Goal: Transaction & Acquisition: Purchase product/service

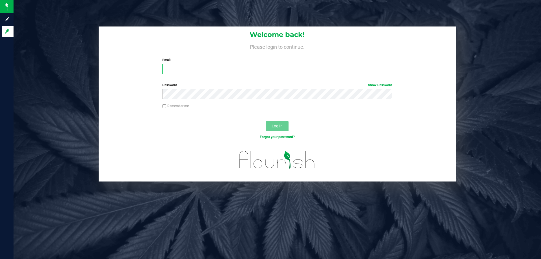
click at [184, 72] on input "Email" at bounding box center [277, 69] width 230 height 10
type input "[EMAIL_ADDRESS][DOMAIN_NAME]"
click at [266, 121] on button "Log In" at bounding box center [277, 126] width 23 height 10
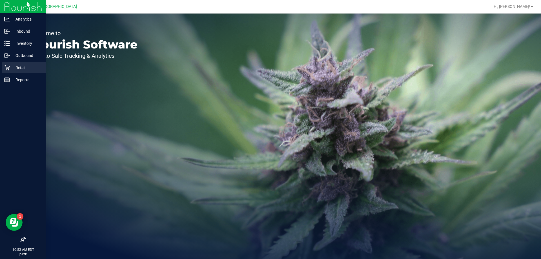
click at [19, 63] on div "Retail" at bounding box center [24, 67] width 45 height 11
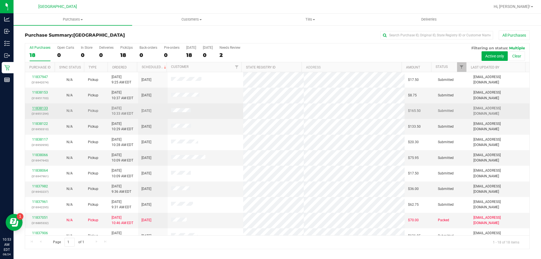
click at [42, 109] on link "11838133" at bounding box center [40, 108] width 16 height 4
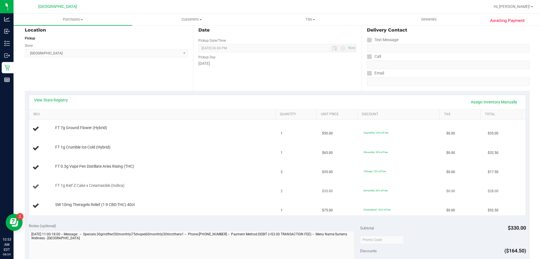
scroll to position [141, 0]
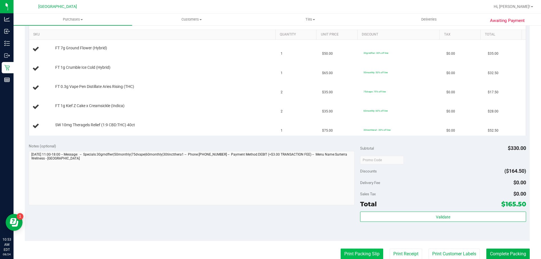
click at [341, 256] on button "Print Packing Slip" at bounding box center [362, 254] width 43 height 11
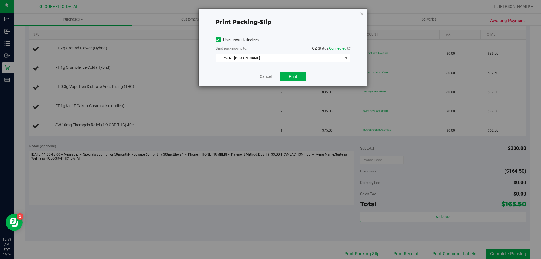
click at [278, 59] on span "EPSON - [PERSON_NAME]" at bounding box center [279, 58] width 127 height 8
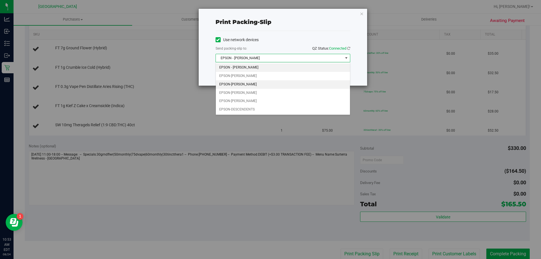
click at [242, 83] on li "EPSON-[PERSON_NAME]" at bounding box center [283, 84] width 134 height 8
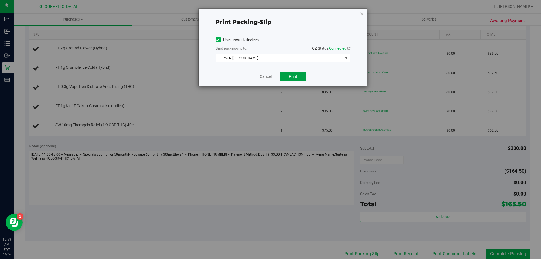
click at [291, 79] on button "Print" at bounding box center [293, 77] width 26 height 10
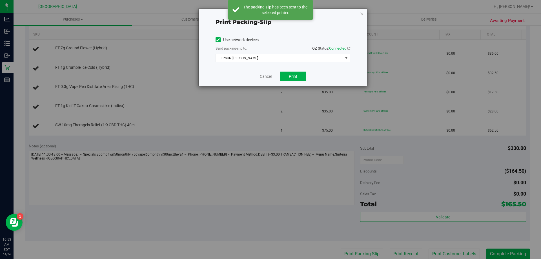
click at [260, 77] on link "Cancel" at bounding box center [266, 77] width 12 height 6
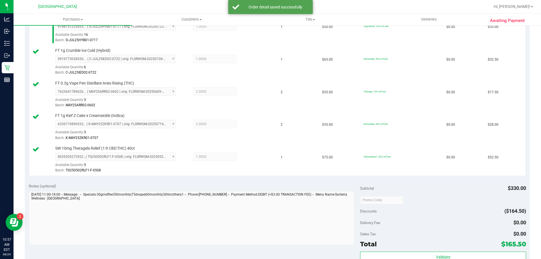
scroll to position [254, 0]
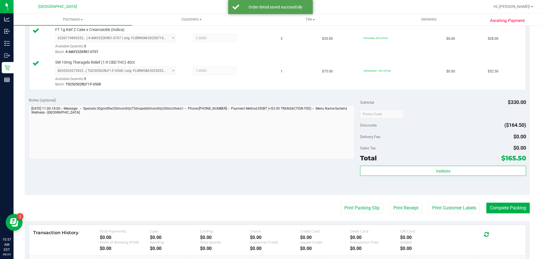
click at [446, 180] on div "Validate" at bounding box center [443, 178] width 166 height 25
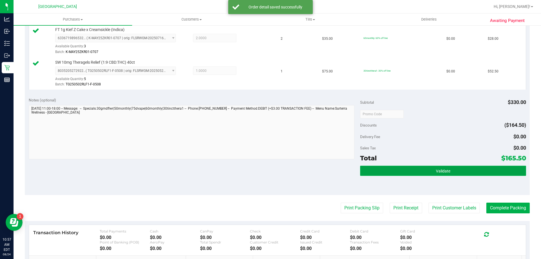
click at [436, 169] on span "Validate" at bounding box center [443, 171] width 14 height 5
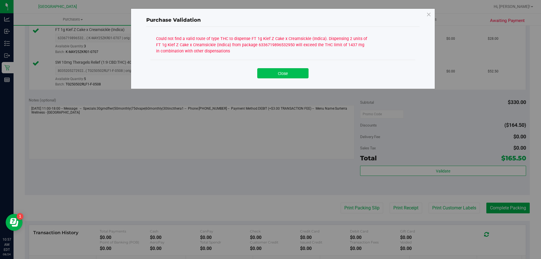
click at [286, 72] on button "Close" at bounding box center [282, 73] width 51 height 10
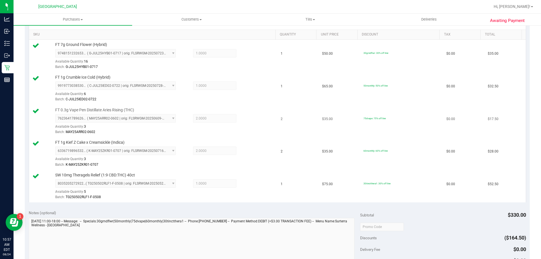
scroll to position [56, 0]
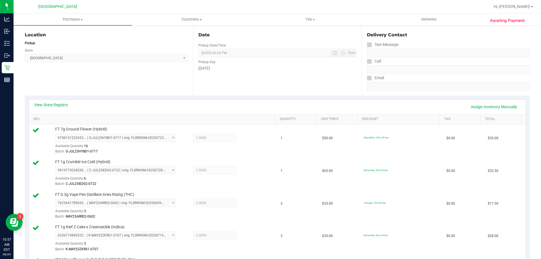
click at [58, 101] on div "View State Registry Assign Inventory Manually" at bounding box center [277, 107] width 497 height 14
click at [56, 106] on link "View State Registry" at bounding box center [51, 105] width 34 height 6
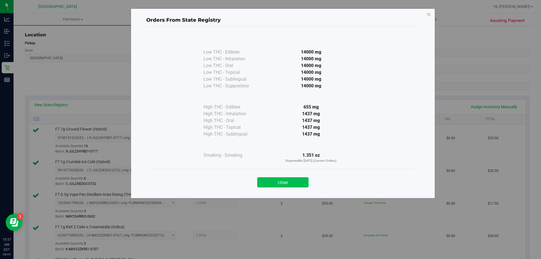
click at [292, 183] on button "Close" at bounding box center [282, 182] width 51 height 10
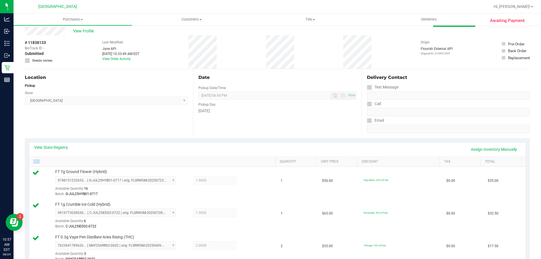
scroll to position [0, 0]
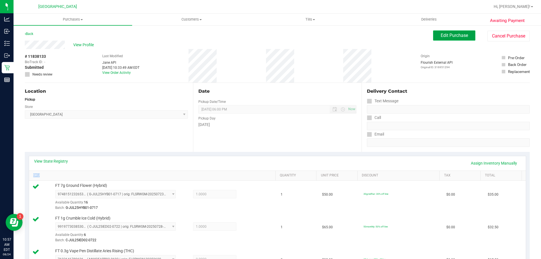
click at [444, 35] on span "Edit Purchase" at bounding box center [454, 35] width 27 height 5
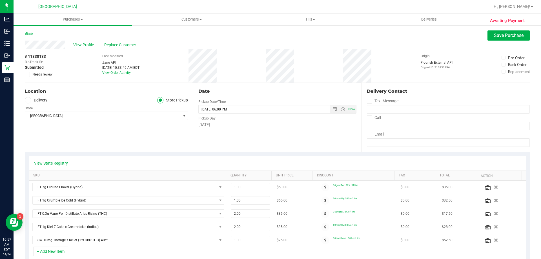
click at [43, 74] on span "Needs review" at bounding box center [42, 74] width 20 height 5
click at [0, 0] on input "Needs review" at bounding box center [0, 0] width 0 height 0
click at [513, 35] on span "Save Purchase" at bounding box center [509, 35] width 30 height 5
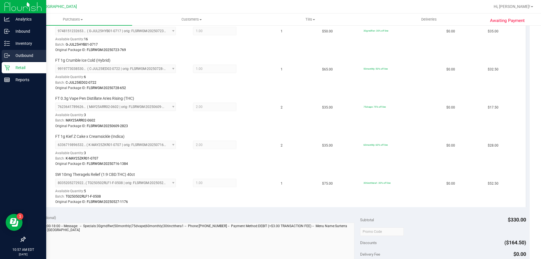
scroll to position [113, 0]
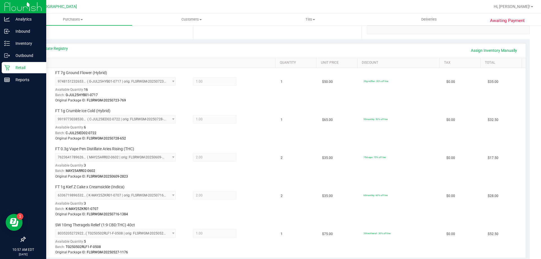
click at [23, 67] on p "Retail" at bounding box center [27, 67] width 34 height 7
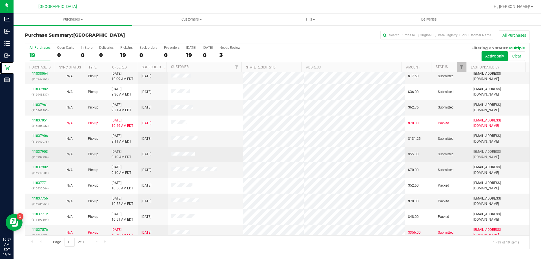
scroll to position [28, 0]
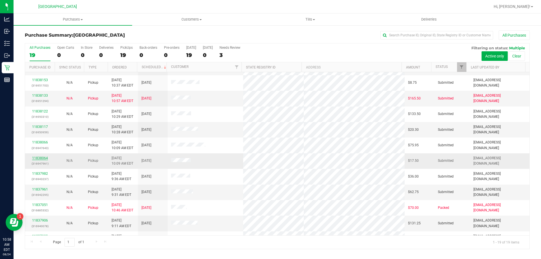
click at [42, 158] on link "11838064" at bounding box center [40, 158] width 16 height 4
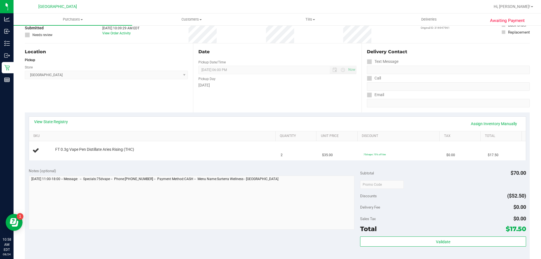
scroll to position [85, 0]
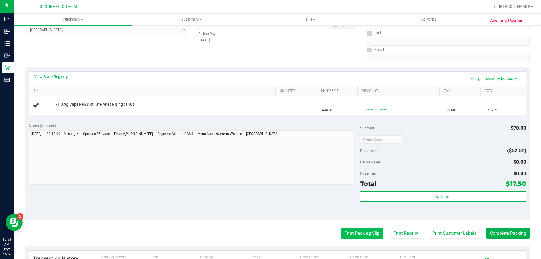
click at [351, 233] on button "Print Packing Slip" at bounding box center [362, 233] width 43 height 11
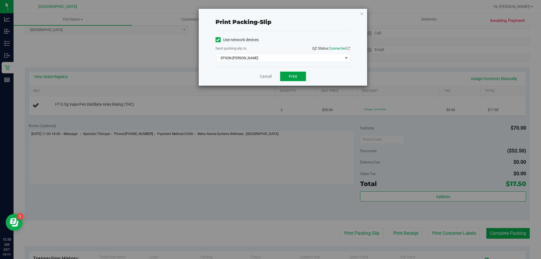
click at [289, 74] on span "Print" at bounding box center [293, 76] width 8 height 5
click at [270, 74] on link "Cancel" at bounding box center [266, 77] width 12 height 6
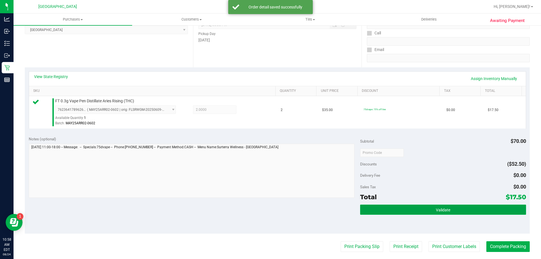
click at [422, 207] on button "Validate" at bounding box center [443, 210] width 166 height 10
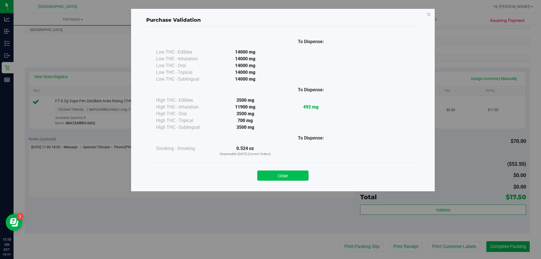
click at [278, 178] on button "Close" at bounding box center [282, 176] width 51 height 10
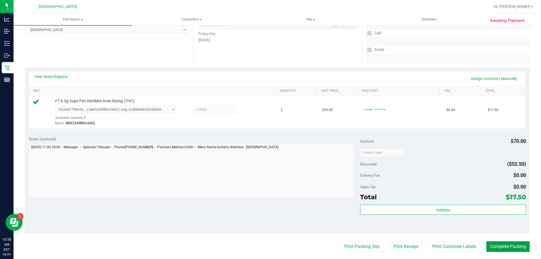
click at [503, 248] on button "Complete Packing" at bounding box center [508, 246] width 43 height 11
click at [503, 248] on button "Complete Packing" at bounding box center [506, 246] width 48 height 11
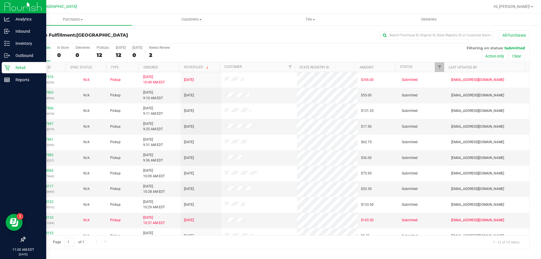
click at [10, 68] on p "Retail" at bounding box center [27, 67] width 34 height 7
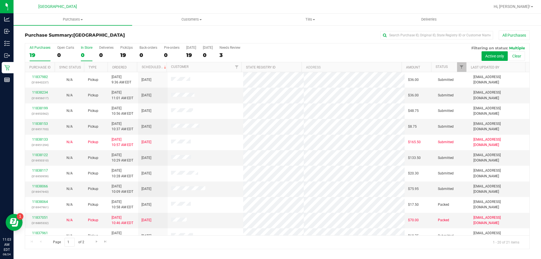
click at [89, 48] on div "In Store" at bounding box center [87, 48] width 12 height 4
click at [0, 0] on input "In Store 0" at bounding box center [0, 0] width 0 height 0
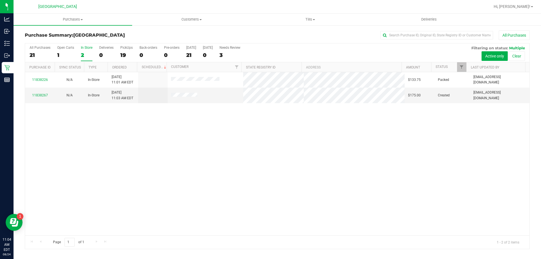
click at [54, 154] on div "11838226 N/A In-Store 8/24/2025 11:01 AM EDT $133.75 Packed typarrish@liveparal…" at bounding box center [277, 153] width 505 height 163
click at [43, 96] on link "11838267" at bounding box center [40, 95] width 16 height 4
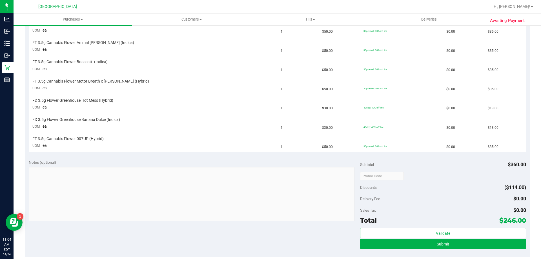
scroll to position [254, 0]
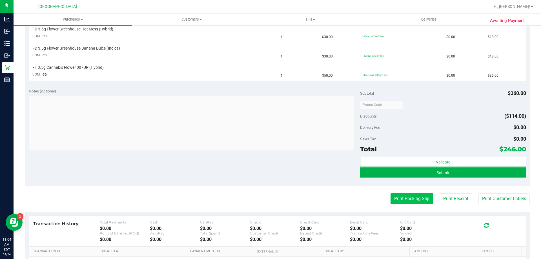
click at [391, 202] on button "Print Packing Slip" at bounding box center [412, 198] width 43 height 11
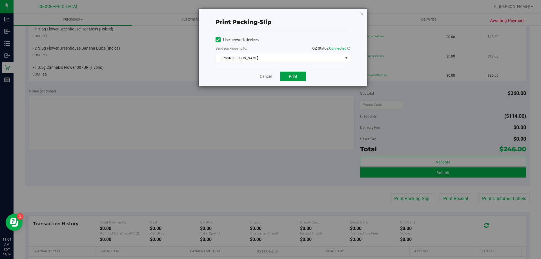
click at [286, 74] on button "Print" at bounding box center [293, 77] width 26 height 10
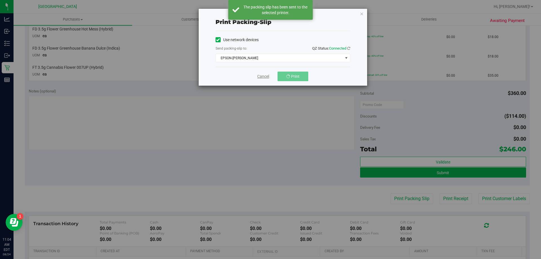
click at [261, 75] on link "Cancel" at bounding box center [263, 77] width 12 height 6
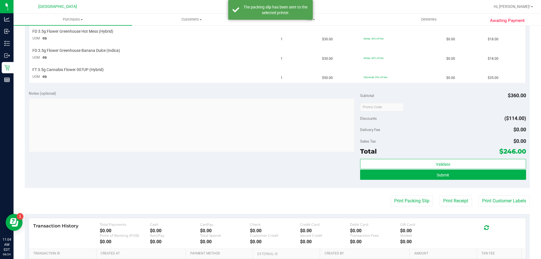
scroll to position [323, 0]
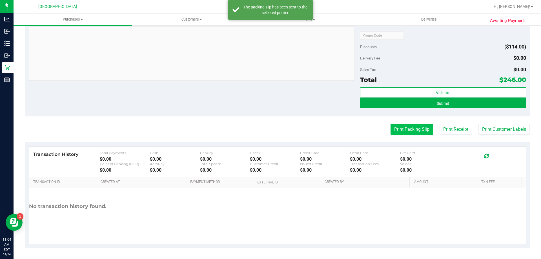
click at [400, 127] on button "Print Packing Slip" at bounding box center [412, 129] width 43 height 11
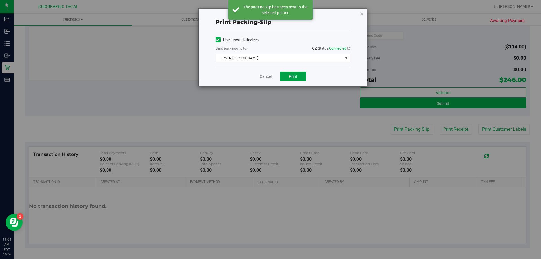
click at [292, 73] on button "Print" at bounding box center [293, 77] width 26 height 10
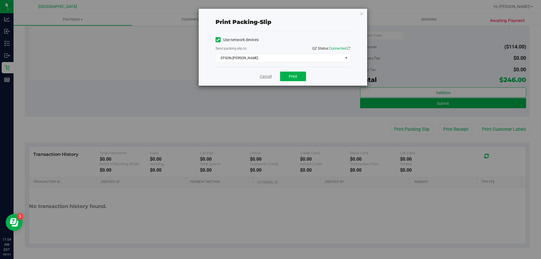
click at [267, 76] on link "Cancel" at bounding box center [266, 77] width 12 height 6
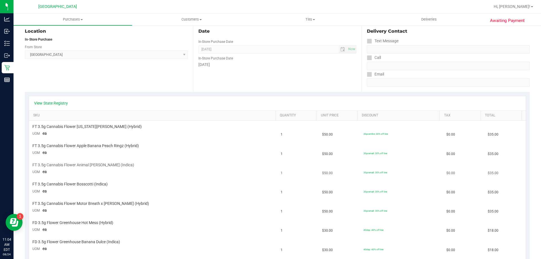
scroll to position [98, 0]
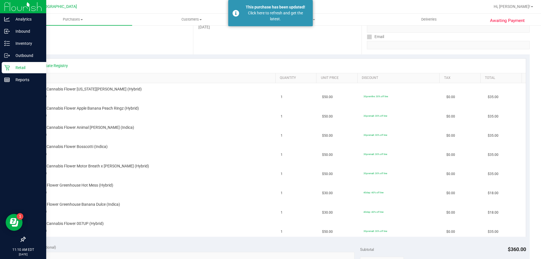
click at [19, 69] on p "Retail" at bounding box center [27, 67] width 34 height 7
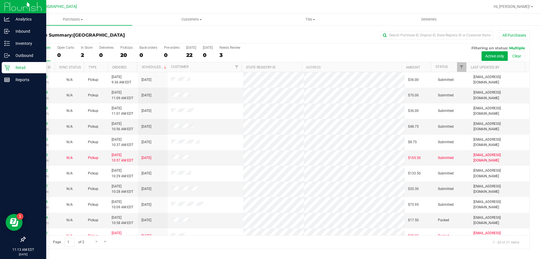
click at [15, 66] on p "Retail" at bounding box center [27, 67] width 34 height 7
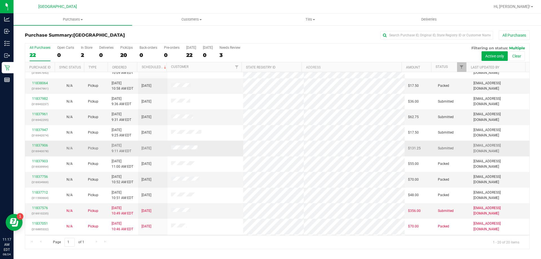
scroll to position [121, 0]
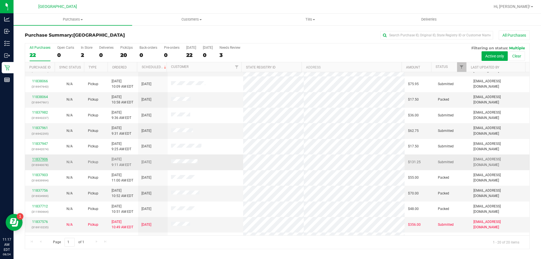
click at [41, 158] on link "11837906" at bounding box center [40, 159] width 16 height 4
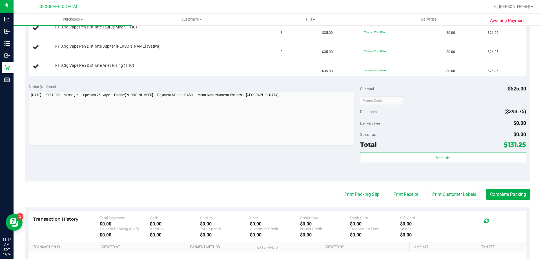
scroll to position [226, 0]
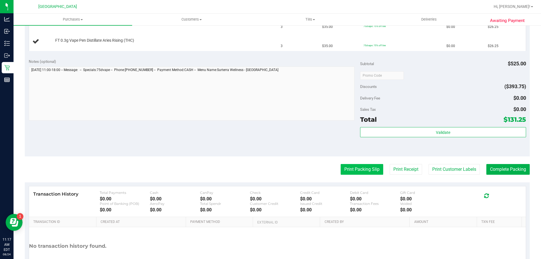
click at [361, 165] on button "Print Packing Slip" at bounding box center [362, 169] width 43 height 11
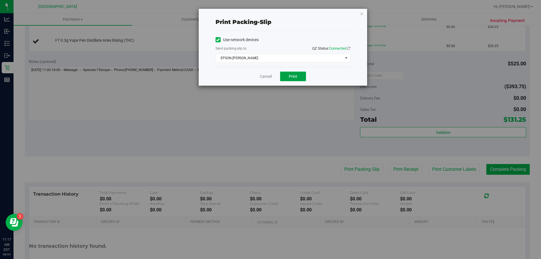
click at [292, 78] on span "Print" at bounding box center [293, 76] width 8 height 5
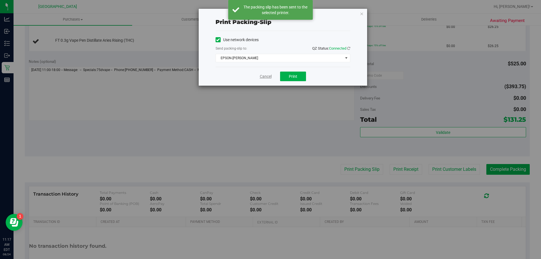
click at [262, 77] on link "Cancel" at bounding box center [266, 77] width 12 height 6
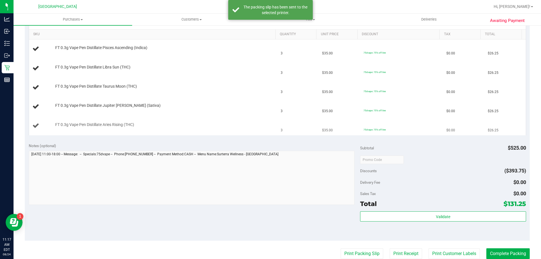
scroll to position [141, 0]
drag, startPoint x: 508, startPoint y: 44, endPoint x: 502, endPoint y: 54, distance: 12.0
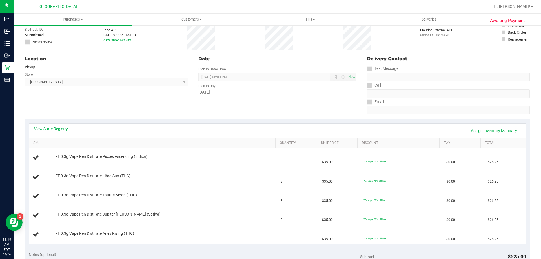
scroll to position [0, 0]
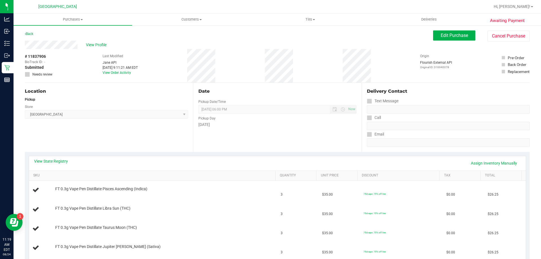
click at [476, 157] on div "View State Registry Assign Inventory Manually" at bounding box center [277, 163] width 497 height 14
click at [476, 161] on link "Assign Inventory Manually" at bounding box center [494, 163] width 54 height 10
click at [76, 192] on div "Add Package" at bounding box center [164, 192] width 218 height 5
click at [70, 192] on link "Add Package" at bounding box center [65, 193] width 20 height 4
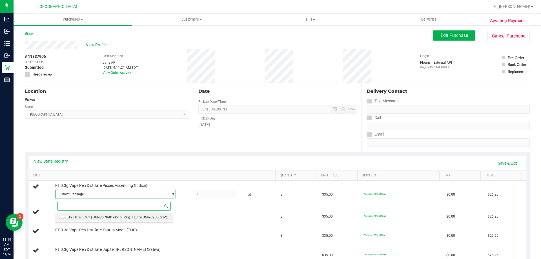
click at [148, 216] on span "( JUN25PIA01-0616 | orig: FLSRWGM-20250623-2060 )" at bounding box center [133, 217] width 84 height 4
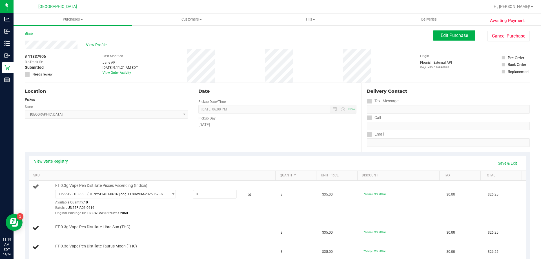
click at [207, 195] on span at bounding box center [214, 194] width 43 height 8
type input "3"
type input "3.0000"
click at [207, 212] on div "Original Package ID: FLSRWGM-20250623-2060" at bounding box center [164, 213] width 218 height 5
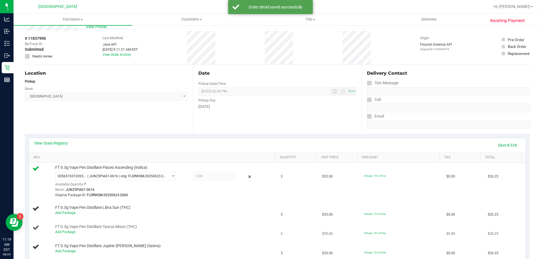
scroll to position [28, 0]
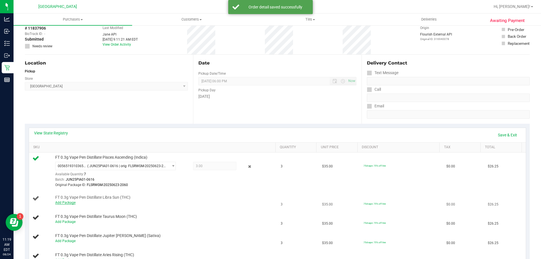
click at [70, 202] on link "Add Package" at bounding box center [65, 203] width 20 height 4
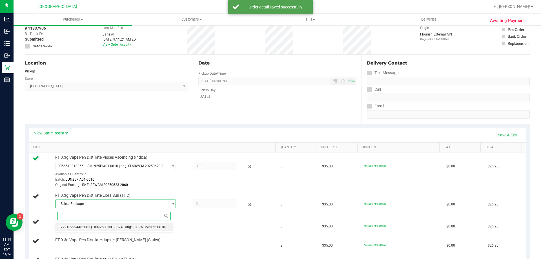
click at [138, 225] on li "3729102924485001 ( JUN25LSN01-0624 | orig: FLSRWGM-20250630-2477 )" at bounding box center [114, 227] width 118 height 8
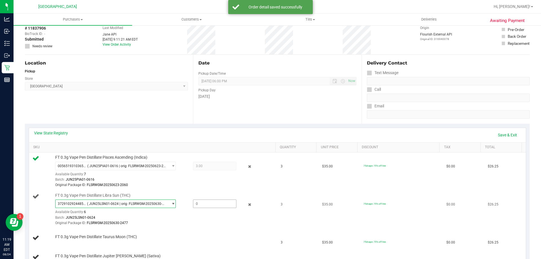
click at [214, 206] on span at bounding box center [214, 204] width 43 height 8
type input "3"
type input "3.0000"
click at [212, 219] on div "Batch: JUN25LSN01-0624" at bounding box center [164, 217] width 218 height 5
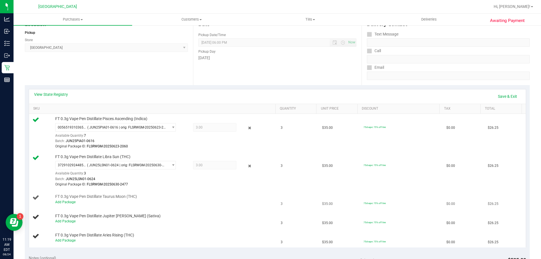
scroll to position [85, 0]
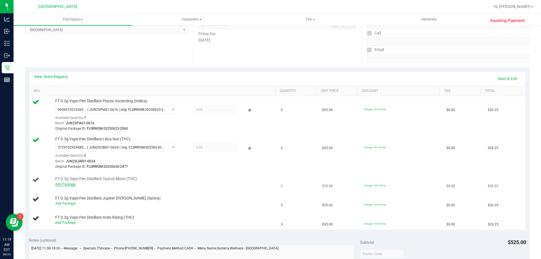
click at [67, 184] on link "Add Package" at bounding box center [65, 184] width 20 height 4
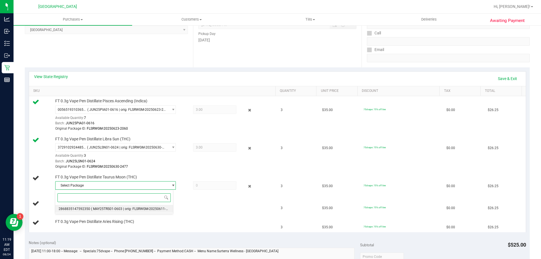
click at [116, 208] on span "( MAY25TRS01-0603 | orig: FLSRWGM-20250611-1190 )" at bounding box center [133, 209] width 85 height 4
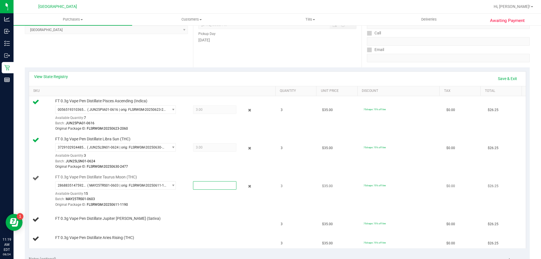
click at [215, 187] on span at bounding box center [214, 185] width 43 height 8
type input "3"
type input "3.0000"
click at [198, 205] on div "Original Package ID: FLSRWGM-20250611-1190" at bounding box center [164, 204] width 218 height 5
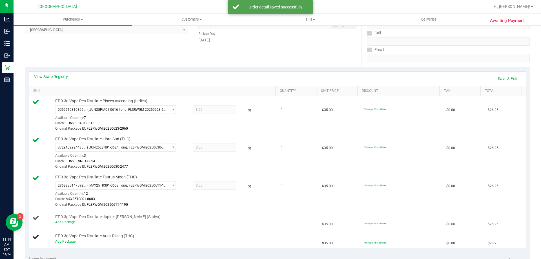
click at [72, 223] on link "Add Package" at bounding box center [65, 222] width 20 height 4
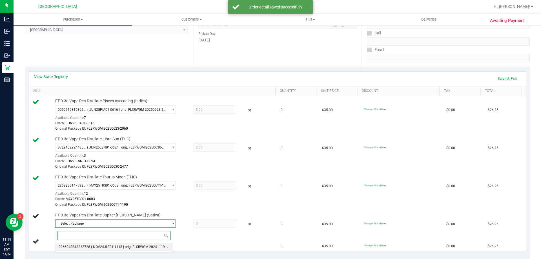
click at [95, 243] on li "0266943343222728 ( NOV24JLE01-1113 | orig: FLSRWGM-20241119-760 )" at bounding box center [114, 247] width 118 height 8
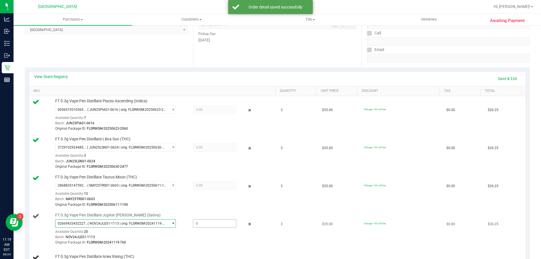
click at [217, 225] on span at bounding box center [214, 223] width 43 height 8
type input "3"
type input "3.0000"
click at [200, 234] on div "0266943343222728 ( NOV24JLE01-1113 | orig: FLSRWGM-20241119-760 ) 0266943343222…" at bounding box center [164, 232] width 218 height 26
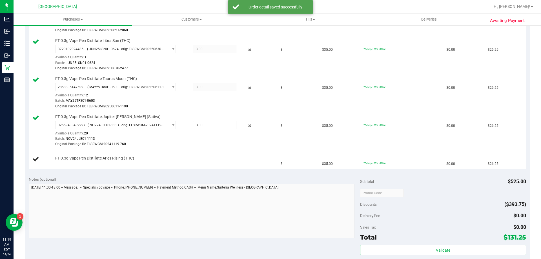
scroll to position [197, 0]
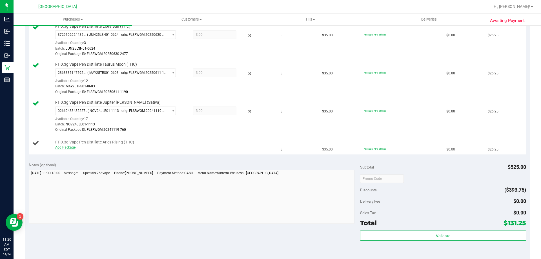
click at [70, 147] on link "Add Package" at bounding box center [65, 147] width 20 height 4
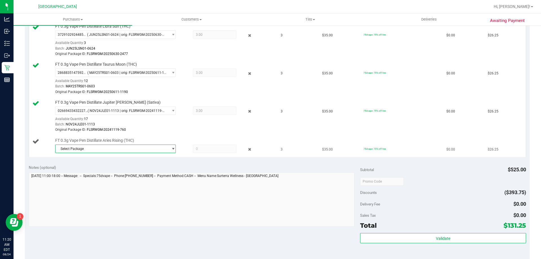
click at [110, 146] on span "Select Package" at bounding box center [112, 149] width 113 height 8
click at [101, 174] on span "( JUN25ARR01-0609 | orig: FLSRWGM-20250616-804 )" at bounding box center [132, 172] width 83 height 4
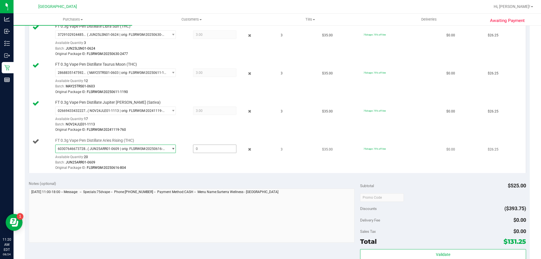
click at [208, 150] on span at bounding box center [214, 149] width 43 height 8
type input "3"
type input "3.0000"
click at [204, 167] on div "Original Package ID: FLSRWGM-20250616-804" at bounding box center [164, 167] width 218 height 5
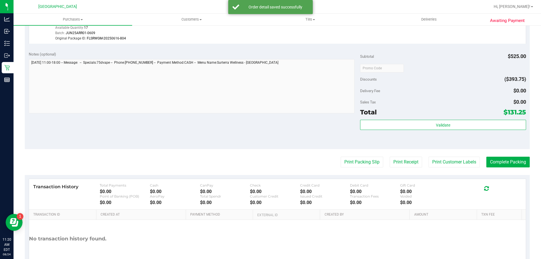
scroll to position [359, 0]
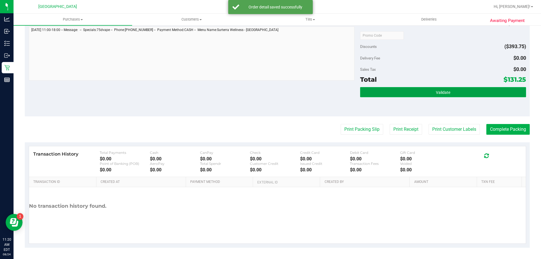
click at [429, 94] on button "Validate" at bounding box center [443, 92] width 166 height 10
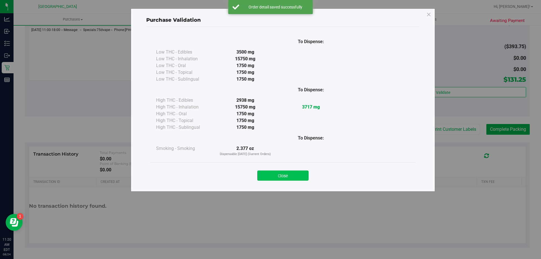
click at [293, 172] on button "Close" at bounding box center [282, 176] width 51 height 10
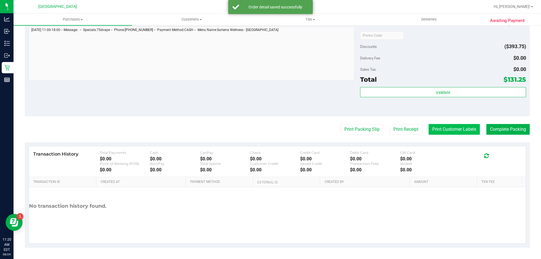
click at [442, 127] on button "Print Customer Labels" at bounding box center [454, 129] width 51 height 11
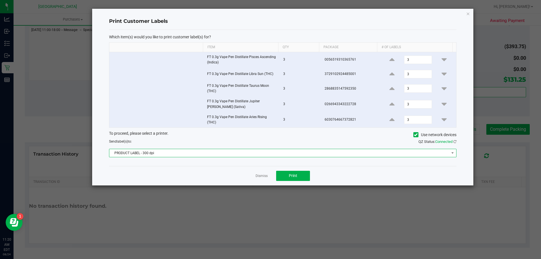
click at [295, 155] on span "PRODUCT LABEL - 300 dpi" at bounding box center [279, 153] width 340 height 8
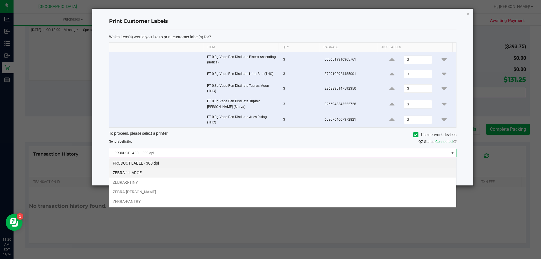
scroll to position [8, 347]
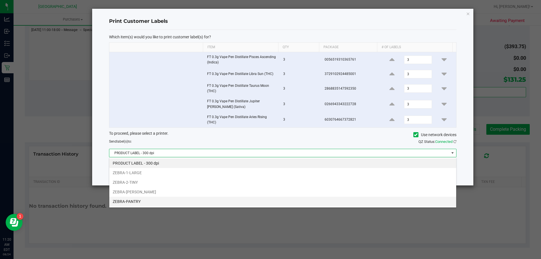
click at [128, 197] on li "ZEBRA-PANTRY" at bounding box center [282, 202] width 347 height 10
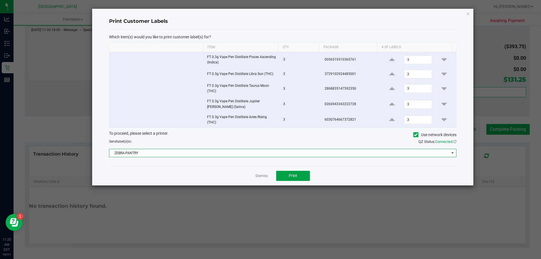
click at [287, 176] on button "Print" at bounding box center [293, 176] width 34 height 10
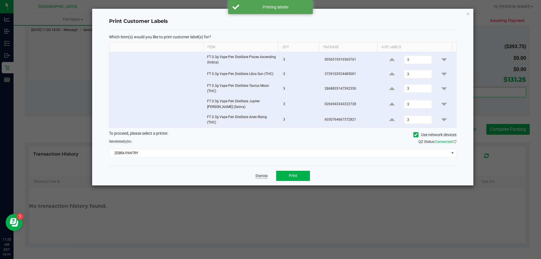
click at [260, 174] on link "Dismiss" at bounding box center [262, 176] width 12 height 5
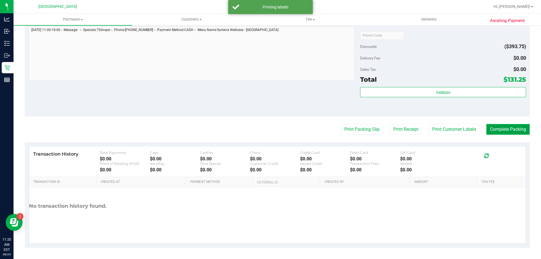
click at [500, 125] on button "Complete Packing" at bounding box center [508, 129] width 43 height 11
click at [500, 125] on button "Complete Packing" at bounding box center [506, 129] width 48 height 11
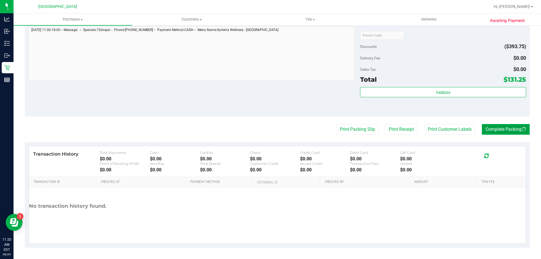
click at [500, 125] on button "Complete Packing" at bounding box center [506, 129] width 48 height 11
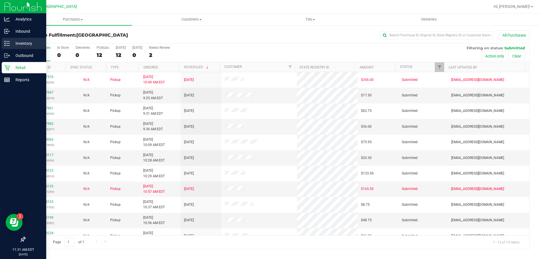
click at [22, 45] on p "Inventory" at bounding box center [27, 43] width 34 height 7
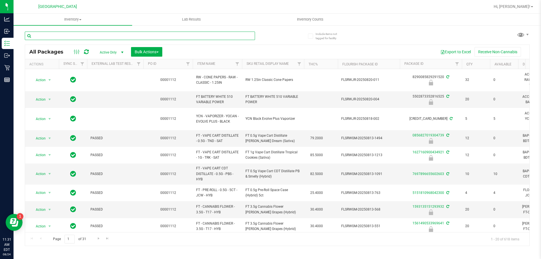
click at [173, 33] on input "text" at bounding box center [140, 36] width 230 height 8
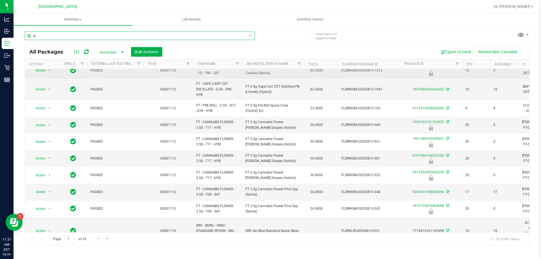
scroll to position [113, 0]
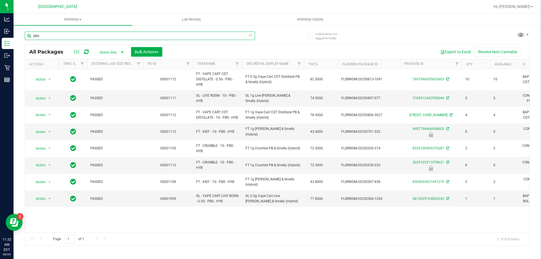
type input "pbs"
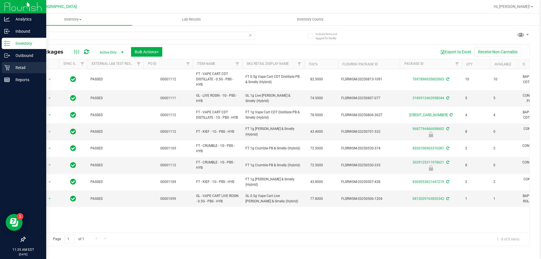
click at [13, 68] on p "Retail" at bounding box center [27, 67] width 34 height 7
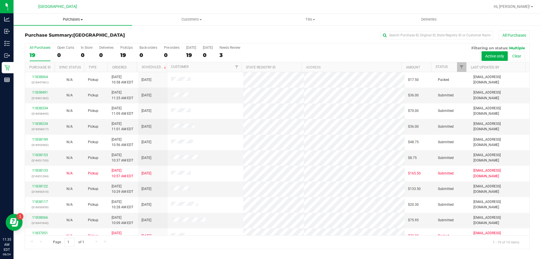
click at [77, 19] on span "Purchases" at bounding box center [73, 19] width 119 height 5
click at [34, 39] on span "Fulfillment" at bounding box center [31, 40] width 35 height 5
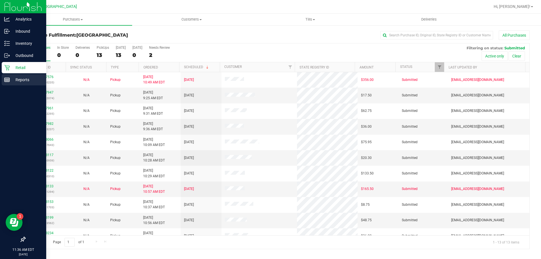
click at [20, 78] on p "Reports" at bounding box center [27, 79] width 34 height 7
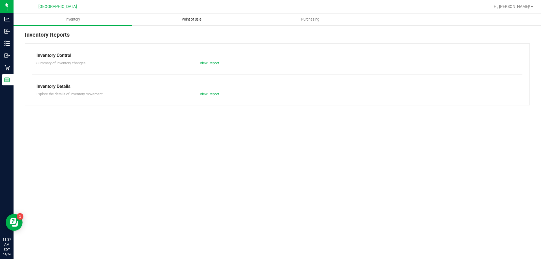
click at [195, 21] on span "Point of Sale" at bounding box center [191, 19] width 35 height 5
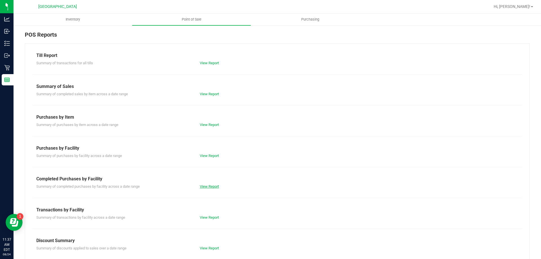
click at [211, 186] on link "View Report" at bounding box center [209, 186] width 19 height 4
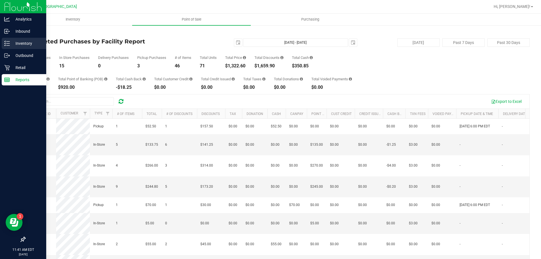
click at [21, 43] on p "Inventory" at bounding box center [27, 43] width 34 height 7
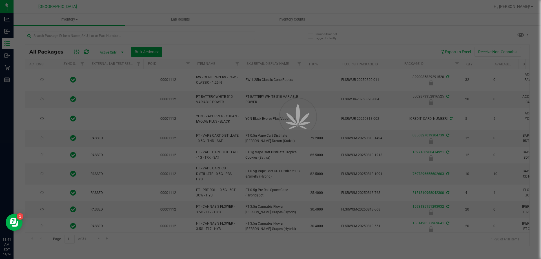
type input "2026-02-14"
click at [86, 34] on div at bounding box center [270, 129] width 541 height 259
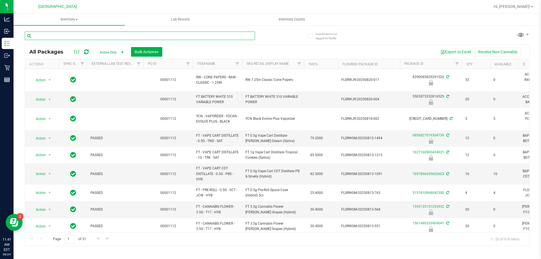
click at [86, 34] on input "text" at bounding box center [140, 36] width 230 height 8
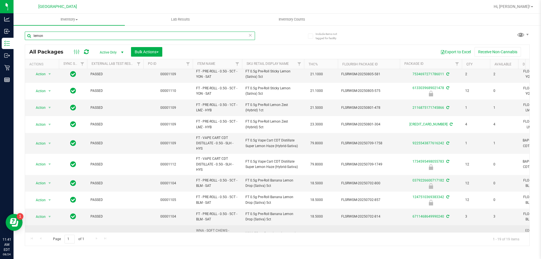
scroll to position [25, 0]
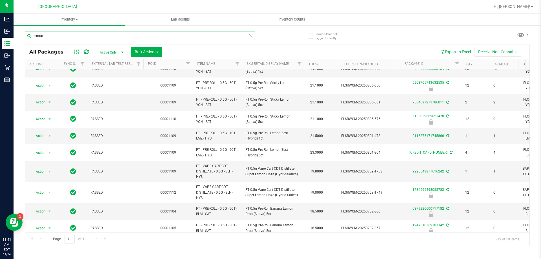
type input "lemon"
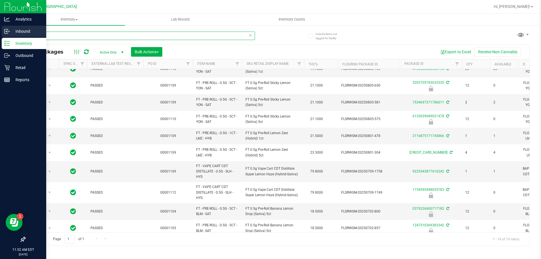
drag, startPoint x: 89, startPoint y: 38, endPoint x: 6, endPoint y: 31, distance: 83.2
click at [6, 31] on div "Analytics Inbound Inventory Outbound Retail Reports 11:52 AM EDT 08/24/2025 08/…" at bounding box center [270, 129] width 541 height 259
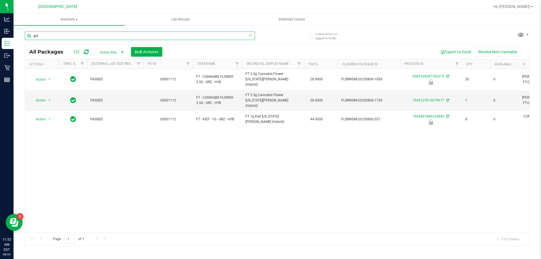
type input "grz"
click at [294, 145] on div "Action Action Edit attributes Global inventory Locate package Package audit log…" at bounding box center [277, 150] width 505 height 163
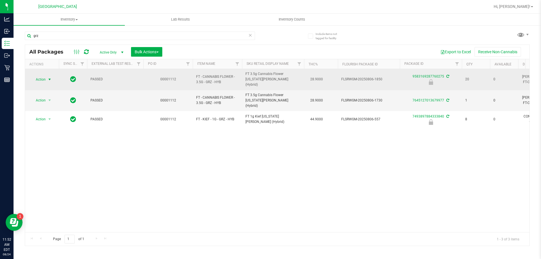
click at [47, 76] on span "select" at bounding box center [49, 80] width 7 height 8
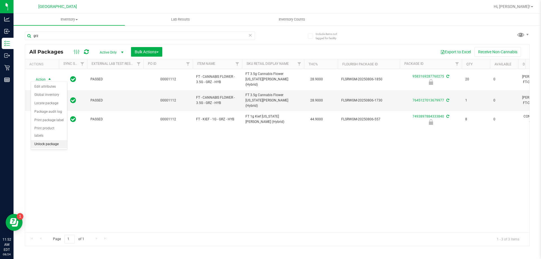
click at [45, 140] on li "Unlock package" at bounding box center [49, 144] width 36 height 8
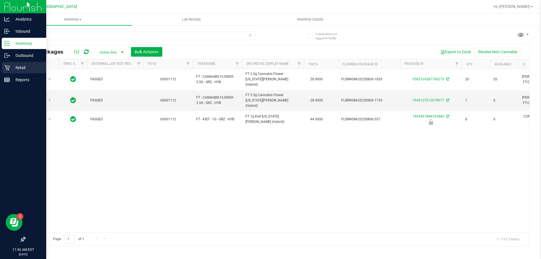
click at [21, 69] on p "Retail" at bounding box center [27, 67] width 34 height 7
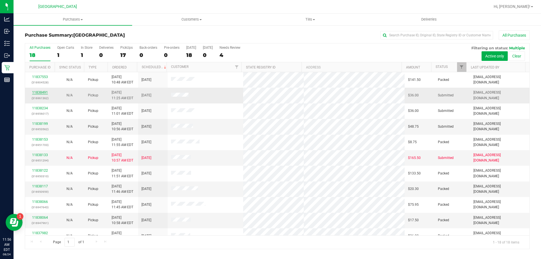
click at [42, 92] on link "11838491" at bounding box center [40, 92] width 16 height 4
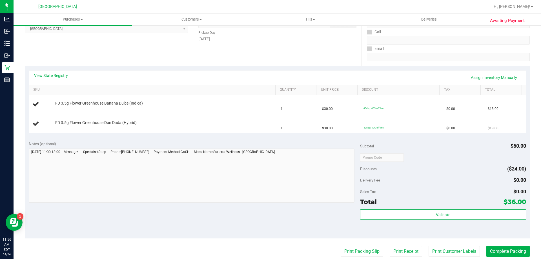
scroll to position [113, 0]
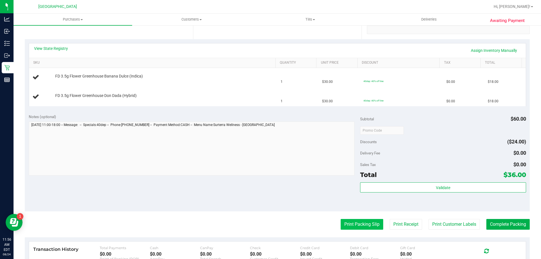
click at [354, 222] on button "Print Packing Slip" at bounding box center [362, 224] width 43 height 11
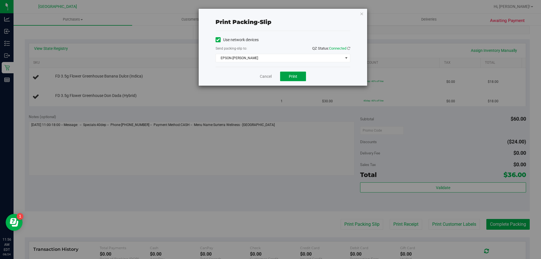
click at [286, 73] on button "Print" at bounding box center [293, 77] width 26 height 10
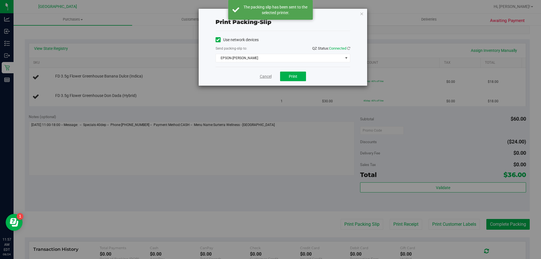
click at [261, 76] on link "Cancel" at bounding box center [266, 77] width 12 height 6
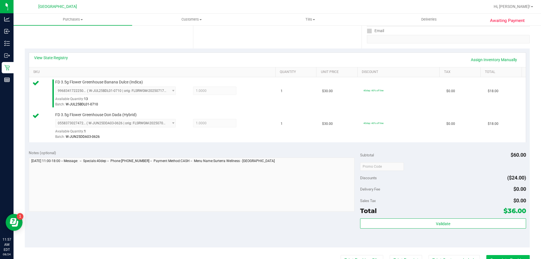
scroll to position [180, 0]
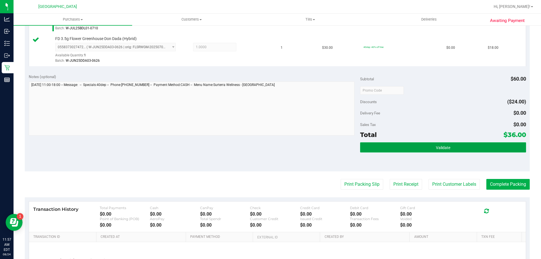
click at [439, 145] on span "Validate" at bounding box center [443, 147] width 14 height 5
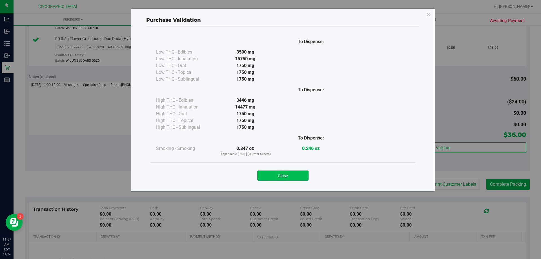
click at [292, 173] on button "Close" at bounding box center [282, 176] width 51 height 10
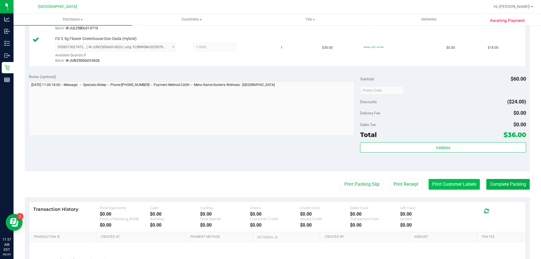
click at [446, 189] on button "Print Customer Labels" at bounding box center [454, 184] width 51 height 11
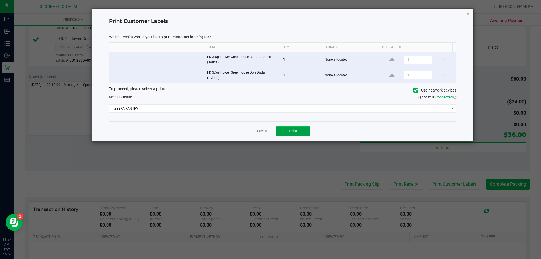
click at [289, 130] on button "Print" at bounding box center [293, 131] width 34 height 10
click at [262, 131] on link "Dismiss" at bounding box center [262, 131] width 12 height 5
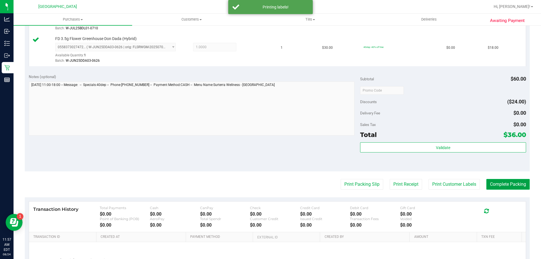
click at [502, 184] on button "Complete Packing" at bounding box center [508, 184] width 43 height 11
click at [502, 184] on button "Complete Packing" at bounding box center [506, 184] width 48 height 11
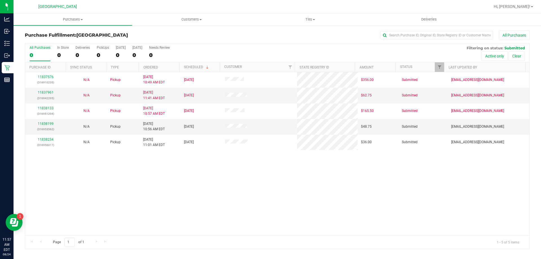
click at [233, 187] on div "11837576 (316910235) N/A Pickup 8/24/2025 10:49 AM EDT 8/24/2025 $356.00 Submit…" at bounding box center [277, 153] width 505 height 163
click at [49, 125] on link "11838199" at bounding box center [46, 124] width 16 height 4
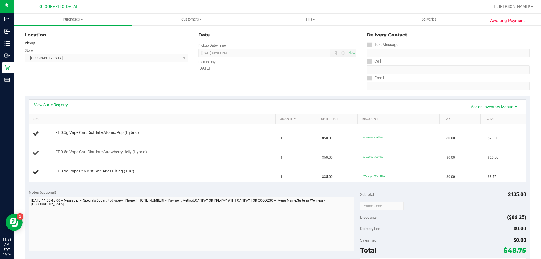
scroll to position [113, 0]
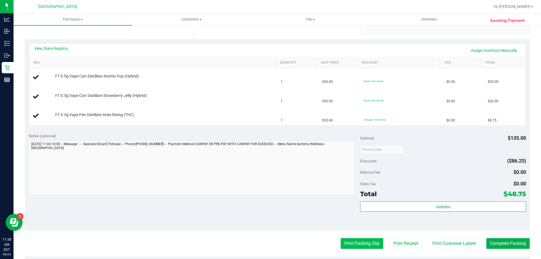
click at [369, 244] on button "Print Packing Slip" at bounding box center [362, 243] width 43 height 11
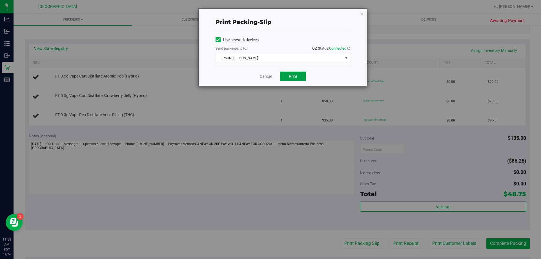
click at [290, 79] on button "Print" at bounding box center [293, 77] width 26 height 10
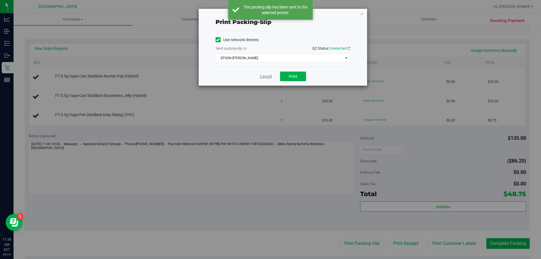
click at [265, 76] on link "Cancel" at bounding box center [266, 77] width 12 height 6
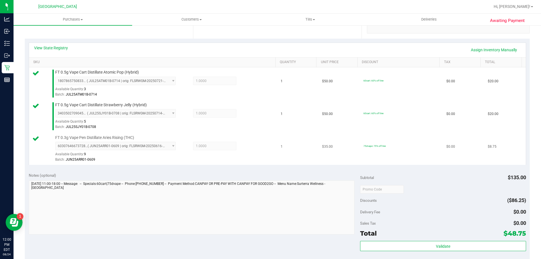
scroll to position [169, 0]
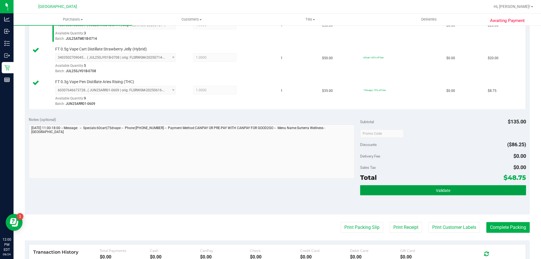
click at [415, 190] on button "Validate" at bounding box center [443, 190] width 166 height 10
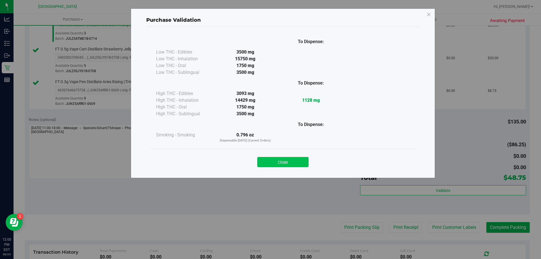
click at [268, 163] on button "Close" at bounding box center [282, 162] width 51 height 10
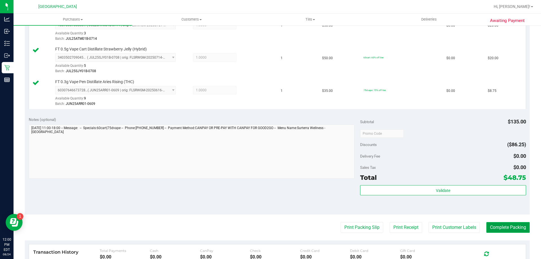
click at [514, 225] on button "Complete Packing" at bounding box center [508, 227] width 43 height 11
click at [514, 225] on button "Complete Packing" at bounding box center [506, 227] width 48 height 11
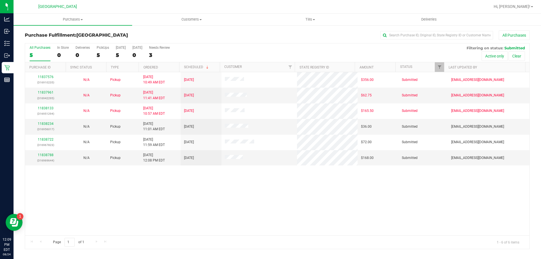
click at [216, 183] on div "11837576 (316910235) N/A Pickup 8/24/2025 10:49 AM EDT 8/24/2025 $356.00 Submit…" at bounding box center [277, 153] width 505 height 163
click at [43, 153] on link "11838788" at bounding box center [46, 155] width 16 height 4
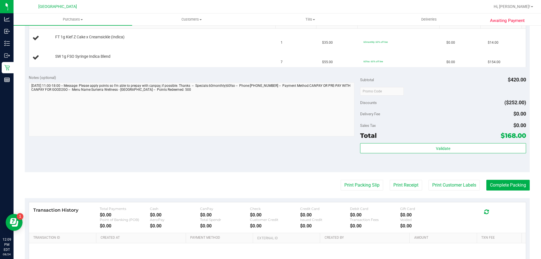
scroll to position [169, 0]
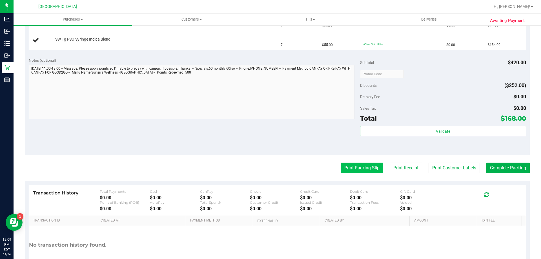
click at [361, 170] on button "Print Packing Slip" at bounding box center [362, 168] width 43 height 11
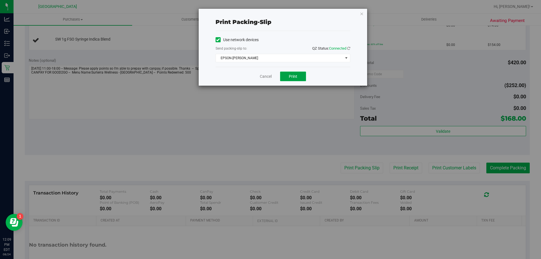
click at [295, 77] on span "Print" at bounding box center [293, 76] width 8 height 5
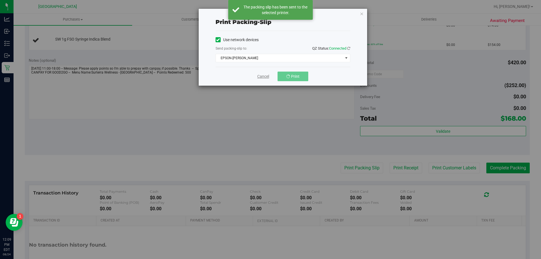
click at [263, 76] on link "Cancel" at bounding box center [263, 77] width 12 height 6
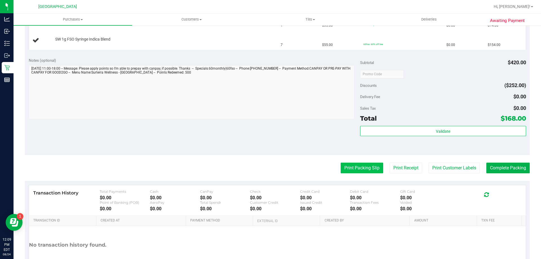
click at [361, 167] on button "Print Packing Slip" at bounding box center [362, 168] width 43 height 11
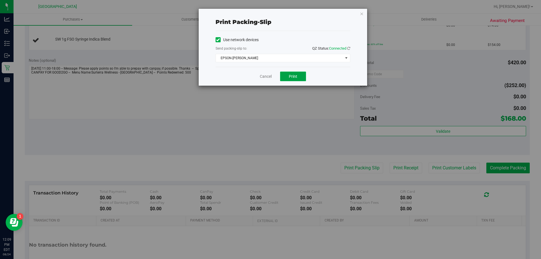
click at [290, 74] on span "Print" at bounding box center [293, 76] width 8 height 5
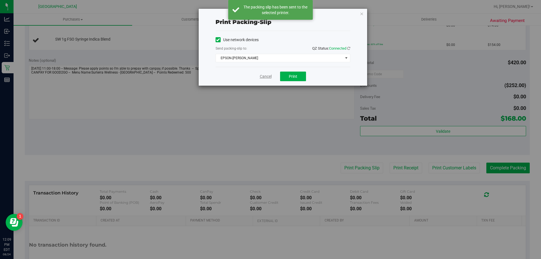
click at [263, 78] on link "Cancel" at bounding box center [266, 77] width 12 height 6
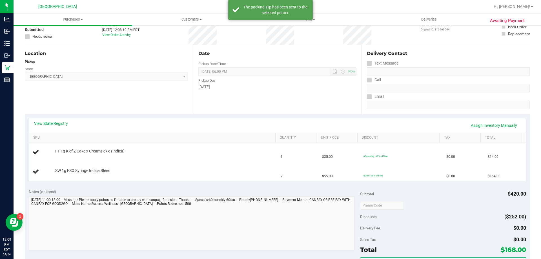
scroll to position [85, 0]
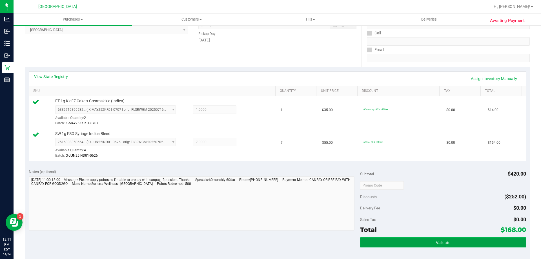
click at [476, 240] on button "Validate" at bounding box center [443, 242] width 166 height 10
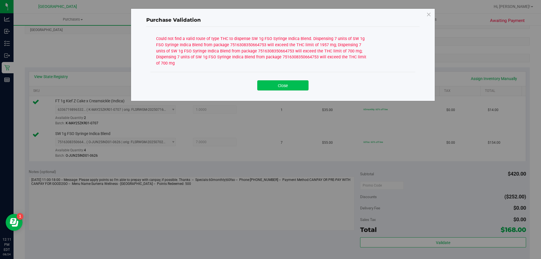
click at [290, 83] on button "Close" at bounding box center [282, 85] width 51 height 10
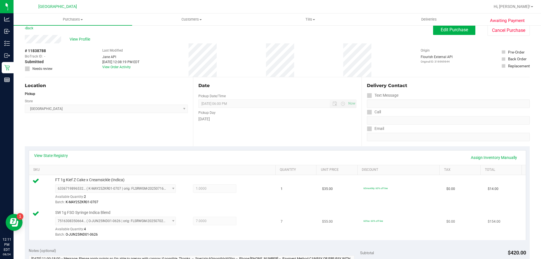
scroll to position [0, 0]
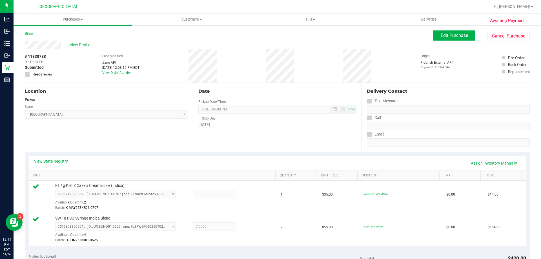
click at [72, 45] on span "View Profile" at bounding box center [81, 45] width 23 height 6
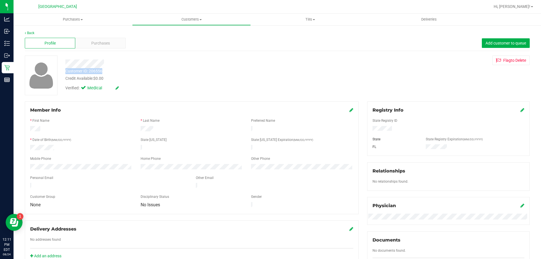
drag, startPoint x: 106, startPoint y: 71, endPoint x: 65, endPoint y: 73, distance: 41.2
click at [65, 73] on div "Customer ID: 206556 Credit Available: $0.00" at bounding box center [189, 74] width 257 height 13
copy div "Customer ID: 206556"
drag, startPoint x: 183, startPoint y: 87, endPoint x: 156, endPoint y: 86, distance: 26.8
click at [183, 87] on div "Verified: Medical" at bounding box center [189, 87] width 257 height 12
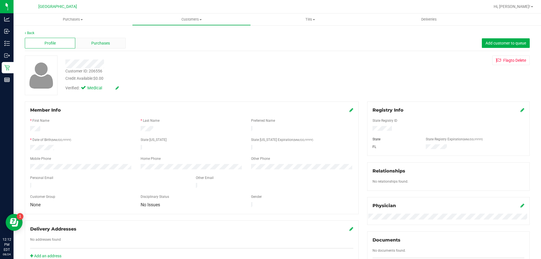
click at [111, 40] on div "Purchases" at bounding box center [100, 43] width 50 height 11
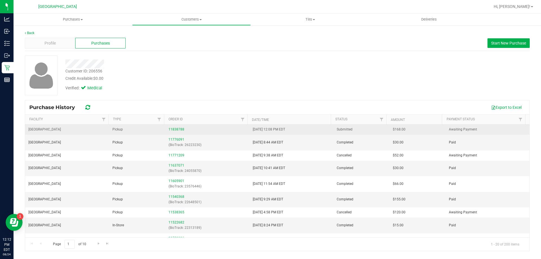
click at [175, 127] on div "11838788" at bounding box center [207, 129] width 77 height 5
click at [175, 128] on link "11838788" at bounding box center [177, 129] width 16 height 4
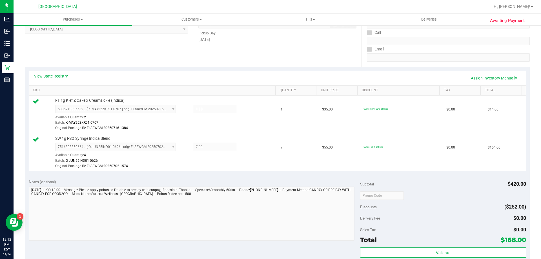
scroll to position [141, 0]
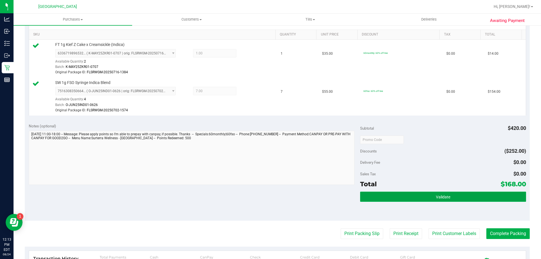
click at [439, 196] on span "Validate" at bounding box center [443, 197] width 14 height 5
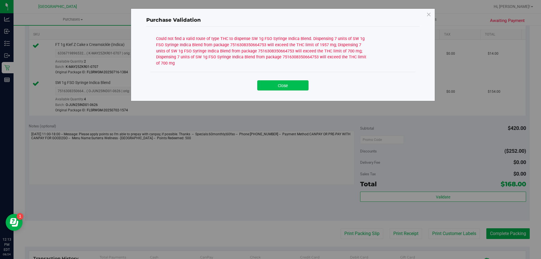
click at [279, 86] on button "Close" at bounding box center [282, 85] width 51 height 10
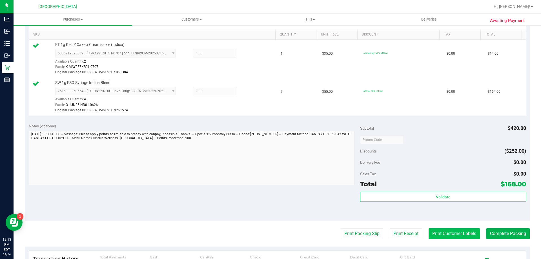
click at [430, 229] on button "Print Customer Labels" at bounding box center [454, 233] width 51 height 11
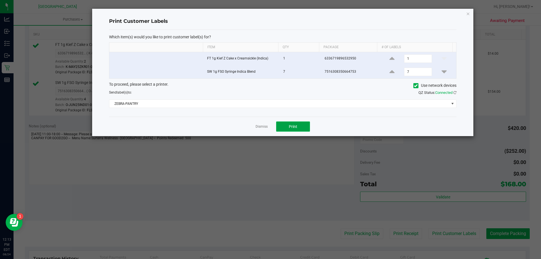
click at [296, 127] on span "Print" at bounding box center [293, 126] width 8 height 5
click at [266, 127] on link "Dismiss" at bounding box center [262, 126] width 12 height 5
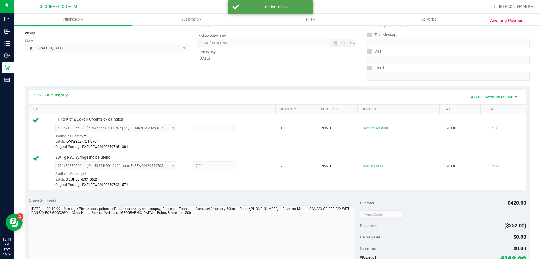
scroll to position [0, 0]
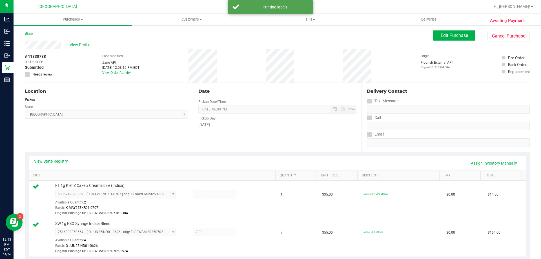
click at [49, 160] on link "View State Registry" at bounding box center [51, 161] width 34 height 6
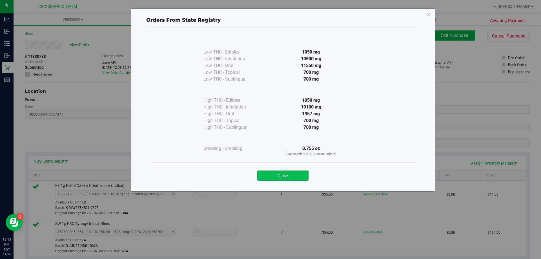
click at [291, 173] on button "Close" at bounding box center [282, 176] width 51 height 10
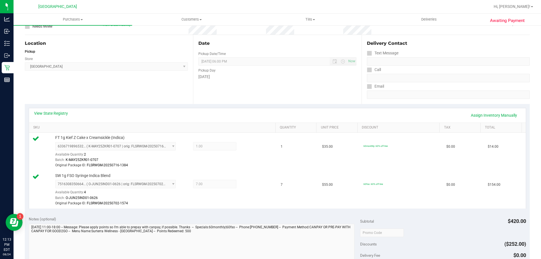
scroll to position [141, 0]
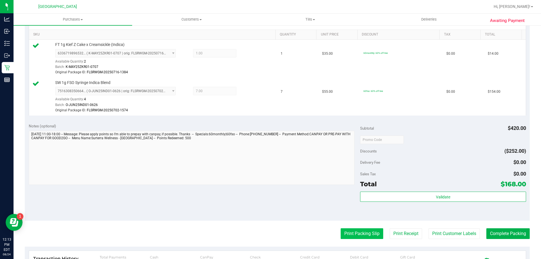
click at [361, 233] on button "Print Packing Slip" at bounding box center [362, 233] width 43 height 11
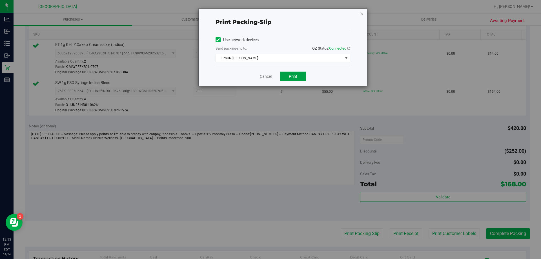
click at [288, 75] on button "Print" at bounding box center [293, 77] width 26 height 10
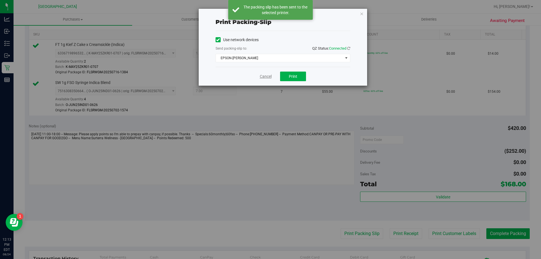
click at [265, 77] on link "Cancel" at bounding box center [266, 77] width 12 height 6
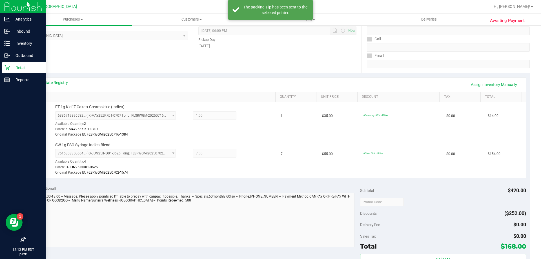
scroll to position [0, 0]
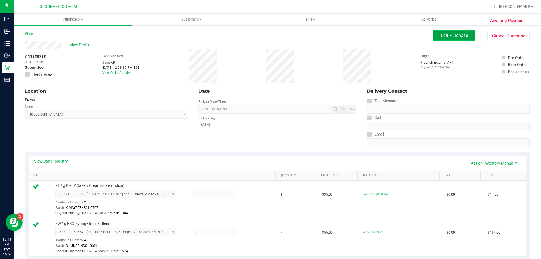
click at [441, 34] on span "Edit Purchase" at bounding box center [454, 35] width 27 height 5
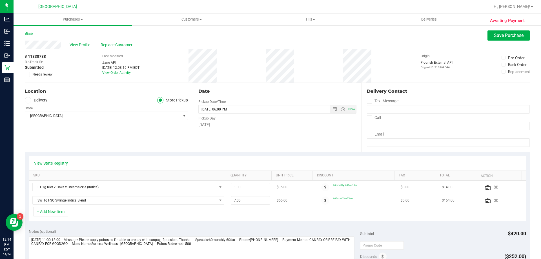
click at [40, 72] on span "Needs review" at bounding box center [42, 74] width 20 height 5
click at [0, 0] on input "Needs review" at bounding box center [0, 0] width 0 height 0
click at [511, 34] on span "Save Purchase" at bounding box center [509, 35] width 30 height 5
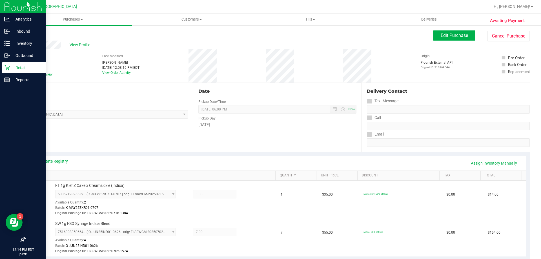
click at [11, 68] on p "Retail" at bounding box center [27, 67] width 34 height 7
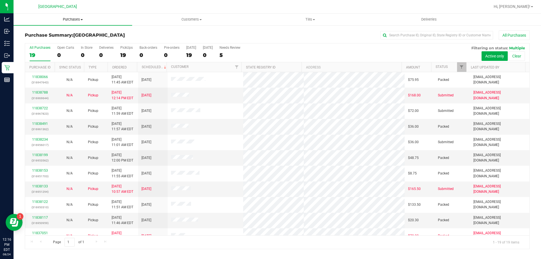
click at [67, 21] on span "Purchases" at bounding box center [73, 19] width 119 height 5
click at [36, 40] on span "Fulfillment" at bounding box center [31, 40] width 35 height 5
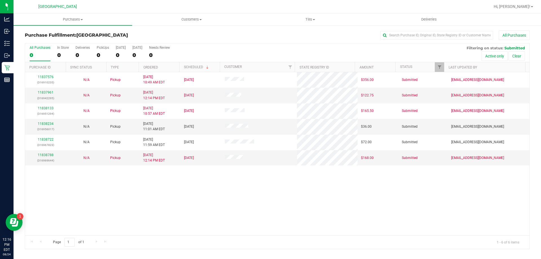
click at [162, 224] on div "11837576 (316910235) N/A Pickup 8/24/2025 10:49 AM EDT 8/24/2025 $356.00 Submit…" at bounding box center [277, 153] width 505 height 163
click at [44, 125] on link "11838927" at bounding box center [46, 124] width 16 height 4
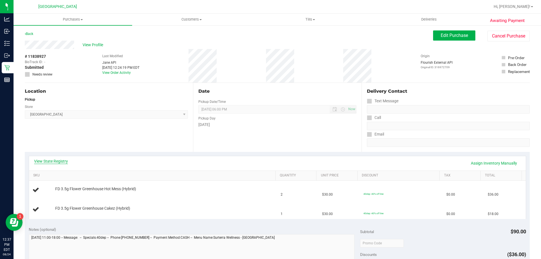
click at [60, 160] on link "View State Registry" at bounding box center [51, 161] width 34 height 6
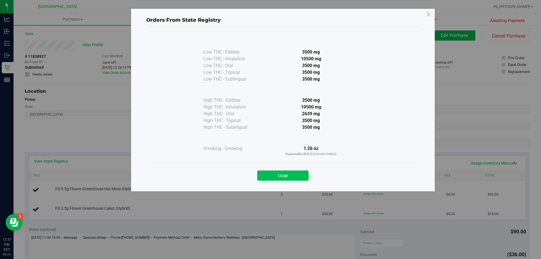
click at [286, 177] on button "Close" at bounding box center [282, 176] width 51 height 10
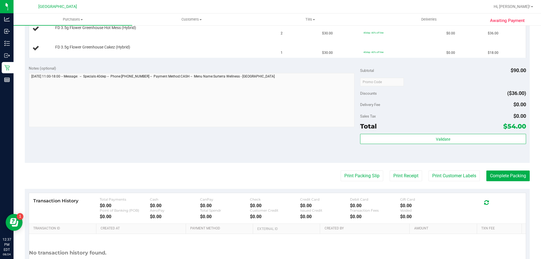
scroll to position [169, 0]
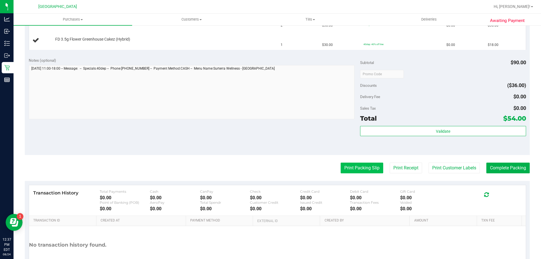
click at [365, 169] on button "Print Packing Slip" at bounding box center [362, 168] width 43 height 11
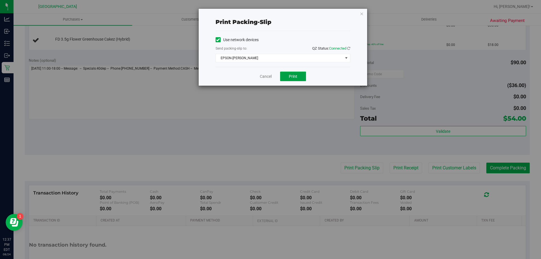
click at [293, 77] on span "Print" at bounding box center [293, 76] width 8 height 5
click at [268, 78] on link "Cancel" at bounding box center [266, 77] width 12 height 6
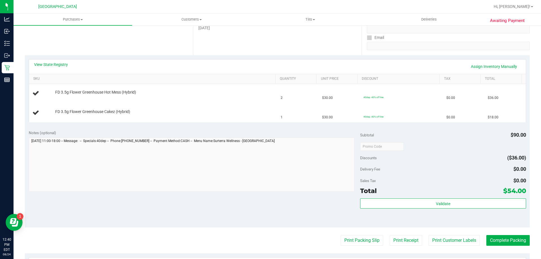
scroll to position [62, 0]
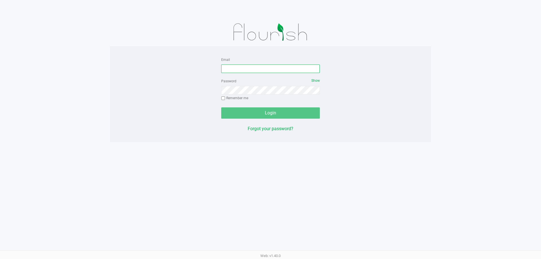
click at [227, 68] on input "Email" at bounding box center [270, 69] width 99 height 8
type input "[EMAIL_ADDRESS][DOMAIN_NAME]"
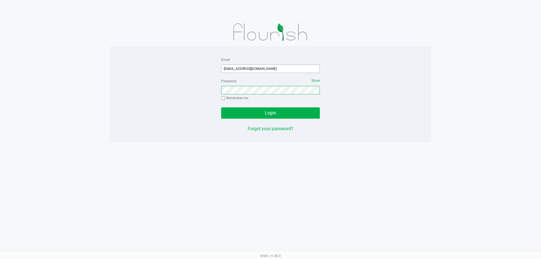
click at [221, 107] on button "Login" at bounding box center [270, 112] width 99 height 11
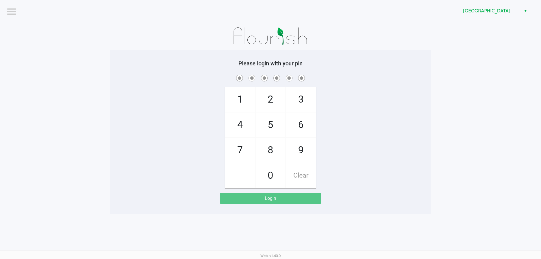
click at [164, 57] on div "Please login with your pin 1 4 7 2 5 8 0 3 6 9 Clear Login" at bounding box center [270, 132] width 321 height 164
checkbox input "true"
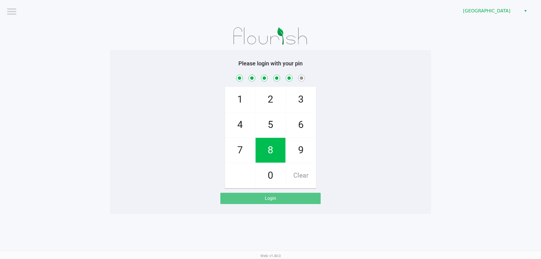
checkbox input "true"
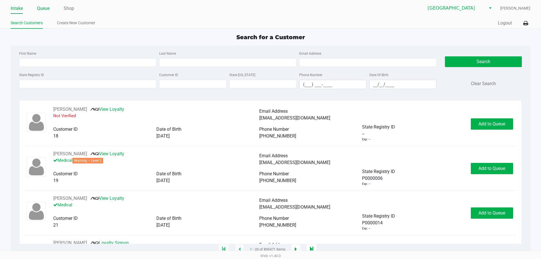
click at [39, 8] on link "Queue" at bounding box center [43, 9] width 13 height 8
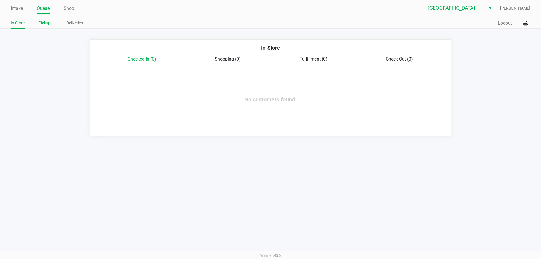
click at [44, 21] on link "Pickups" at bounding box center [46, 22] width 14 height 7
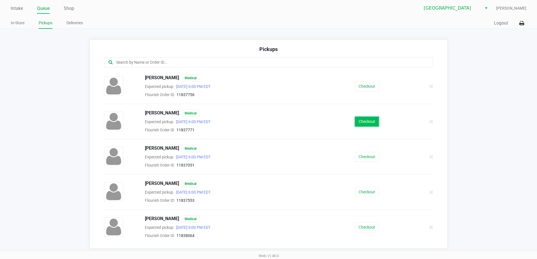
click at [371, 120] on button "Checkout" at bounding box center [367, 122] width 24 height 10
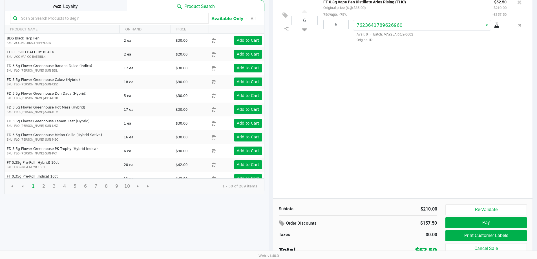
scroll to position [58, 0]
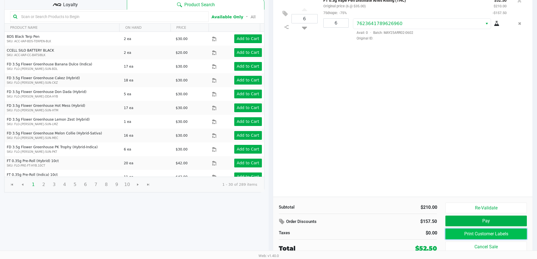
click at [490, 235] on button "Print Customer Labels" at bounding box center [485, 234] width 81 height 11
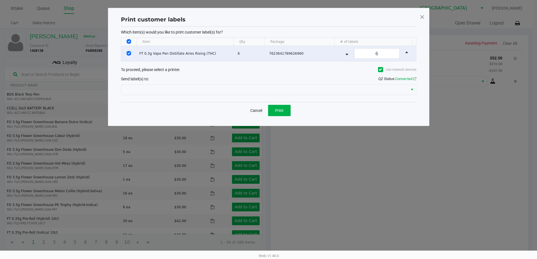
scroll to position [0, 0]
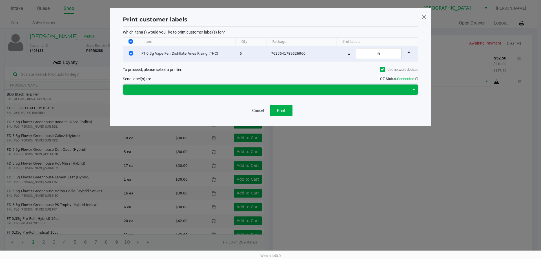
click at [380, 87] on span at bounding box center [267, 89] width 280 height 7
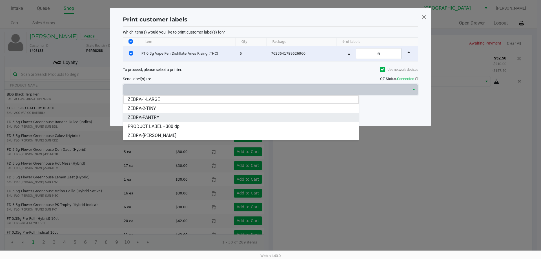
click at [172, 117] on li "ZEBRA-PANTRY" at bounding box center [241, 117] width 236 height 9
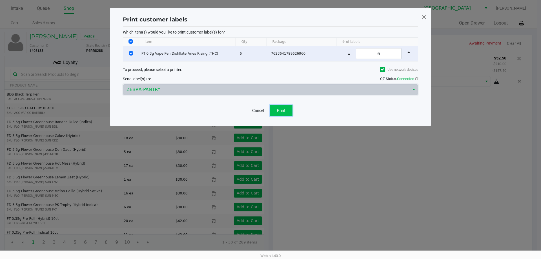
click at [289, 107] on button "Print" at bounding box center [281, 110] width 23 height 11
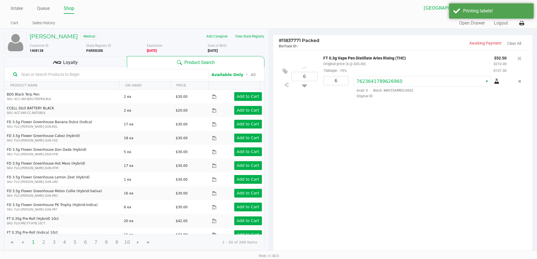
click at [359, 120] on div "6 FT 0.3g Vape Pen Distillate Aries Rising (THC) Original price (6 @ $35.00) 75…" at bounding box center [403, 152] width 260 height 205
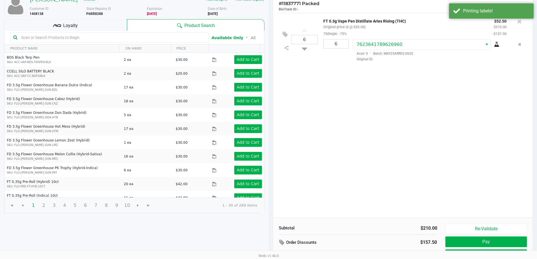
scroll to position [58, 0]
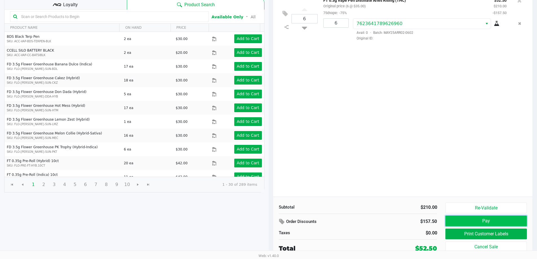
click at [487, 223] on button "Pay" at bounding box center [485, 221] width 81 height 11
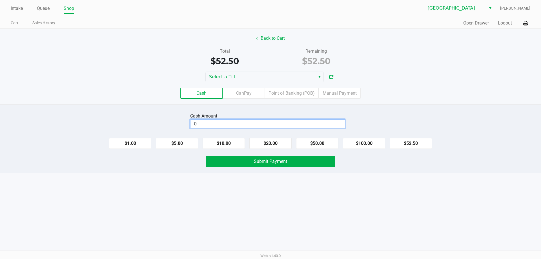
click at [274, 122] on input "0" at bounding box center [268, 124] width 154 height 8
type input "$53.00"
click at [212, 196] on div "Intake Queue Shop Palm Bay WC [PERSON_NAME] Cart Sales History Quick Sale Open …" at bounding box center [270, 129] width 541 height 259
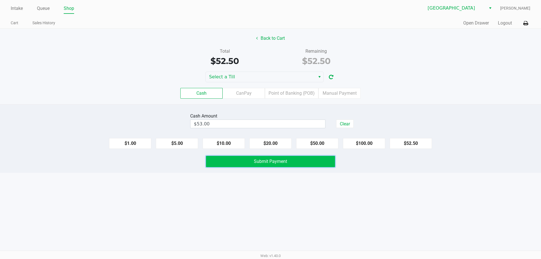
click at [244, 164] on button "Submit Payment" at bounding box center [270, 161] width 129 height 11
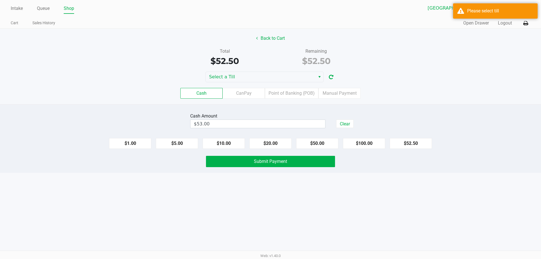
click at [244, 198] on div "Intake Queue Shop Palm Bay WC [PERSON_NAME] Cart Sales History Quick Sale Open …" at bounding box center [270, 129] width 541 height 259
click at [306, 76] on span "Select a Till" at bounding box center [260, 77] width 103 height 7
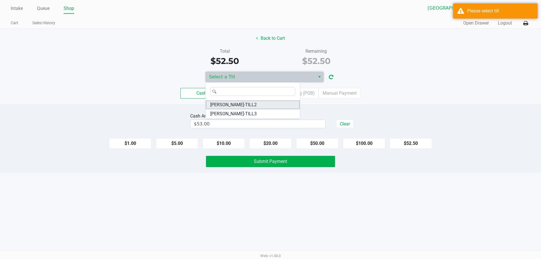
click at [221, 105] on span "[PERSON_NAME]-TILL2" at bounding box center [233, 104] width 47 height 7
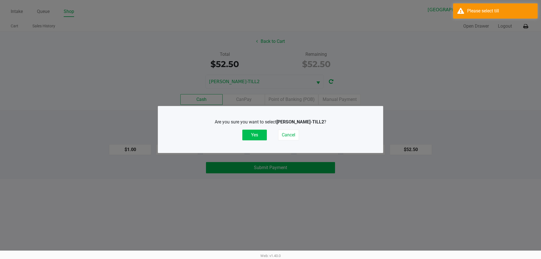
click at [256, 139] on button "Yes" at bounding box center [254, 135] width 25 height 11
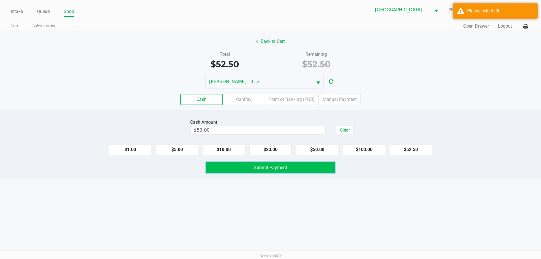
click at [259, 170] on span "Submit Payment" at bounding box center [270, 167] width 33 height 5
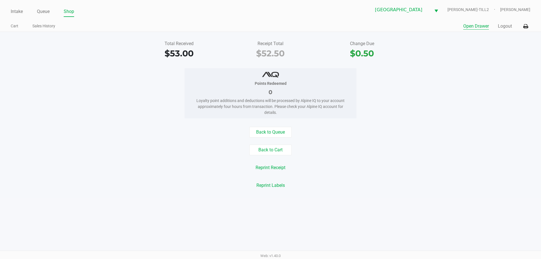
click at [476, 23] on button "Open Drawer" at bounding box center [476, 26] width 26 height 7
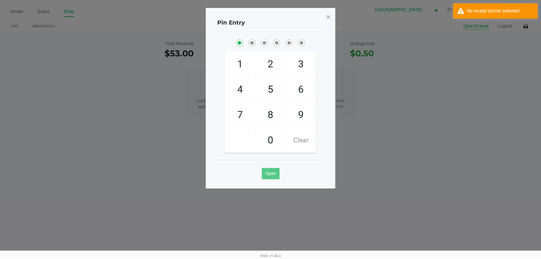
checkbox input "true"
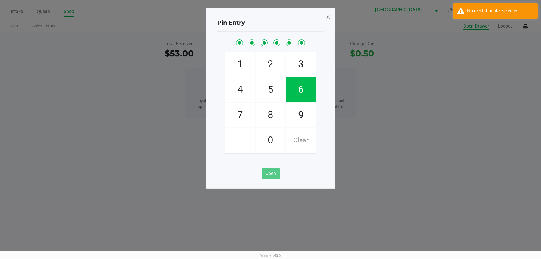
checkbox input "true"
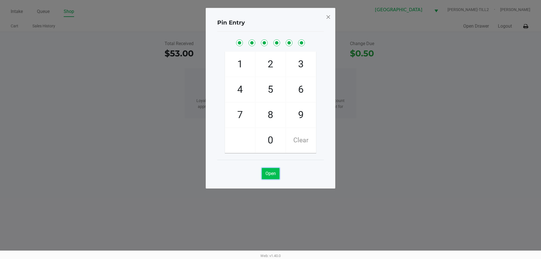
click at [274, 172] on span "Open" at bounding box center [271, 173] width 10 height 5
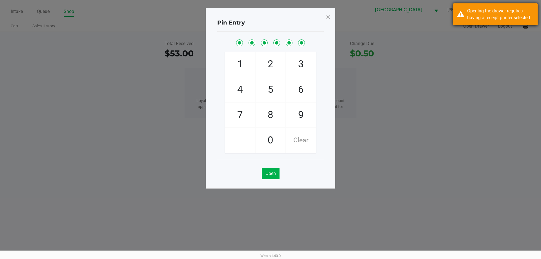
click at [496, 9] on div "Opening the drawer requires having a receipt printer selected" at bounding box center [500, 15] width 66 height 14
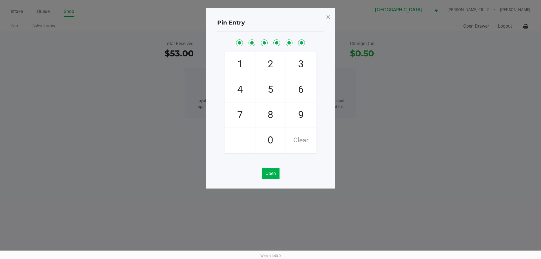
click at [530, 27] on ngb-modal-window "Pin Entry 1 4 7 2 5 8 0 3 6 9 Clear Open" at bounding box center [270, 129] width 541 height 259
click at [328, 18] on span at bounding box center [328, 16] width 5 height 9
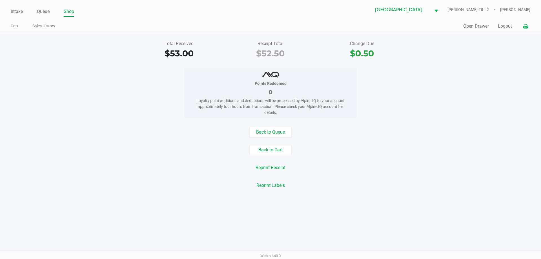
click at [527, 27] on icon at bounding box center [526, 27] width 5 height 4
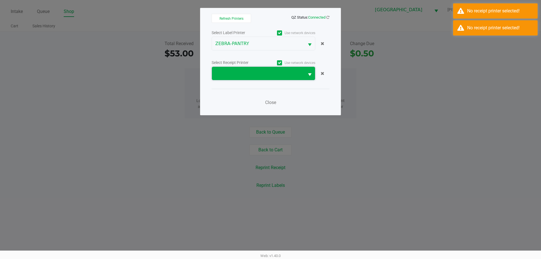
click at [257, 69] on span at bounding box center [258, 73] width 92 height 13
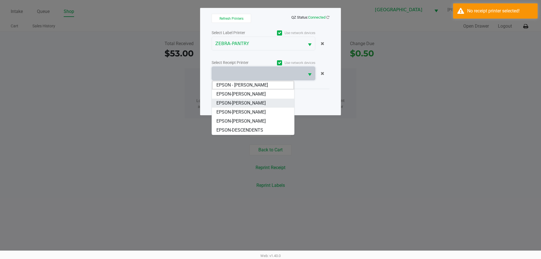
click at [239, 105] on span "EPSON-[PERSON_NAME]" at bounding box center [241, 103] width 49 height 7
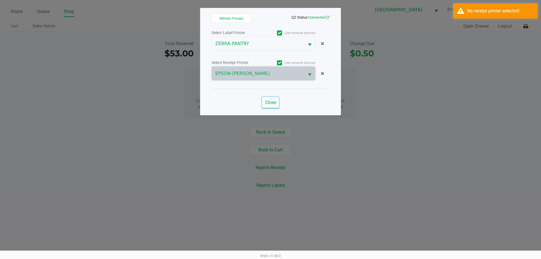
click at [269, 103] on span "Close" at bounding box center [270, 102] width 11 height 5
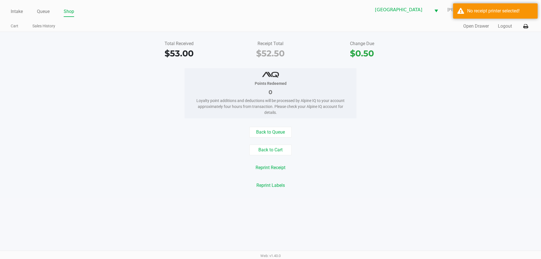
click at [466, 98] on div "Points Redeemed 0 Loyalty point additions and deductions will be processed by A…" at bounding box center [271, 93] width 550 height 50
click at [274, 168] on button "Reprint Receipt" at bounding box center [270, 167] width 37 height 11
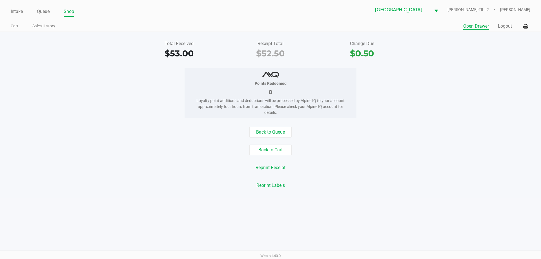
click at [473, 29] on div "Quick Sale Open Drawer Logout" at bounding box center [401, 26] width 260 height 10
click at [473, 27] on button "Open Drawer" at bounding box center [476, 26] width 26 height 7
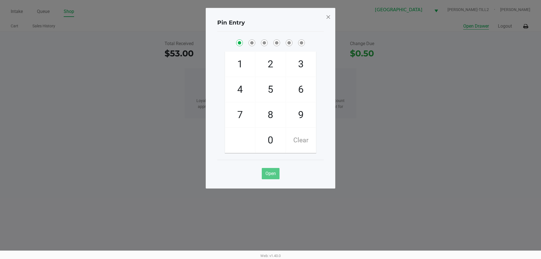
checkbox input "true"
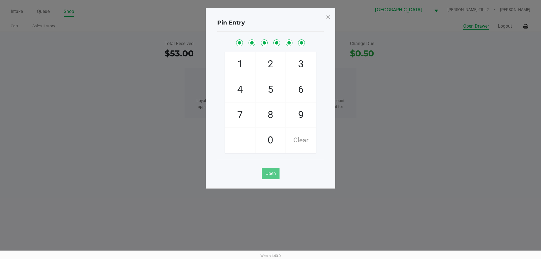
checkbox input "true"
checkbox input "false"
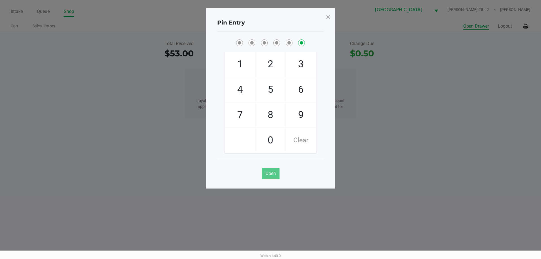
checkbox input "false"
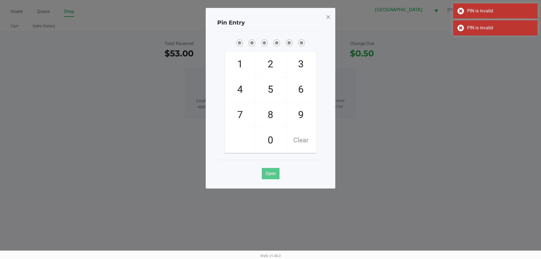
click at [299, 24] on div "Pin Entry" at bounding box center [270, 23] width 107 height 18
checkbox input "true"
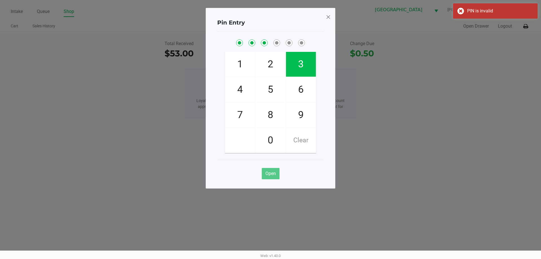
checkbox input "true"
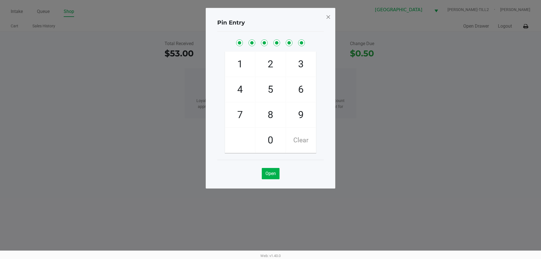
click at [328, 16] on span at bounding box center [328, 16] width 5 height 9
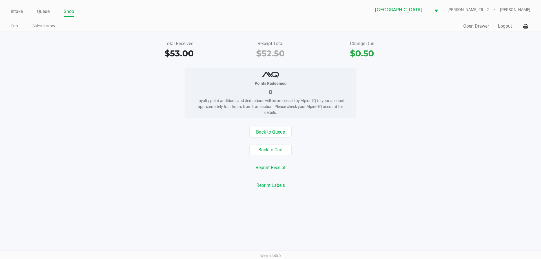
click at [361, 103] on div "Points Redeemed 0 Loyalty point additions and deductions will be processed by A…" at bounding box center [271, 93] width 550 height 50
click at [17, 14] on link "Intake" at bounding box center [17, 12] width 12 height 8
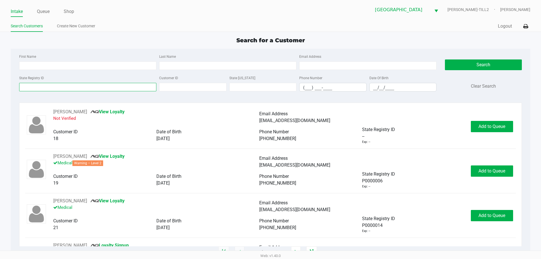
click at [31, 84] on input "State Registry ID" at bounding box center [87, 87] width 137 height 8
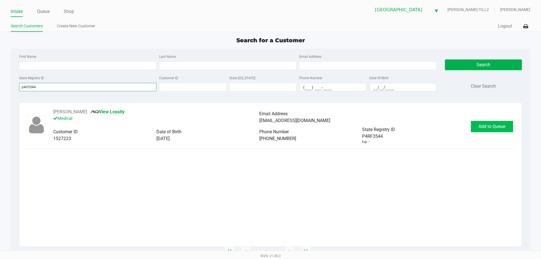
type input "p4rf3544"
click at [505, 127] on span "Add to Queue" at bounding box center [492, 126] width 27 height 5
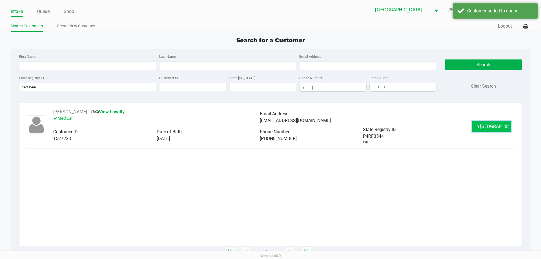
click at [484, 128] on span "In [GEOGRAPHIC_DATA]" at bounding box center [499, 126] width 47 height 5
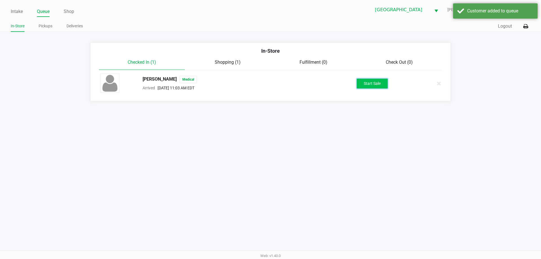
click at [375, 87] on button "Start Sale" at bounding box center [372, 84] width 31 height 10
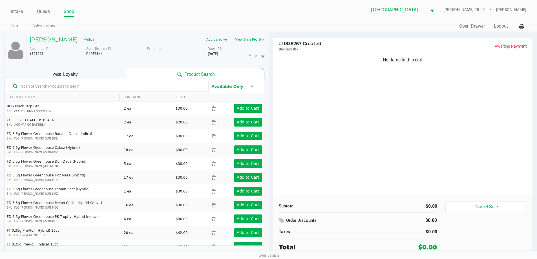
click at [112, 84] on input "text" at bounding box center [112, 86] width 187 height 8
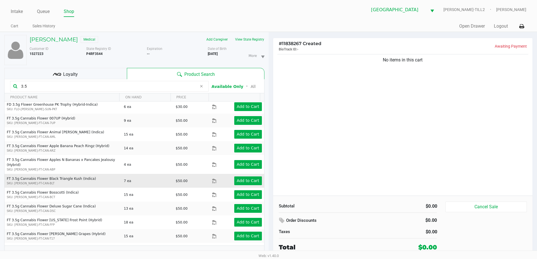
scroll to position [113, 0]
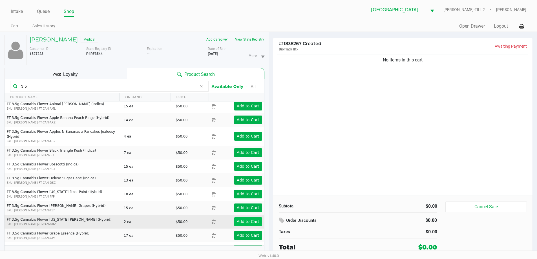
type input "3.5"
click at [237, 219] on app-button-loader "Add to Cart" at bounding box center [248, 221] width 23 height 5
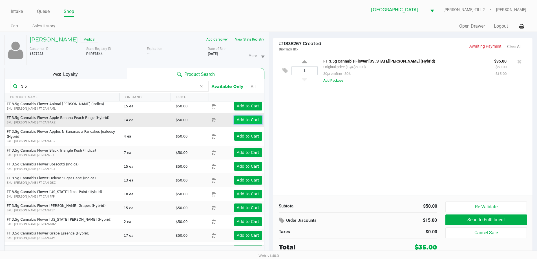
click at [242, 116] on button "Add to Cart" at bounding box center [248, 120] width 28 height 9
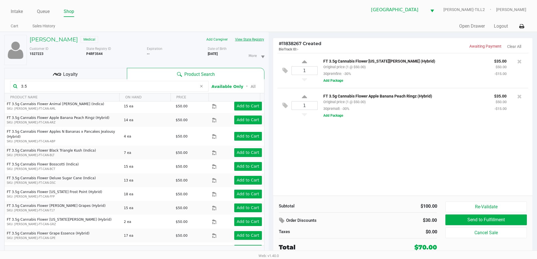
click at [243, 37] on button "View State Registry" at bounding box center [247, 39] width 33 height 9
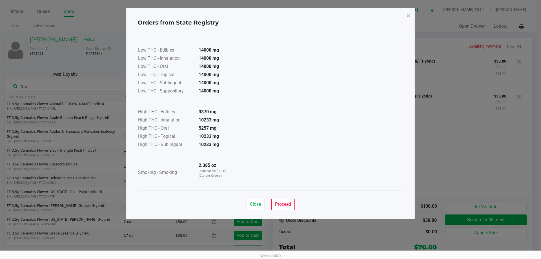
click at [249, 197] on div "Close Proceed" at bounding box center [271, 202] width 266 height 23
click at [254, 202] on span "Close" at bounding box center [255, 204] width 11 height 5
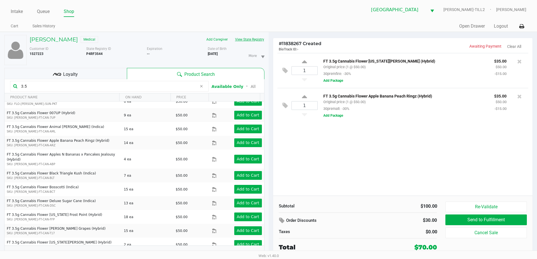
scroll to position [56, 0]
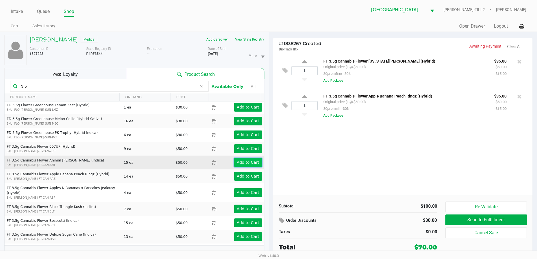
click at [238, 160] on app-button-loader "Add to Cart" at bounding box center [248, 162] width 23 height 5
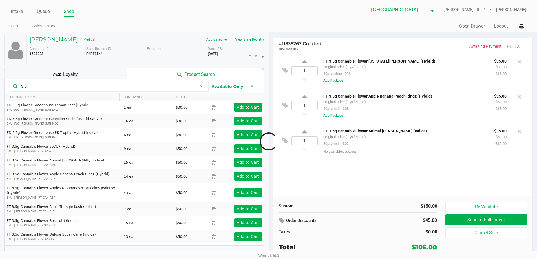
click at [325, 167] on div "1 FT 3.5g Cannabis Flower [US_STATE][PERSON_NAME] (Hybrid) Original price (1 @ …" at bounding box center [403, 124] width 260 height 143
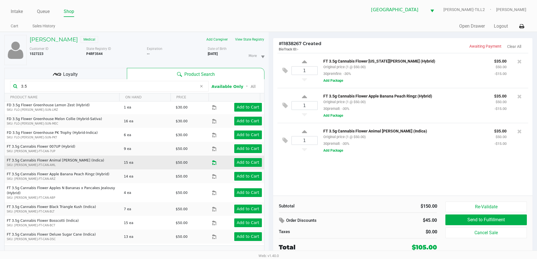
scroll to position [85, 0]
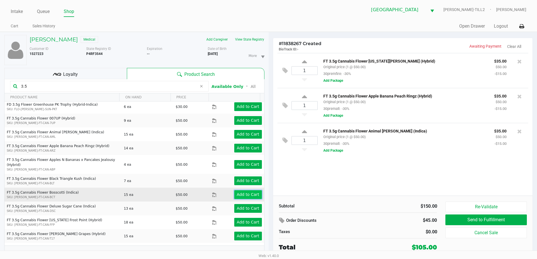
click at [238, 190] on button "Add to Cart" at bounding box center [248, 194] width 28 height 9
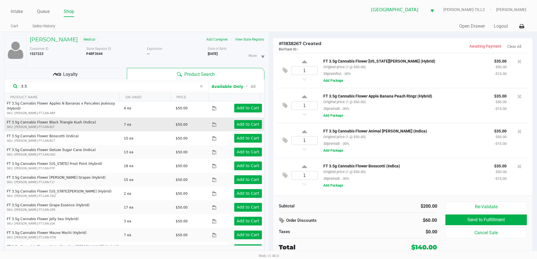
scroll to position [169, 0]
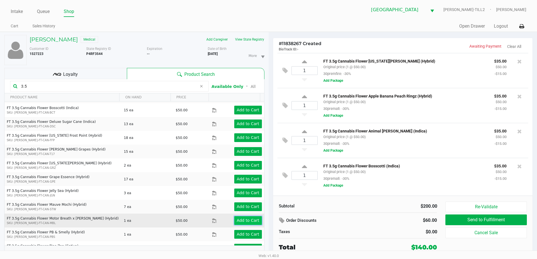
click at [241, 218] on app-button-loader "Add to Cart" at bounding box center [248, 220] width 23 height 5
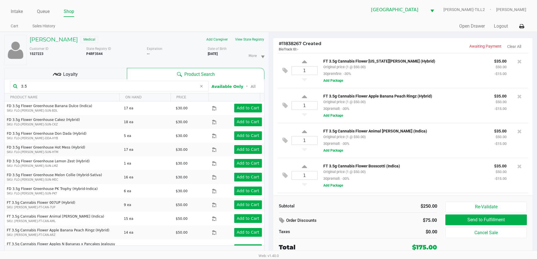
scroll to position [0, 0]
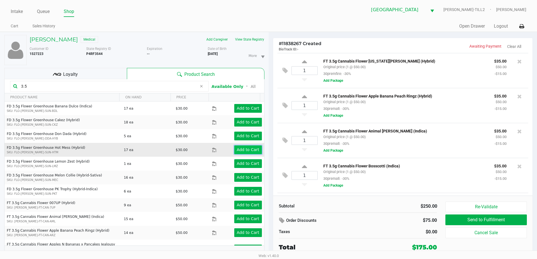
click at [247, 147] on app-button-loader "Add to Cart" at bounding box center [248, 149] width 23 height 5
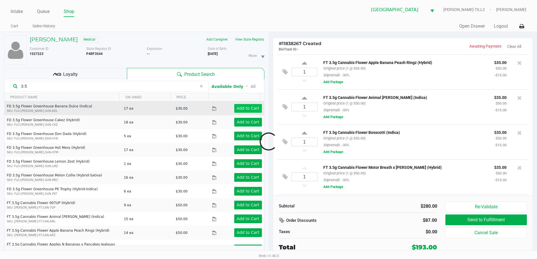
scroll to position [69, 0]
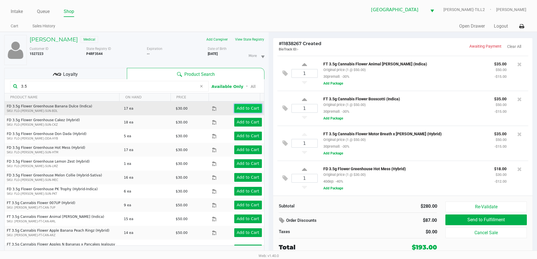
click at [249, 105] on button "Add to Cart" at bounding box center [248, 108] width 28 height 9
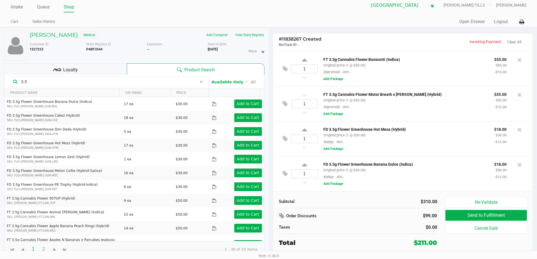
scroll to position [6, 0]
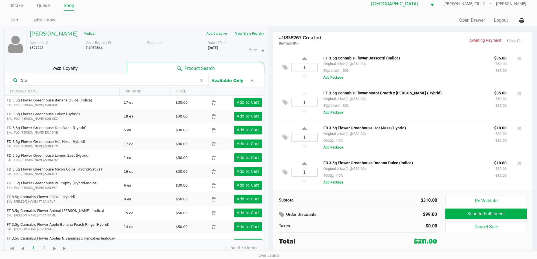
click at [238, 36] on button "View State Registry" at bounding box center [247, 33] width 33 height 9
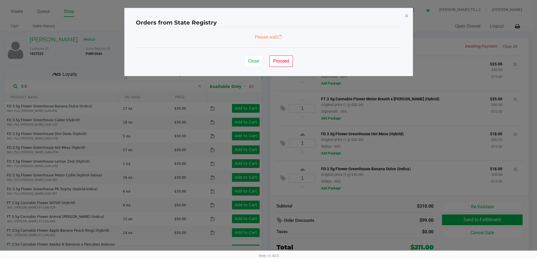
scroll to position [0, 0]
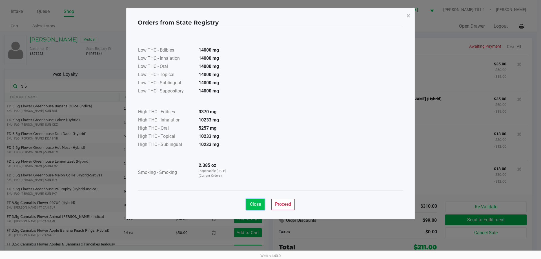
click at [253, 203] on span "Close" at bounding box center [255, 204] width 11 height 5
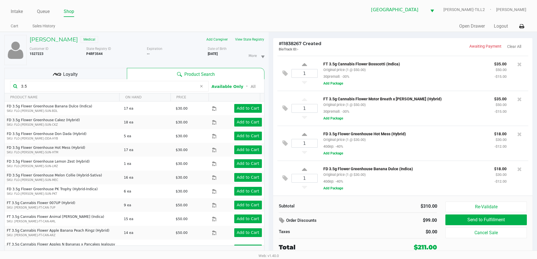
click at [159, 83] on input "3.5" at bounding box center [108, 86] width 178 height 8
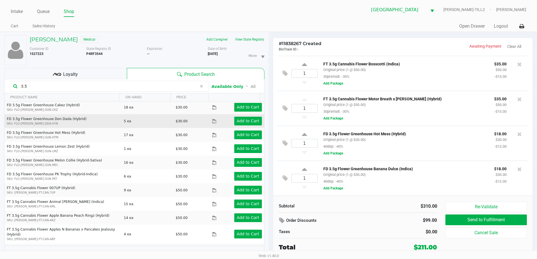
scroll to position [28, 0]
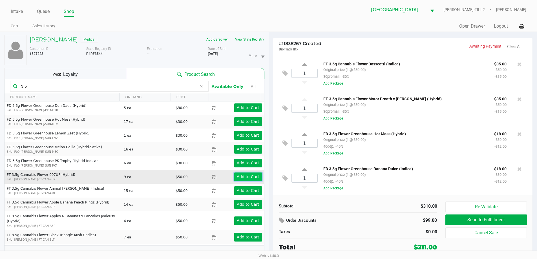
click at [242, 175] on app-button-loader "Add to Cart" at bounding box center [248, 177] width 23 height 5
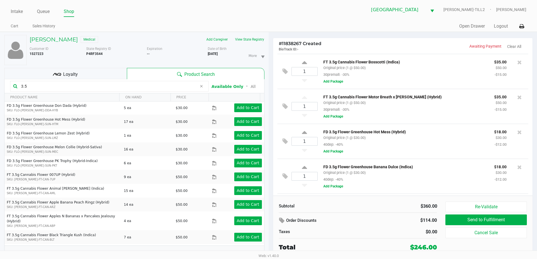
scroll to position [139, 0]
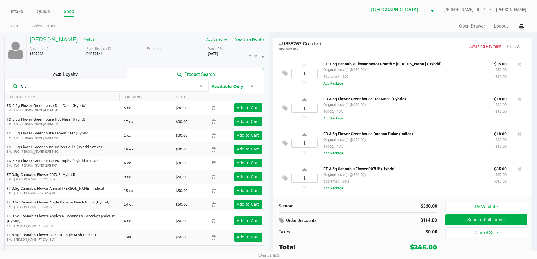
click at [67, 71] on span "Loyalty" at bounding box center [70, 74] width 15 height 7
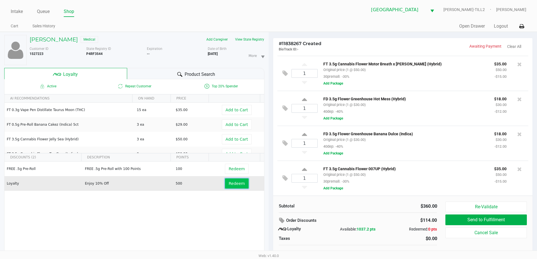
click at [232, 184] on span "Redeem" at bounding box center [237, 183] width 16 height 5
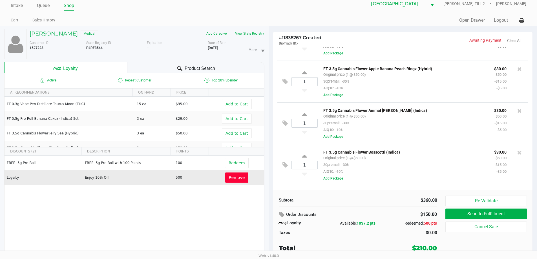
scroll to position [0, 0]
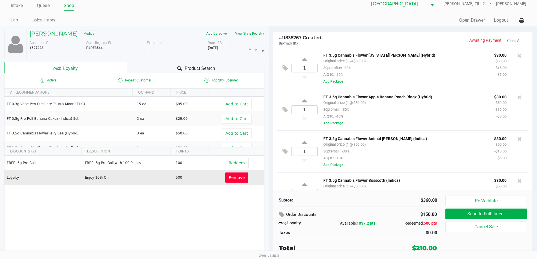
click at [187, 63] on div "Product Search" at bounding box center [195, 67] width 137 height 11
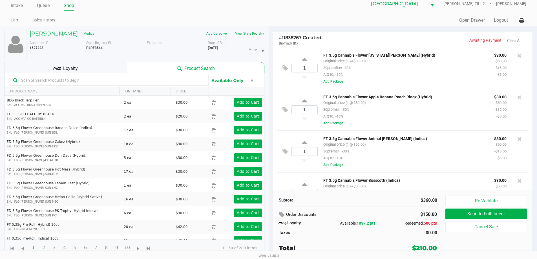
click at [21, 81] on input "text" at bounding box center [112, 80] width 187 height 8
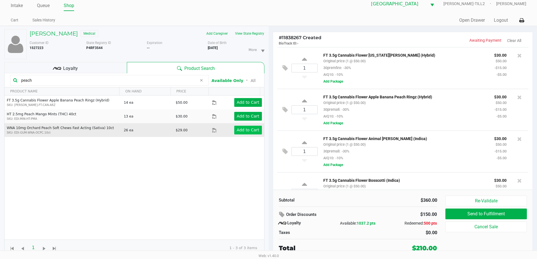
type input "peach"
click at [232, 127] on div "Add to Cart" at bounding box center [243, 130] width 46 height 9
click at [248, 126] on button "Add to Cart" at bounding box center [248, 130] width 28 height 9
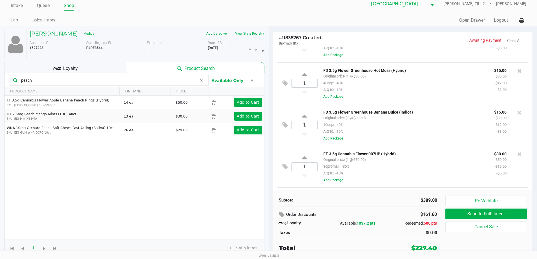
scroll to position [235, 0]
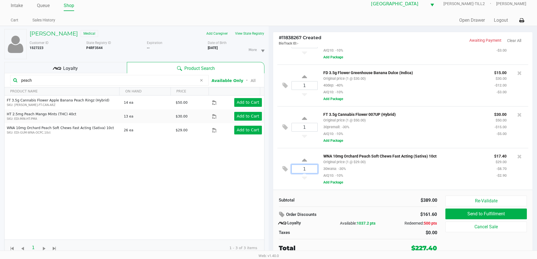
click at [311, 168] on input "1" at bounding box center [305, 169] width 26 height 8
type input "2"
click at [324, 200] on div "[PERSON_NAME] Medical Add Caregiver View State Registry Customer ID 1527223 Sta…" at bounding box center [268, 142] width 537 height 233
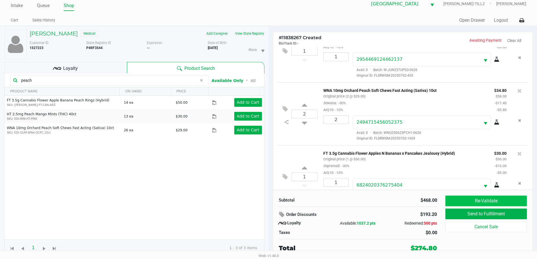
scroll to position [468, 0]
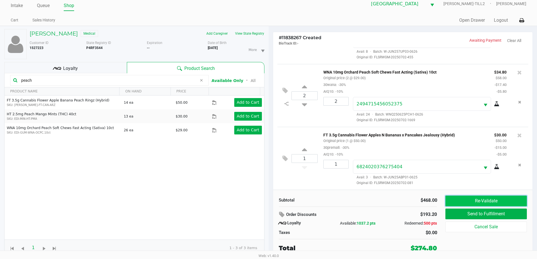
click at [458, 202] on button "Re-Validate" at bounding box center [485, 201] width 81 height 11
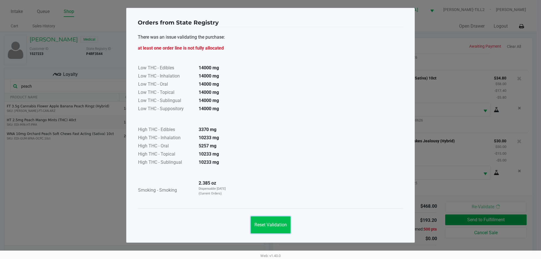
click at [270, 224] on span "Reset Validation" at bounding box center [271, 224] width 32 height 5
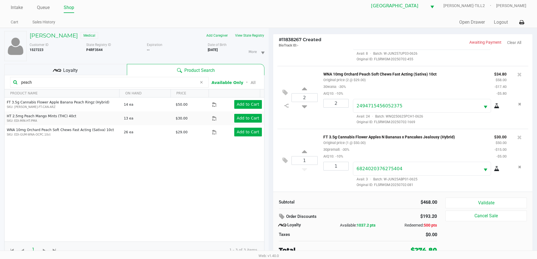
scroll to position [6, 0]
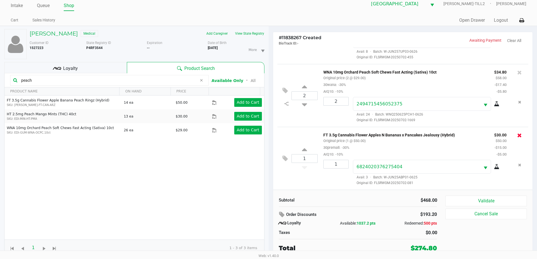
click at [517, 134] on icon at bounding box center [519, 135] width 5 height 6
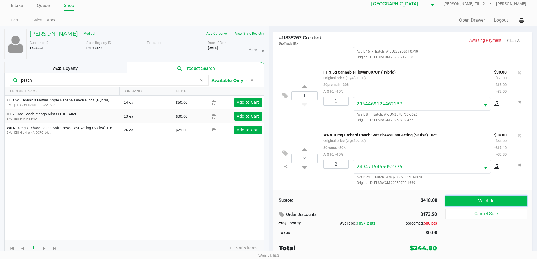
click at [483, 202] on button "Validate" at bounding box center [485, 201] width 81 height 11
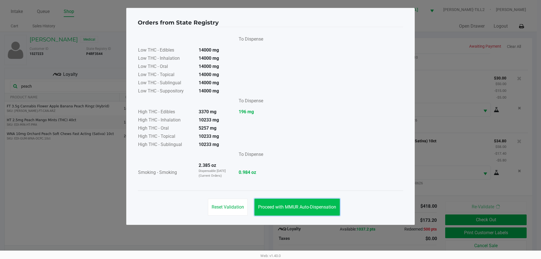
click at [316, 207] on span "Proceed with MMUR Auto-Dispensation" at bounding box center [297, 206] width 78 height 5
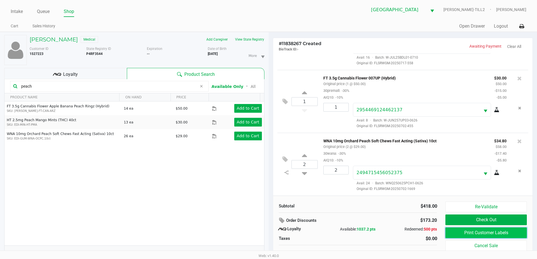
click at [457, 233] on button "Print Customer Labels" at bounding box center [485, 232] width 81 height 11
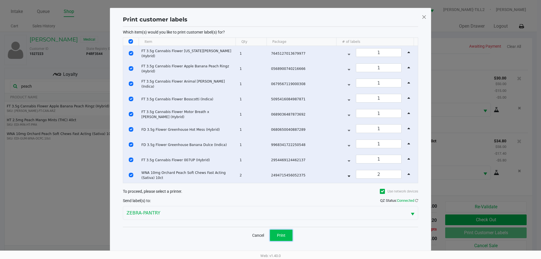
click at [281, 231] on button "Print" at bounding box center [281, 235] width 23 height 11
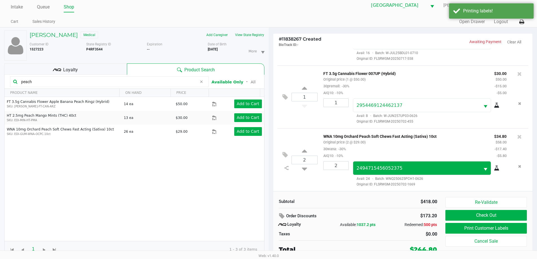
scroll to position [6, 0]
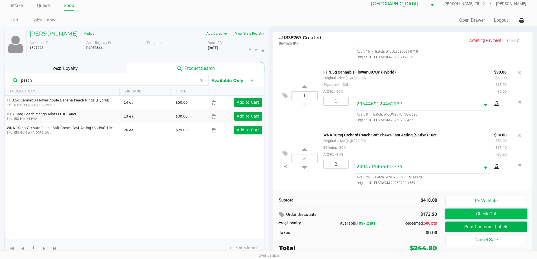
click at [500, 209] on button "Check Out" at bounding box center [485, 214] width 81 height 11
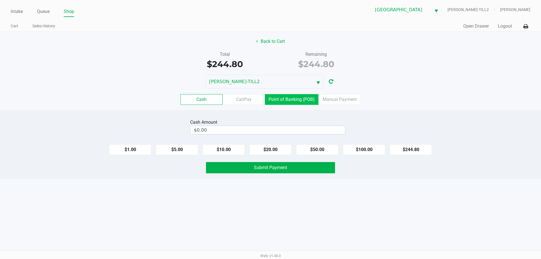
click at [282, 96] on label "Point of Banking (POB)" at bounding box center [292, 99] width 54 height 11
click at [0, 0] on 7 "Point of Banking (POB)" at bounding box center [0, 0] width 0 height 0
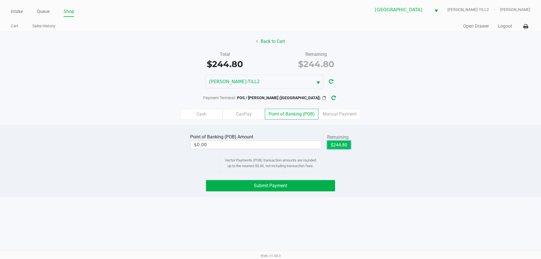
click at [348, 145] on button "$244.80" at bounding box center [339, 145] width 24 height 8
type input "$244.80"
click at [370, 176] on div "Point of Banking (POB) Amount $244.80 Remaining $244.80 Vector Payments (POB) t…" at bounding box center [270, 161] width 541 height 72
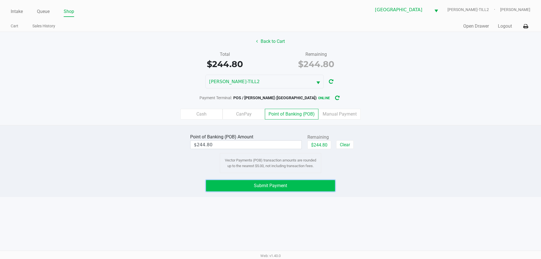
click at [307, 187] on button "Submit Payment" at bounding box center [270, 185] width 129 height 11
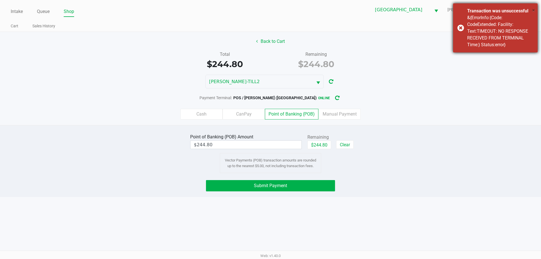
click at [533, 10] on span "×" at bounding box center [533, 10] width 3 height 7
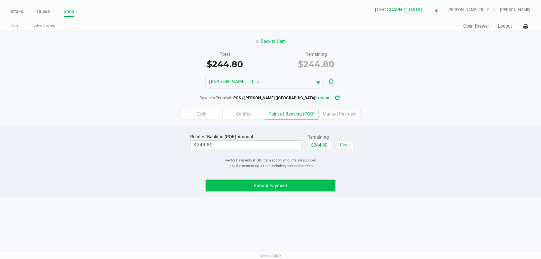
click at [314, 182] on button "Submit Payment" at bounding box center [270, 185] width 129 height 11
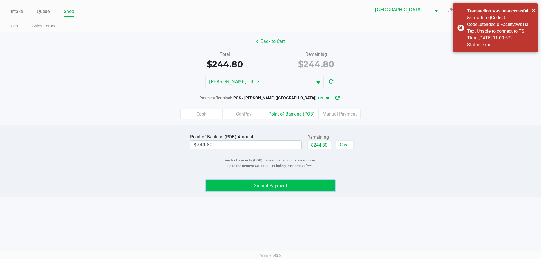
click at [314, 182] on button "Submit Payment" at bounding box center [270, 185] width 129 height 11
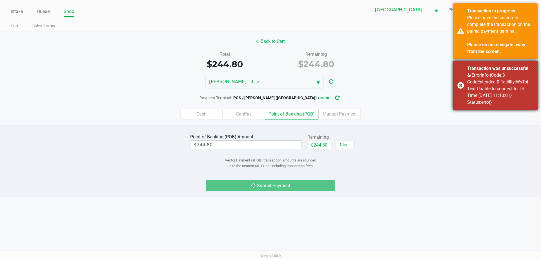
click at [533, 67] on span "×" at bounding box center [533, 67] width 3 height 7
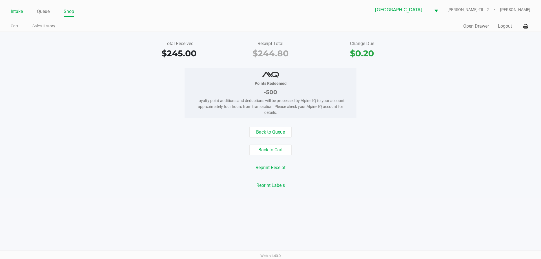
click at [14, 11] on link "Intake" at bounding box center [17, 12] width 12 height 8
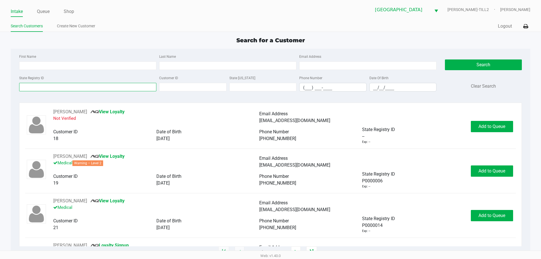
click at [68, 90] on input "State Registry ID" at bounding box center [87, 87] width 137 height 8
click at [76, 65] on input "First Name" at bounding box center [87, 65] width 137 height 8
type input "jamirez"
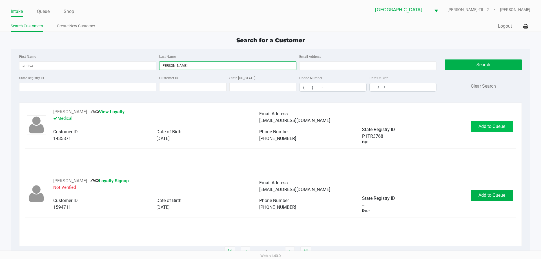
type input "[PERSON_NAME]"
click at [483, 124] on span "Add to Queue" at bounding box center [492, 126] width 27 height 5
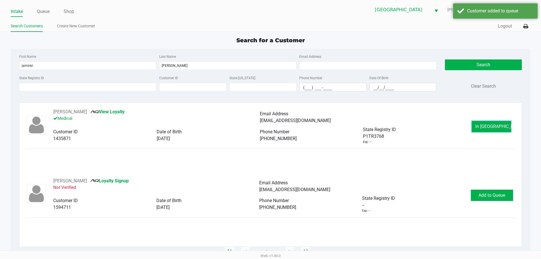
click at [483, 124] on span "In [GEOGRAPHIC_DATA]" at bounding box center [499, 126] width 47 height 5
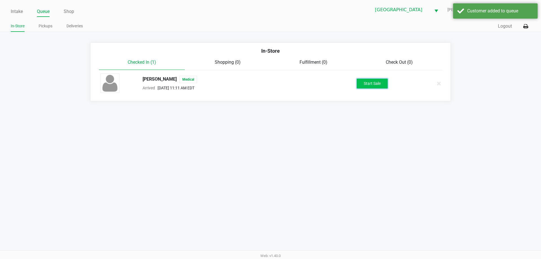
click at [371, 85] on button "Start Sale" at bounding box center [372, 84] width 31 height 10
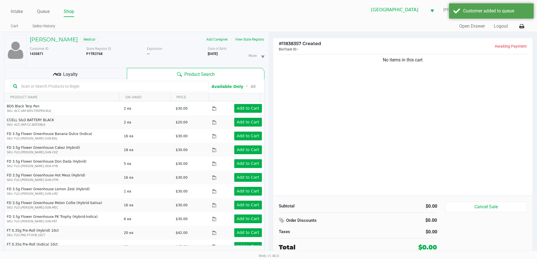
click at [67, 84] on input "text" at bounding box center [112, 86] width 187 height 8
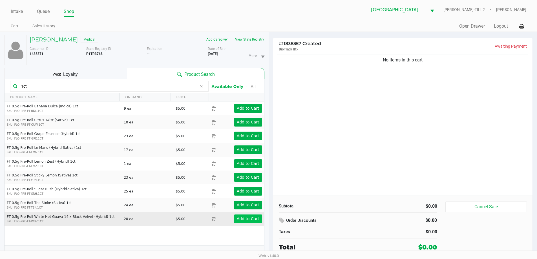
type input "1ct"
click at [248, 218] on app-button-loader "Add to Cart" at bounding box center [248, 219] width 23 height 5
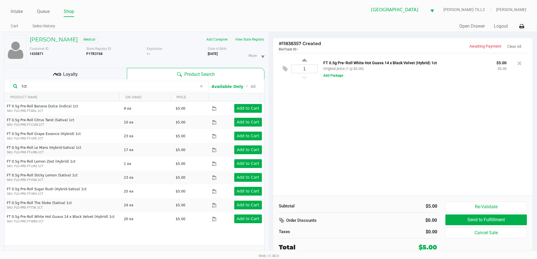
click at [107, 73] on div "Loyalty" at bounding box center [65, 73] width 123 height 11
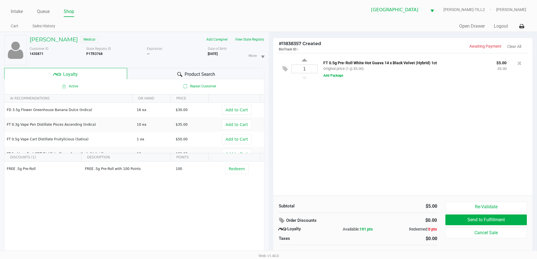
click at [385, 155] on div "1 FT 0.5g Pre-Roll White Hot Guava 14 x Black Velvet (Hybrid) 1ct Original pric…" at bounding box center [403, 124] width 260 height 143
click at [184, 75] on div "Product Search" at bounding box center [195, 73] width 137 height 11
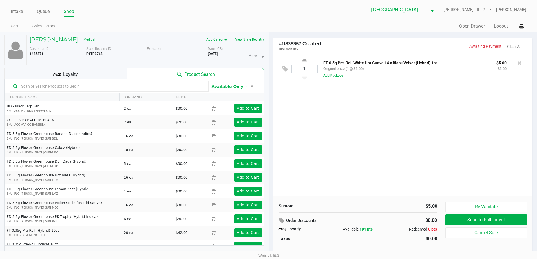
click at [142, 88] on input "text" at bounding box center [112, 86] width 187 height 8
click at [408, 114] on div "1 FT 0.5g Pre-Roll White Hot Guava 14 x Black Velvet (Hybrid) 1ct Original pric…" at bounding box center [403, 124] width 260 height 143
click at [337, 75] on button "Add Package" at bounding box center [333, 75] width 20 height 5
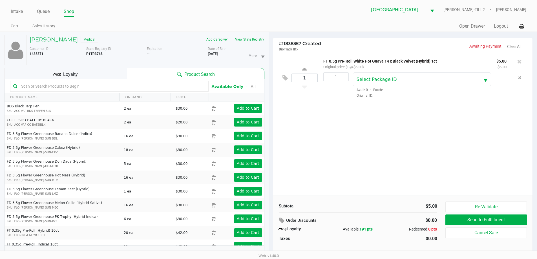
click at [408, 115] on div "1 FT 0.5g Pre-Roll White Hot Guava 14 x Black Velvet (Hybrid) 1ct Original pric…" at bounding box center [403, 124] width 260 height 143
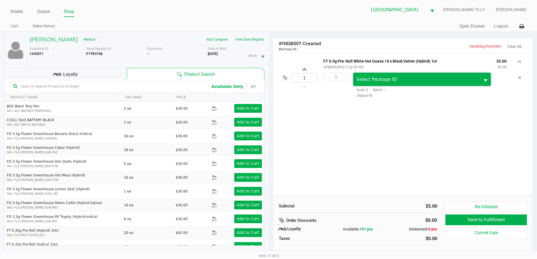
click at [420, 78] on span "Select Package ID" at bounding box center [417, 79] width 120 height 7
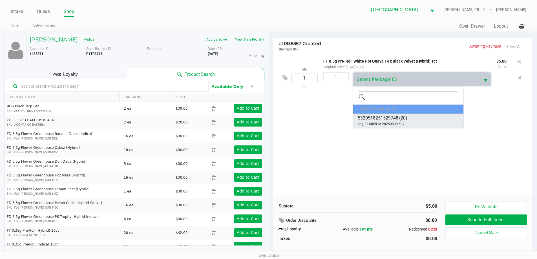
click at [405, 116] on span "(20)" at bounding box center [403, 118] width 8 height 7
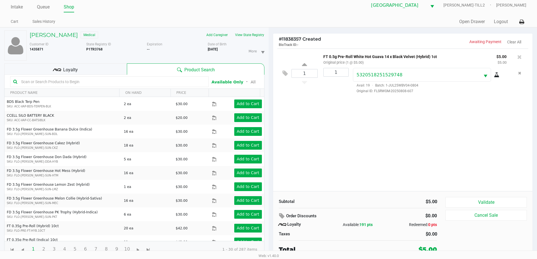
scroll to position [6, 0]
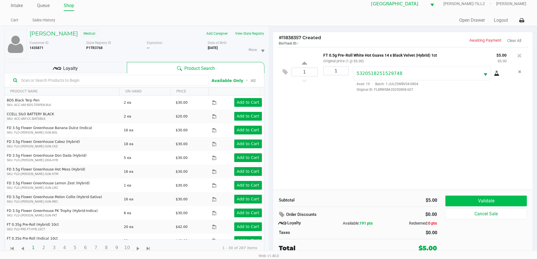
click at [491, 196] on div "Subtotal $5.00 Order Discounts $0.00 Loyalty Available: 191 pts Redeemed: 0 pts…" at bounding box center [403, 224] width 260 height 69
click at [491, 196] on button "Validate" at bounding box center [485, 201] width 81 height 11
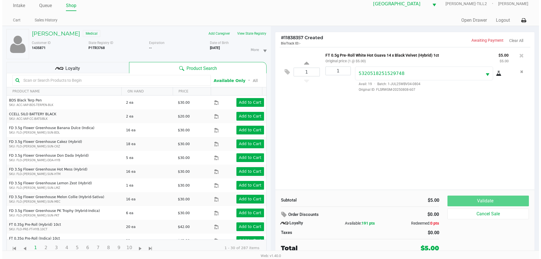
scroll to position [0, 0]
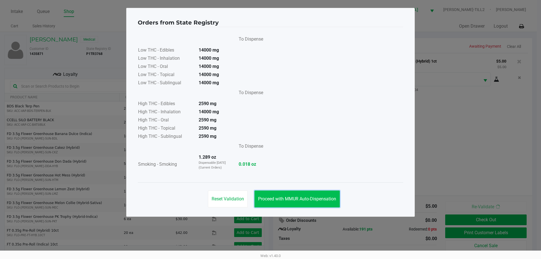
click at [295, 205] on button "Proceed with MMUR Auto-Dispensation" at bounding box center [297, 199] width 85 height 17
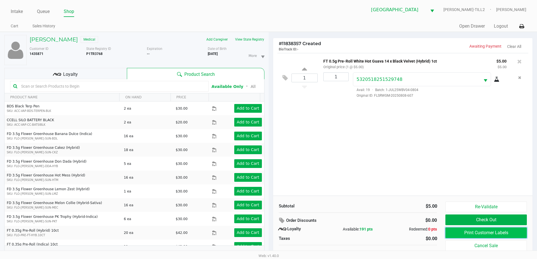
click at [455, 229] on button "Print Customer Labels" at bounding box center [485, 232] width 81 height 11
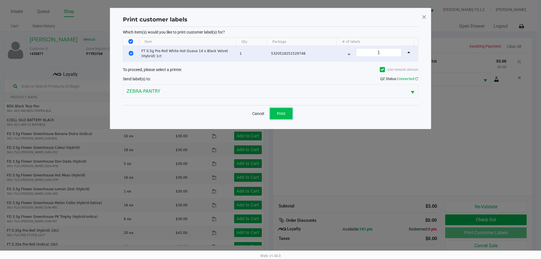
click at [280, 113] on span "Print" at bounding box center [281, 113] width 8 height 5
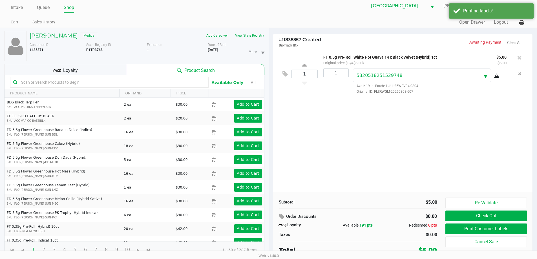
scroll to position [6, 0]
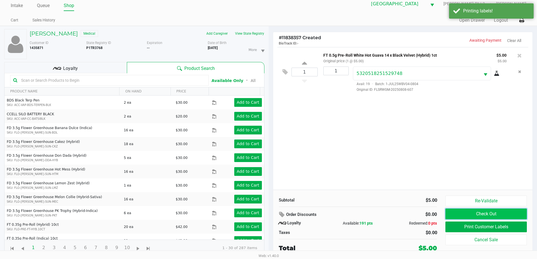
click at [478, 213] on button "Check Out" at bounding box center [485, 214] width 81 height 11
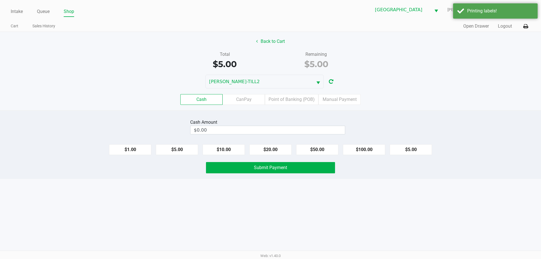
click at [363, 178] on div "Cash Amount $0.00 $1.00 $5.00 $10.00 $20.00 $50.00 $100.00 $5.00 Submit Payment" at bounding box center [270, 145] width 541 height 69
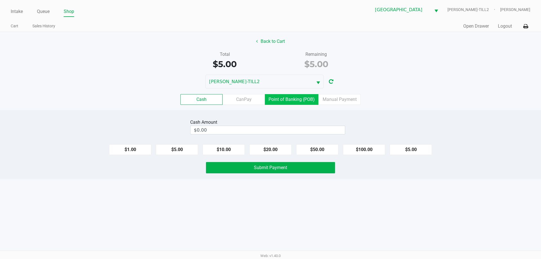
click at [290, 101] on label "Point of Banking (POB)" at bounding box center [292, 99] width 54 height 11
click at [0, 0] on 7 "Point of Banking (POB)" at bounding box center [0, 0] width 0 height 0
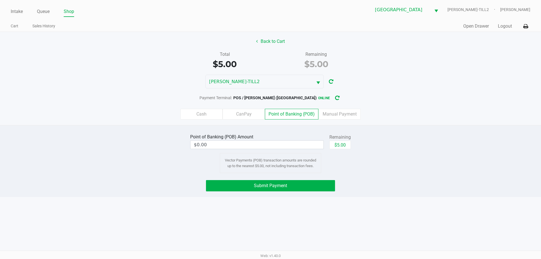
click at [394, 151] on div "Point of Banking (POB) Amount $0.00 Remaining $5.00 Vector Payments (POB) trans…" at bounding box center [271, 152] width 550 height 41
click at [349, 147] on button "$5.00" at bounding box center [340, 145] width 21 height 8
type input "$5.00"
click at [354, 160] on div "Point of Banking (POB) Amount $5.00 Remaining $5.00 Clear Vector Payments (POB)…" at bounding box center [270, 152] width 169 height 41
click at [319, 187] on button "Submit Payment" at bounding box center [270, 185] width 129 height 11
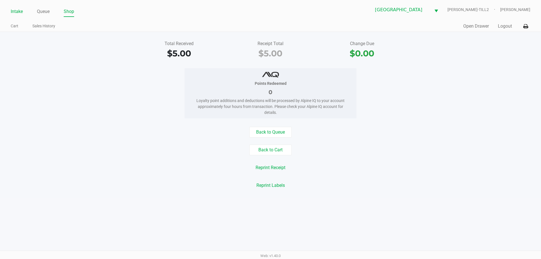
click at [14, 8] on link "Intake" at bounding box center [17, 12] width 12 height 8
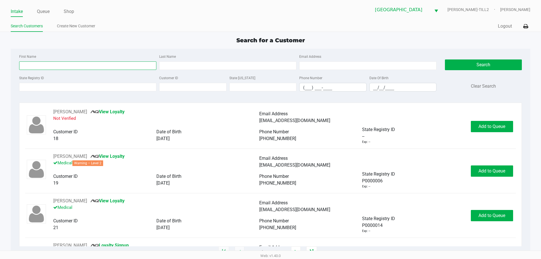
click at [70, 65] on input "First Name" at bounding box center [87, 65] width 137 height 8
type input "[PERSON_NAME]"
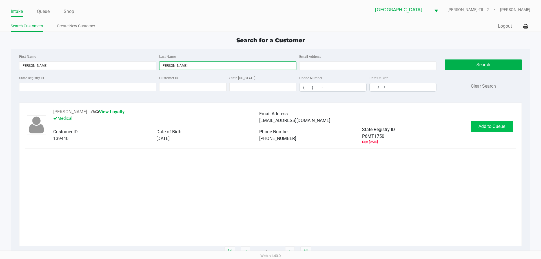
type input "[PERSON_NAME]"
click at [487, 129] on span "Add to Queue" at bounding box center [492, 126] width 27 height 5
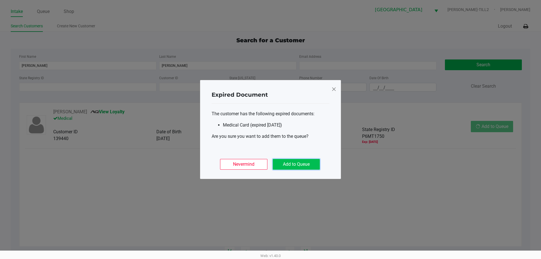
click at [308, 160] on button "Add to Queue" at bounding box center [296, 164] width 47 height 11
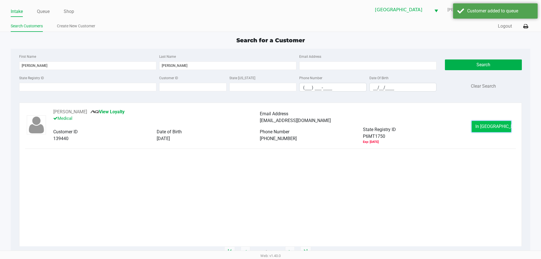
click at [505, 125] on button "In [GEOGRAPHIC_DATA]" at bounding box center [491, 126] width 39 height 11
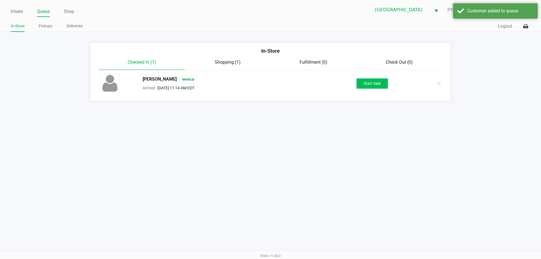
click at [379, 86] on button "Start Sale" at bounding box center [372, 84] width 31 height 10
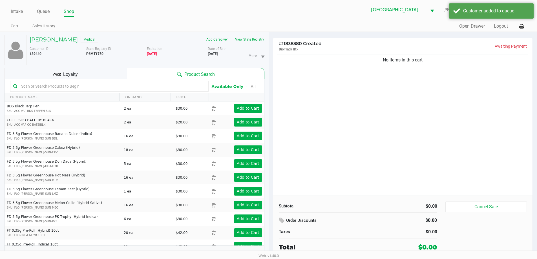
click at [252, 44] on button "View State Registry" at bounding box center [247, 39] width 33 height 9
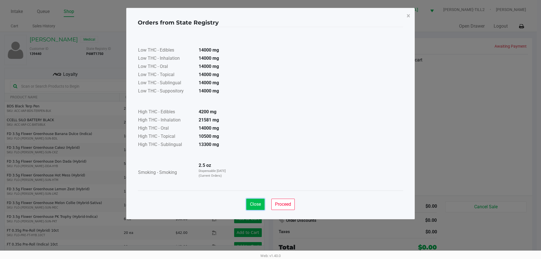
click at [250, 204] on span "Close" at bounding box center [255, 204] width 11 height 5
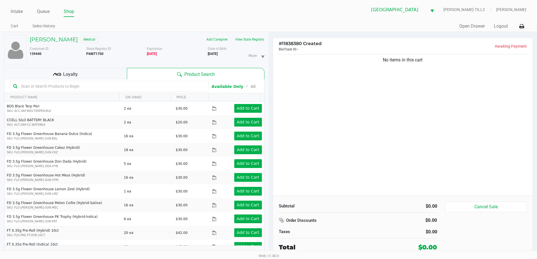
click at [134, 88] on input "text" at bounding box center [112, 86] width 187 height 8
click at [90, 90] on input "text" at bounding box center [112, 86] width 187 height 8
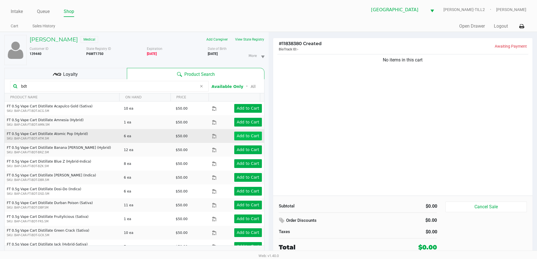
type input "bdt"
click at [241, 136] on app-button-loader "Add to Cart" at bounding box center [248, 136] width 23 height 5
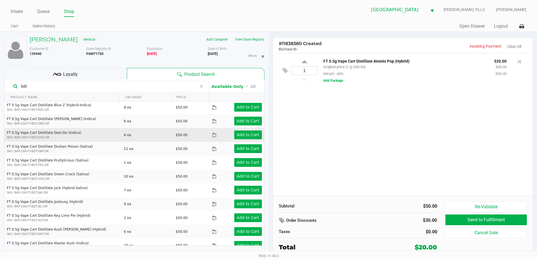
scroll to position [85, 0]
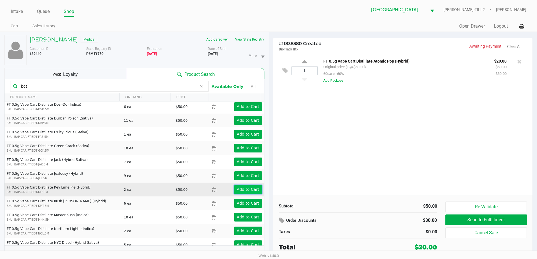
click at [237, 191] on app-button-loader "Add to Cart" at bounding box center [248, 189] width 23 height 5
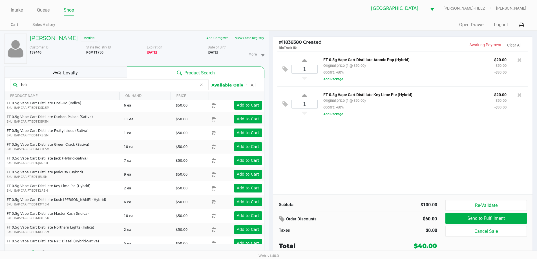
scroll to position [0, 0]
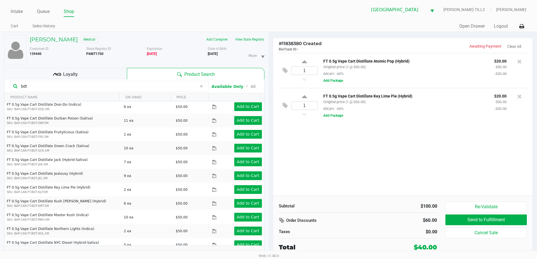
click at [409, 143] on div "1 FT 0.5g Vape Cart Distillate Atomic Pop (Hybrid) Original price (1 @ $50.00) …" at bounding box center [403, 124] width 260 height 143
click at [521, 100] on button at bounding box center [519, 96] width 5 height 8
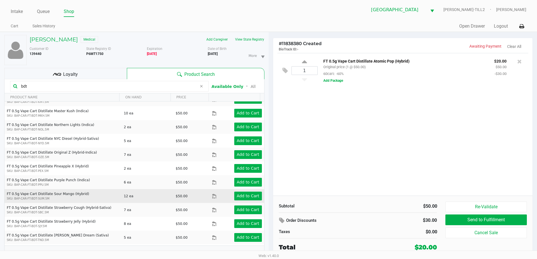
scroll to position [197, 0]
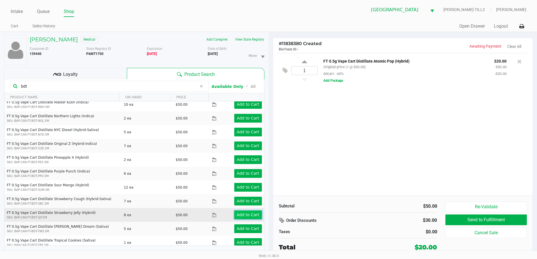
click at [238, 213] on app-button-loader "Add to Cart" at bounding box center [248, 215] width 23 height 5
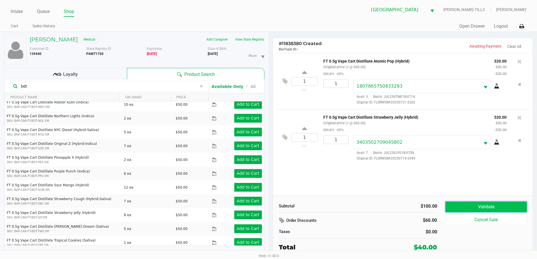
click at [476, 210] on button "Validate" at bounding box center [485, 207] width 81 height 11
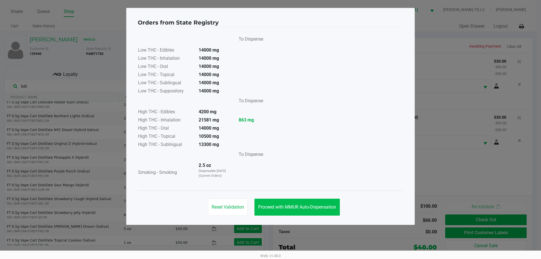
drag, startPoint x: 309, startPoint y: 198, endPoint x: 308, endPoint y: 202, distance: 4.1
click at [308, 202] on div "Reset Validation Proceed with MMUR Auto-Dispensation" at bounding box center [271, 205] width 266 height 28
click at [307, 205] on span "Proceed with MMUR Auto-Dispensation" at bounding box center [297, 206] width 78 height 5
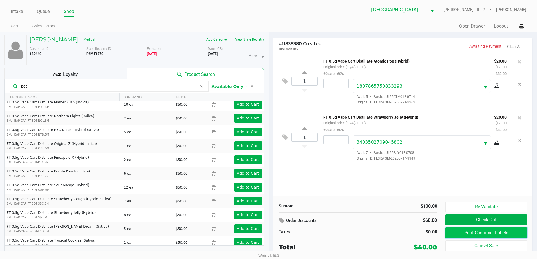
click at [464, 233] on button "Print Customer Labels" at bounding box center [485, 232] width 81 height 11
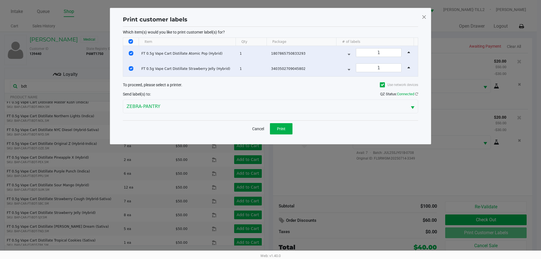
click at [284, 137] on div "Print customer labels Which item(s) would you like to print customer label(s) f…" at bounding box center [271, 76] width 298 height 125
click at [284, 135] on div "Cancel Print" at bounding box center [270, 128] width 295 height 17
click at [283, 131] on span "Print" at bounding box center [281, 129] width 8 height 5
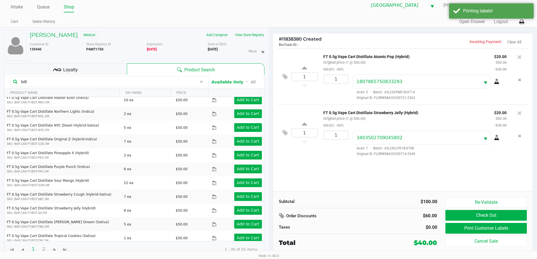
scroll to position [6, 0]
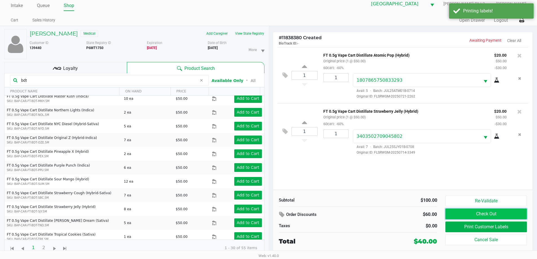
click at [495, 215] on button "Check Out" at bounding box center [485, 214] width 81 height 11
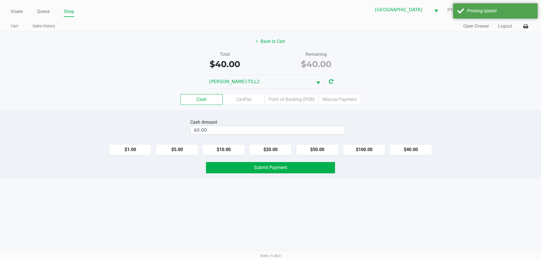
click at [289, 113] on div "Cash Amount $0.00 $1.00 $5.00 $10.00 $20.00 $50.00 $100.00 $40.00 Submit Payment" at bounding box center [270, 145] width 541 height 69
click at [268, 112] on div "Cash Amount $0.00 $1.00 $5.00 $10.00 $20.00 $50.00 $100.00 $40.00 Submit Payment" at bounding box center [270, 145] width 541 height 69
click at [264, 125] on div "Cash Amount" at bounding box center [267, 122] width 155 height 7
click at [258, 39] on button "Back to Cart" at bounding box center [271, 41] width 36 height 11
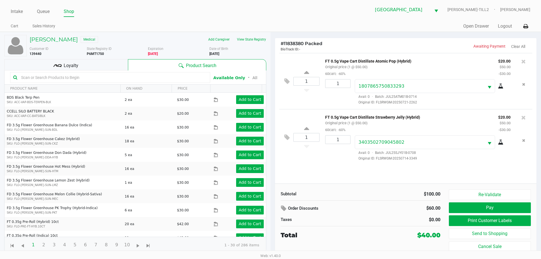
click at [79, 63] on div "Loyalty" at bounding box center [66, 64] width 124 height 11
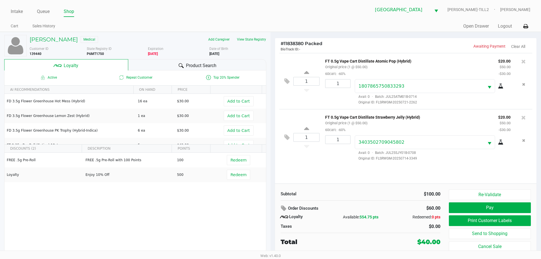
click at [382, 189] on div "Subtotal $100.00 Order Discounts $60.00 Loyalty Available: 554.75 pts Redeemed:…" at bounding box center [406, 221] width 262 height 74
click at [500, 205] on button "Pay" at bounding box center [490, 207] width 82 height 11
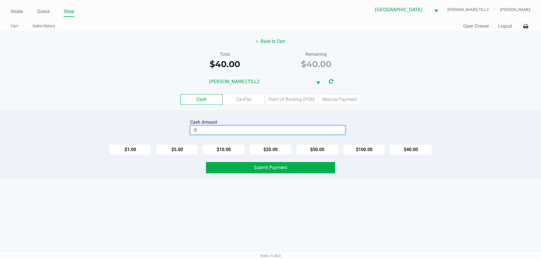
click at [268, 129] on input "0" at bounding box center [268, 130] width 154 height 8
type input "$40.00"
click at [264, 222] on div "Intake Queue Shop Palm Bay [PERSON_NAME]-TILL2 [PERSON_NAME] Cart Sales History…" at bounding box center [270, 129] width 541 height 259
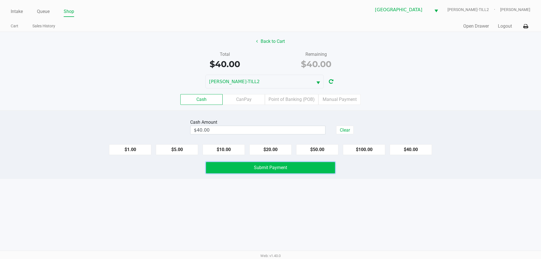
click at [285, 169] on span "Submit Payment" at bounding box center [270, 167] width 33 height 5
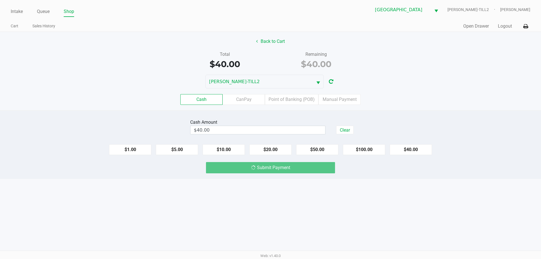
click at [285, 184] on div "Intake Queue Shop Palm Bay [PERSON_NAME]-TILL2 [PERSON_NAME] Cart Sales History…" at bounding box center [270, 129] width 541 height 259
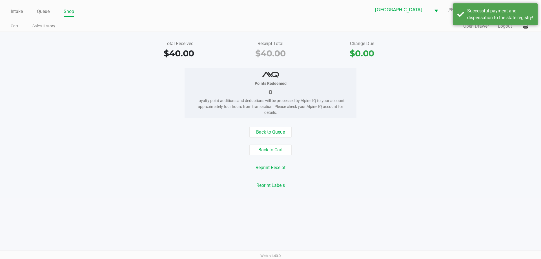
click at [341, 164] on div "Reprint Receipt" at bounding box center [271, 167] width 550 height 11
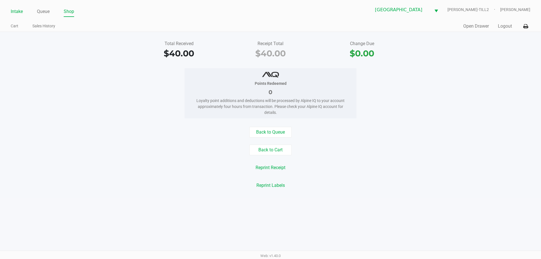
click at [20, 15] on link "Intake" at bounding box center [17, 12] width 12 height 8
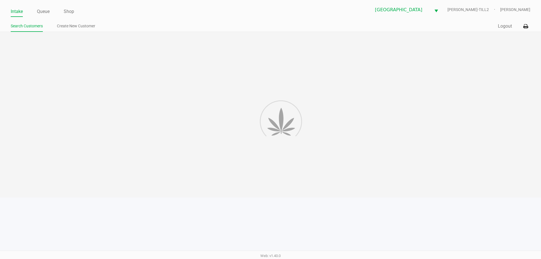
click at [20, 12] on link "Intake" at bounding box center [17, 12] width 12 height 8
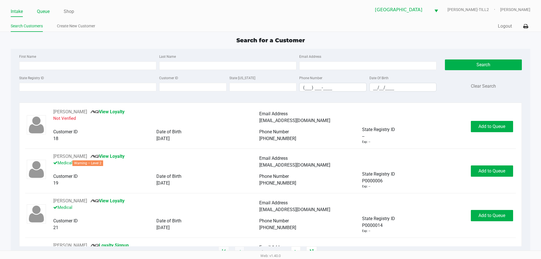
click at [46, 11] on link "Queue" at bounding box center [43, 12] width 13 height 8
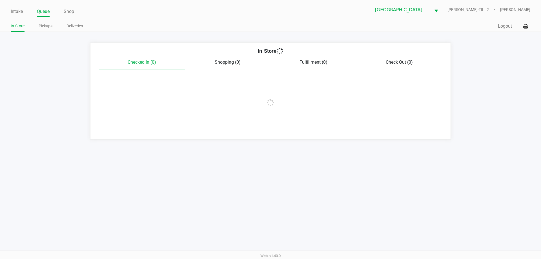
click at [38, 32] on app-point-of-sale "Intake Queue Shop [GEOGRAPHIC_DATA] [PERSON_NAME]-TILL2 [PERSON_NAME] In-Store …" at bounding box center [270, 70] width 541 height 140
click at [39, 31] on li "Pickups" at bounding box center [46, 27] width 14 height 10
click at [40, 28] on link "Pickups" at bounding box center [46, 26] width 14 height 7
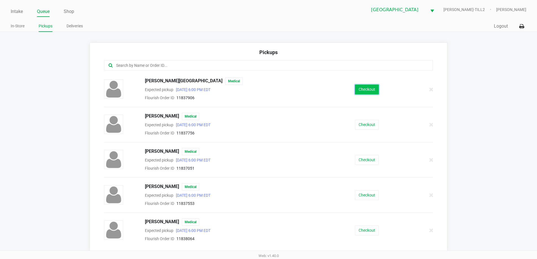
click at [361, 87] on button "Checkout" at bounding box center [367, 90] width 24 height 10
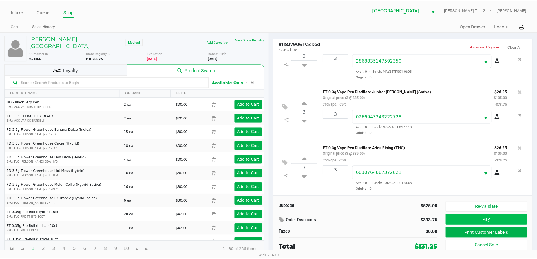
scroll to position [139, 0]
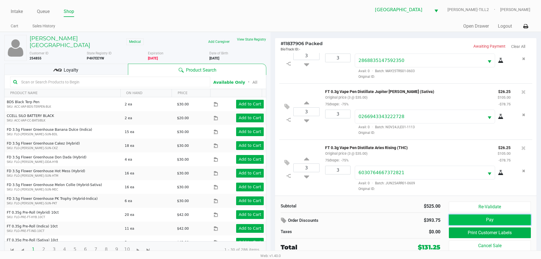
click at [492, 219] on button "Pay" at bounding box center [490, 220] width 82 height 11
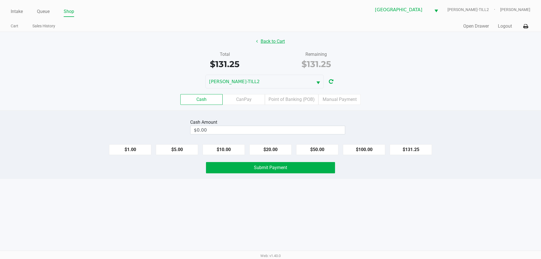
click at [277, 42] on button "Back to Cart" at bounding box center [271, 41] width 36 height 11
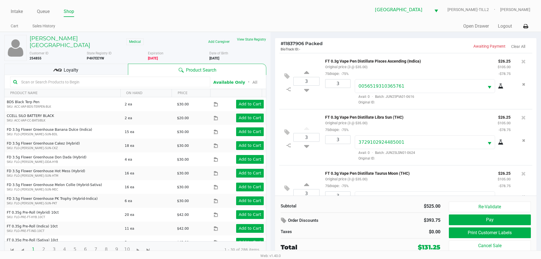
click at [76, 64] on div "Loyalty" at bounding box center [66, 69] width 124 height 11
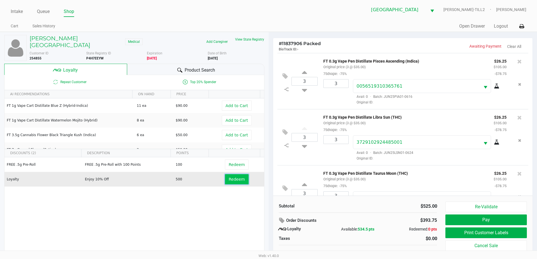
click at [235, 177] on span "Redeem" at bounding box center [237, 179] width 16 height 5
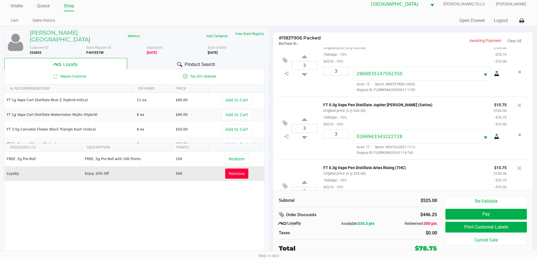
scroll to position [173, 0]
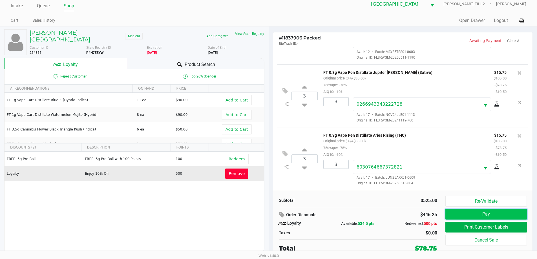
click at [469, 217] on button "Pay" at bounding box center [485, 214] width 81 height 11
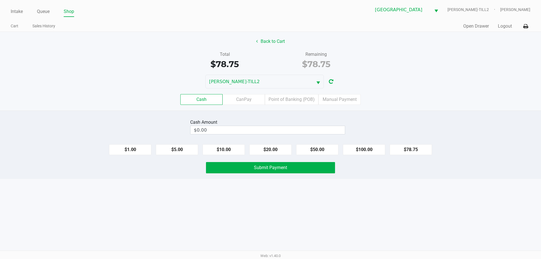
click at [334, 210] on div "Intake Queue Shop Palm Bay [PERSON_NAME]-TILL2 [PERSON_NAME] Cart Sales History…" at bounding box center [270, 129] width 541 height 259
click at [266, 126] on input "0" at bounding box center [268, 130] width 154 height 8
type input "$80.00"
click at [329, 197] on div "Intake Queue Shop Palm Bay [PERSON_NAME]-TILL2 [PERSON_NAME] Cart Sales History…" at bounding box center [270, 129] width 541 height 259
click at [303, 172] on button "Submit Payment" at bounding box center [270, 167] width 129 height 11
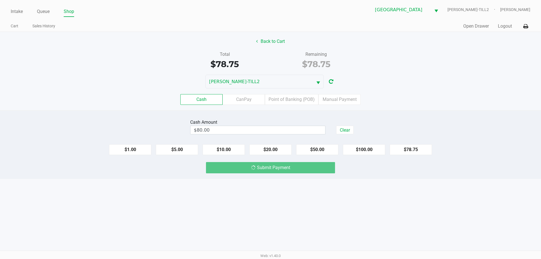
click at [297, 210] on div "Intake Queue Shop Palm Bay [PERSON_NAME]-TILL2 [PERSON_NAME] Cart Sales History…" at bounding box center [270, 129] width 541 height 259
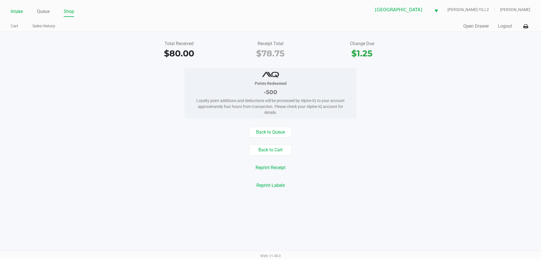
click at [13, 11] on link "Intake" at bounding box center [17, 12] width 12 height 8
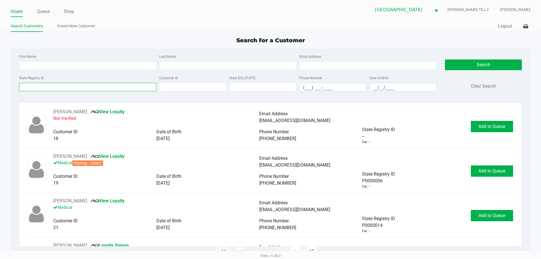
click at [35, 90] on input "State Registry ID" at bounding box center [87, 87] width 137 height 8
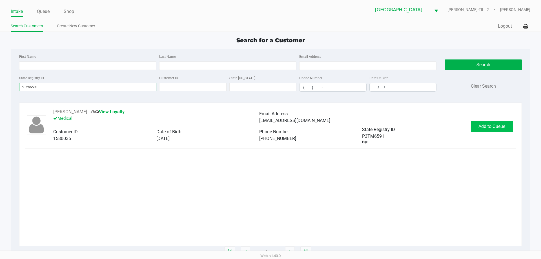
type input "p3tm6591"
click at [503, 127] on span "Add to Queue" at bounding box center [492, 126] width 27 height 5
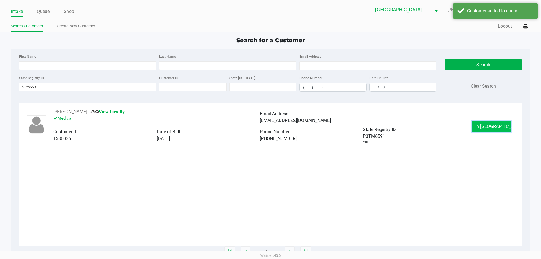
click at [479, 129] on button "In [GEOGRAPHIC_DATA]" at bounding box center [491, 126] width 39 height 11
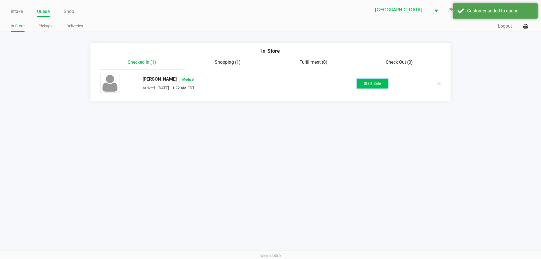
click at [367, 81] on button "Start Sale" at bounding box center [372, 84] width 31 height 10
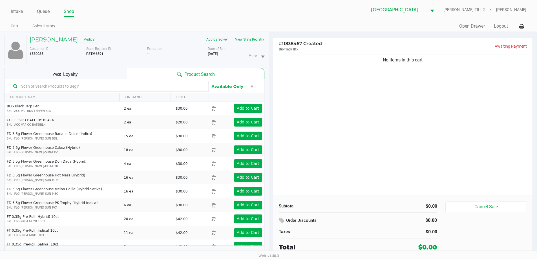
click at [81, 88] on input "text" at bounding box center [112, 86] width 187 height 8
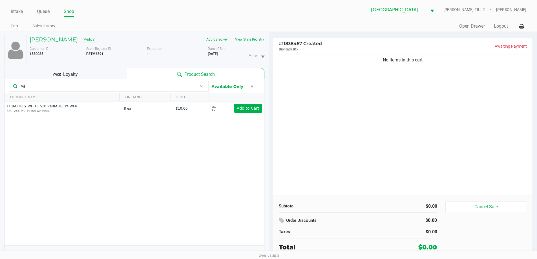
type input "v"
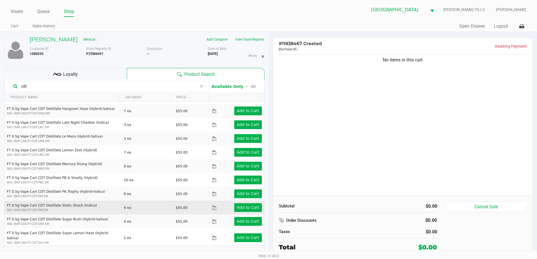
scroll to position [139, 0]
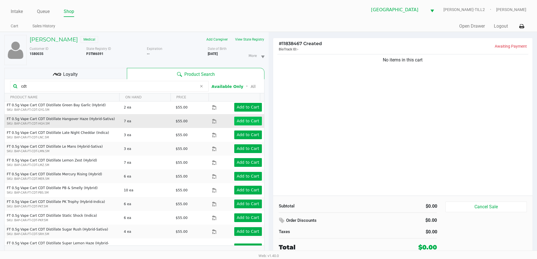
type input "cdt"
click at [243, 121] on app-button-loader "Add to Cart" at bounding box center [248, 121] width 23 height 5
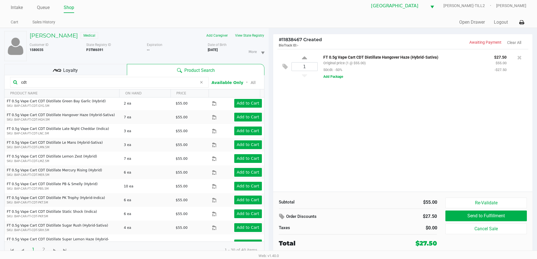
scroll to position [6, 0]
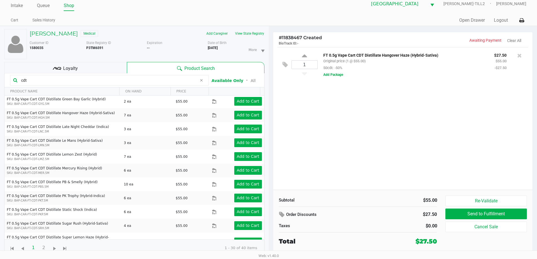
drag, startPoint x: 77, startPoint y: 79, endPoint x: 0, endPoint y: 79, distance: 76.7
click at [0, 79] on div "[PERSON_NAME] Medical Add Caregiver View State Registry Customer ID 1580035 Sta…" at bounding box center [134, 142] width 269 height 233
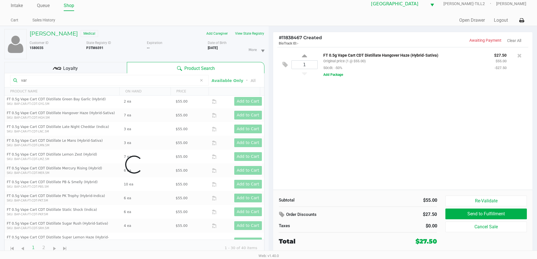
scroll to position [0, 0]
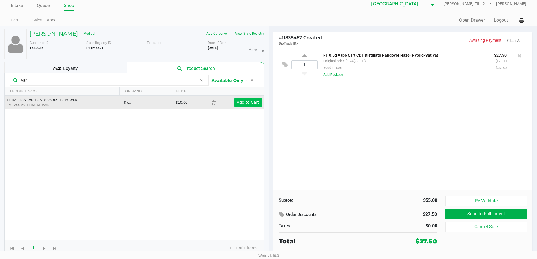
type input "var"
click at [241, 102] on app-button-loader "Add to Cart" at bounding box center [248, 102] width 23 height 5
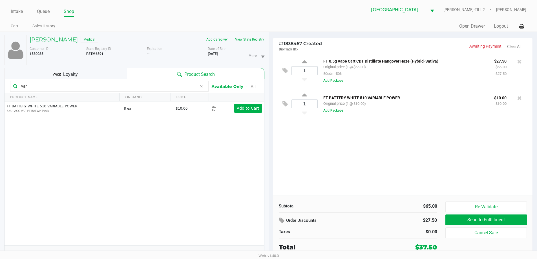
click at [378, 150] on div "1 FT 0.5g Vape Cart CDT Distillate Hangover Haze (Hybrid-Sativa) Original price…" at bounding box center [403, 124] width 260 height 143
click at [328, 111] on button "Add Package" at bounding box center [333, 110] width 20 height 5
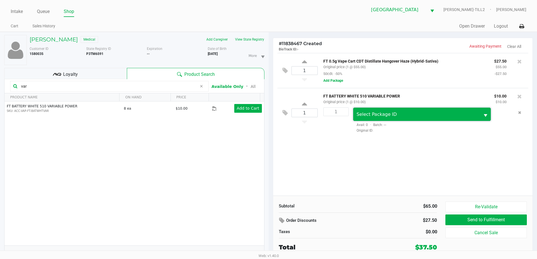
click at [364, 111] on span "Select Package ID" at bounding box center [417, 114] width 120 height 7
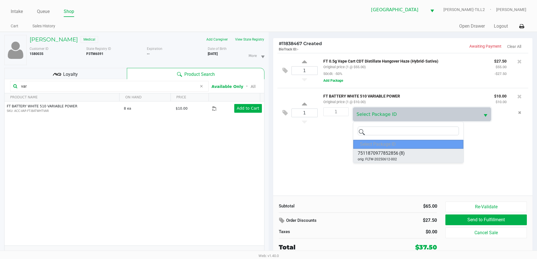
click at [383, 154] on span "7511870977852856" at bounding box center [378, 153] width 41 height 7
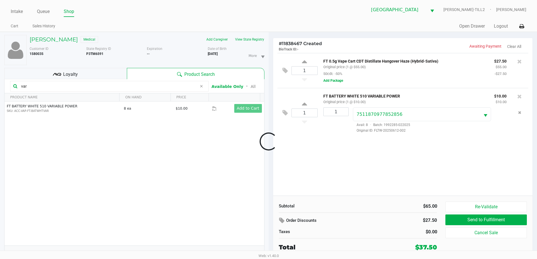
click at [383, 167] on div at bounding box center [268, 141] width 537 height 163
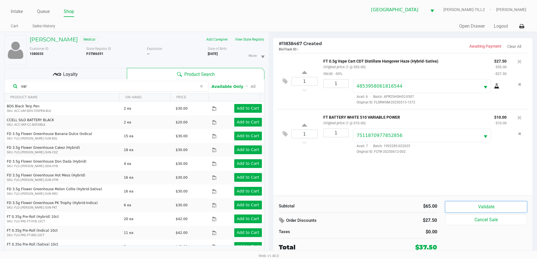
click at [482, 208] on button "Validate" at bounding box center [485, 207] width 81 height 11
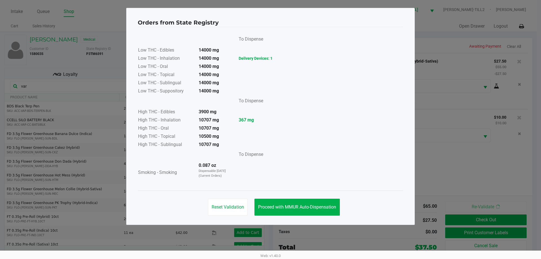
click at [326, 217] on div "Reset Validation Proceed with MMUR Auto-Dispensation" at bounding box center [271, 205] width 266 height 28
click at [326, 208] on span "Proceed with MMUR Auto-Dispensation" at bounding box center [297, 206] width 78 height 5
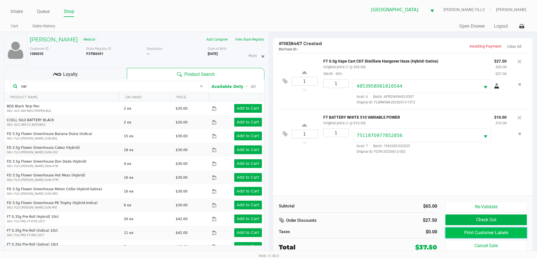
click at [457, 229] on button "Print Customer Labels" at bounding box center [485, 232] width 81 height 11
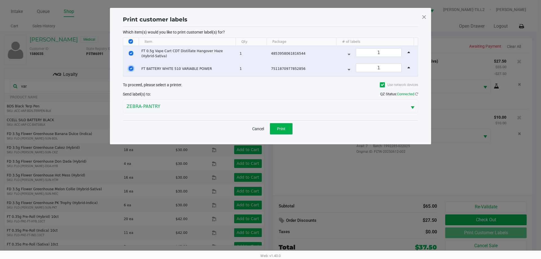
click at [131, 68] on input "Select Row" at bounding box center [131, 68] width 5 height 5
checkbox input "false"
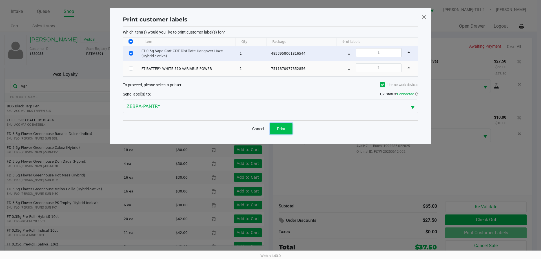
click at [282, 129] on span "Print" at bounding box center [281, 129] width 8 height 5
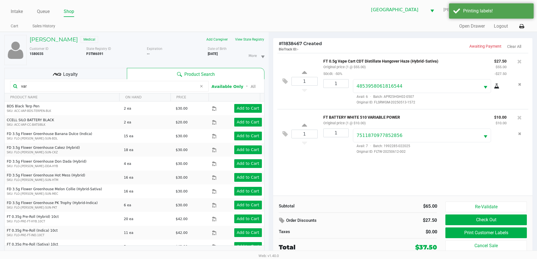
click at [383, 189] on div "1 FT 0.5g Vape Cart CDT Distillate Hangover Haze (Hybrid-Sativa) Original price…" at bounding box center [403, 124] width 260 height 143
click at [473, 215] on button "Check Out" at bounding box center [485, 220] width 81 height 11
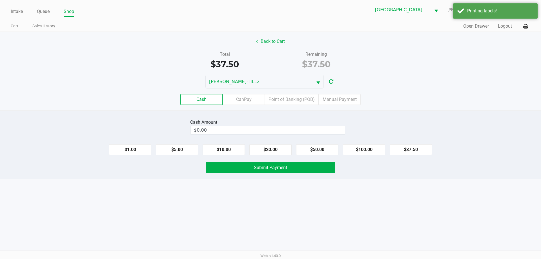
click at [370, 225] on div "Intake Queue Shop Palm Bay [PERSON_NAME]-TILL2 [PERSON_NAME] Cart Sales History…" at bounding box center [270, 129] width 541 height 259
click at [292, 95] on label "Point of Banking (POB)" at bounding box center [292, 99] width 54 height 11
click at [0, 0] on 7 "Point of Banking (POB)" at bounding box center [0, 0] width 0 height 0
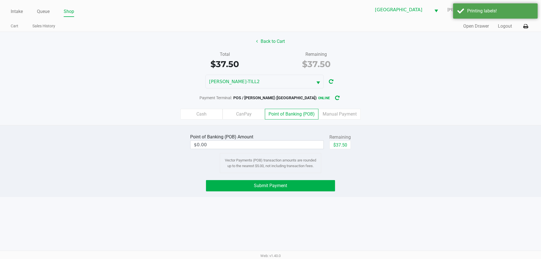
click at [416, 153] on div "Point of Banking (POB) Amount $0.00 Remaining $37.50 Vector Payments (POB) tran…" at bounding box center [271, 152] width 550 height 41
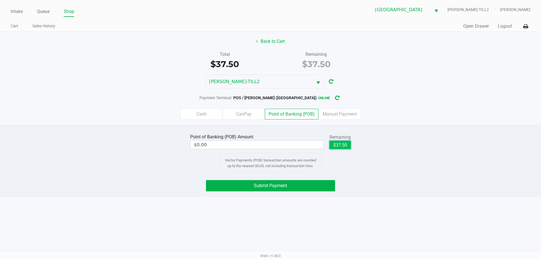
click at [341, 145] on button "$37.50" at bounding box center [340, 145] width 21 height 8
type input "$37.50"
click at [437, 189] on div "Submit Payment" at bounding box center [271, 185] width 550 height 11
click at [319, 188] on button "Submit Payment" at bounding box center [270, 185] width 129 height 11
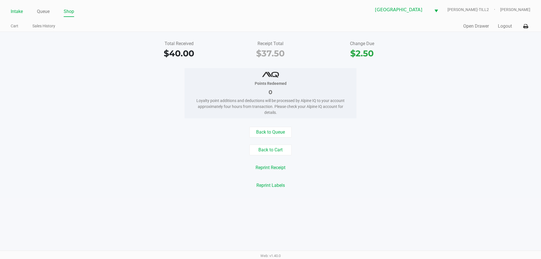
click at [17, 10] on link "Intake" at bounding box center [17, 12] width 12 height 8
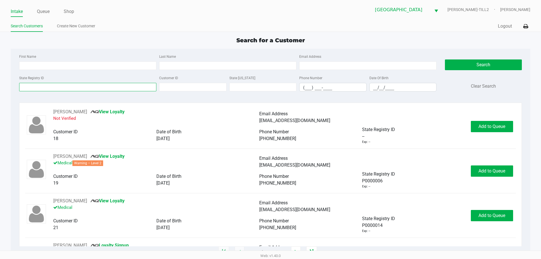
click at [54, 85] on input "State Registry ID" at bounding box center [87, 87] width 137 height 8
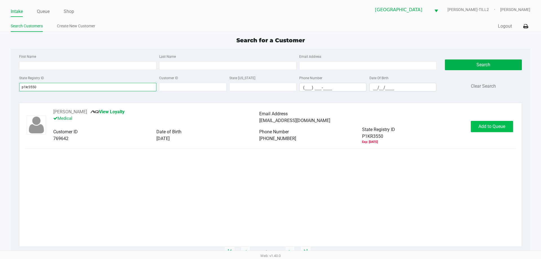
type input "p1kr3550"
click at [482, 126] on span "Add to Queue" at bounding box center [492, 126] width 27 height 5
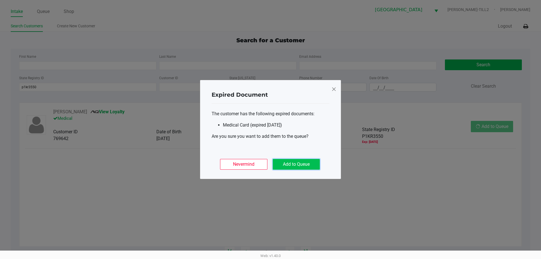
click at [315, 160] on button "Add to Queue" at bounding box center [296, 164] width 47 height 11
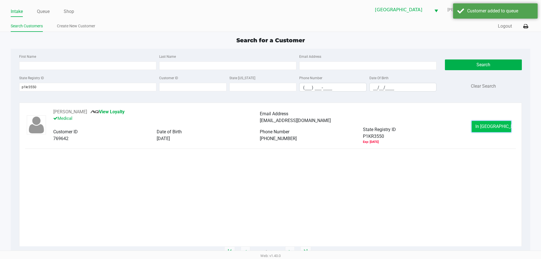
click at [497, 128] on span "In [GEOGRAPHIC_DATA]" at bounding box center [499, 126] width 47 height 5
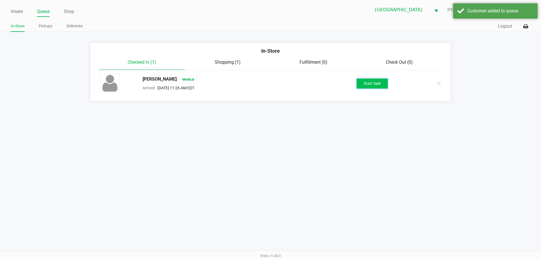
click at [382, 84] on button "Start Sale" at bounding box center [372, 84] width 31 height 10
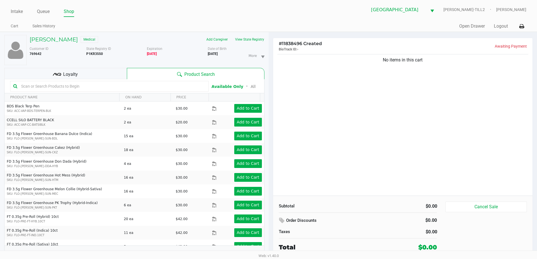
click at [113, 87] on input "text" at bounding box center [112, 86] width 187 height 8
click at [52, 87] on input "text" at bounding box center [112, 86] width 187 height 8
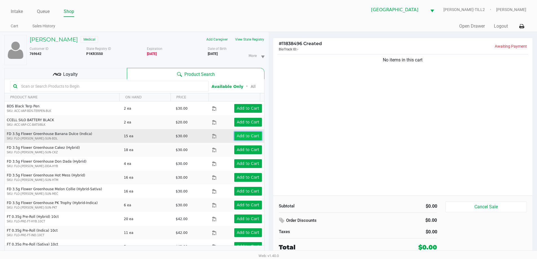
click at [242, 136] on app-button-loader "Add to Cart" at bounding box center [248, 136] width 23 height 5
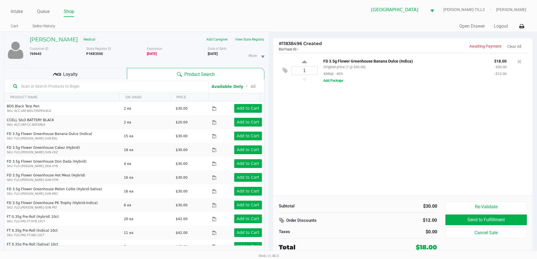
click at [81, 87] on input "text" at bounding box center [112, 86] width 187 height 8
click at [147, 89] on input "text" at bounding box center [112, 86] width 187 height 8
click at [62, 84] on input "text" at bounding box center [112, 86] width 187 height 8
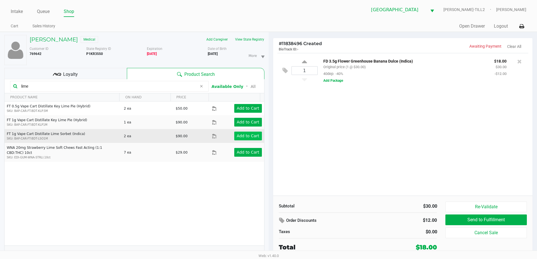
type input "lime"
click at [243, 132] on button "Add to Cart" at bounding box center [248, 136] width 28 height 9
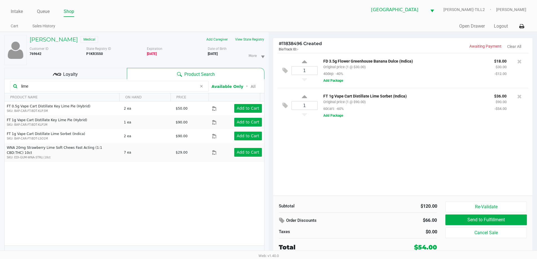
drag, startPoint x: 56, startPoint y: 85, endPoint x: 0, endPoint y: 75, distance: 57.0
click at [0, 76] on div "[PERSON_NAME] Medical Add Caregiver View State Registry Customer ID 769642 Stat…" at bounding box center [134, 148] width 269 height 233
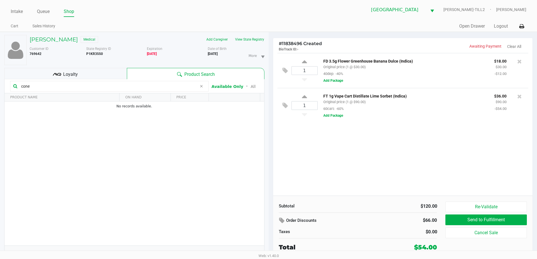
type input "cone"
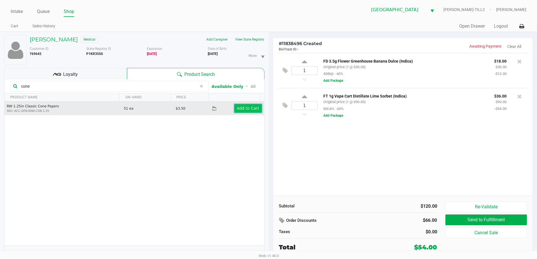
click at [248, 110] on app-button-loader "Add to Cart" at bounding box center [248, 108] width 23 height 5
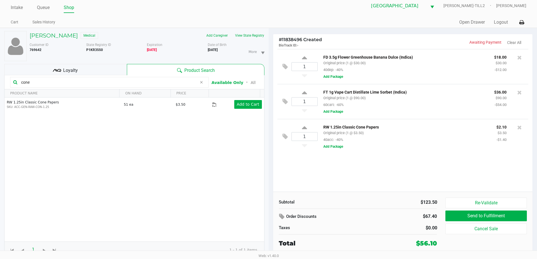
scroll to position [6, 0]
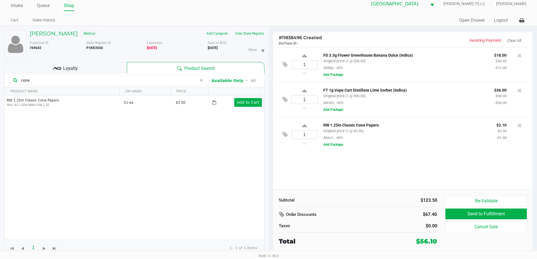
click at [75, 64] on div "Loyalty" at bounding box center [65, 67] width 123 height 11
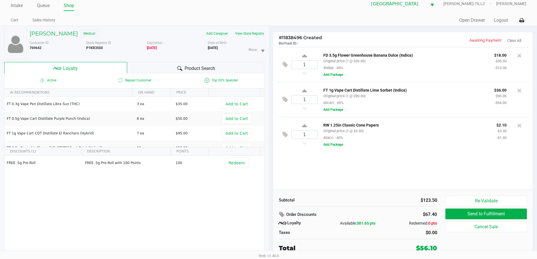
click at [161, 67] on div "Product Search" at bounding box center [195, 67] width 137 height 11
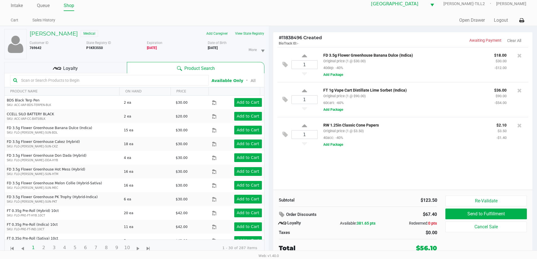
click at [406, 173] on div "1 FD 3.5g Flower Greenhouse Banana Dulce (Indica) Original price (1 @ $30.00) 4…" at bounding box center [403, 118] width 260 height 143
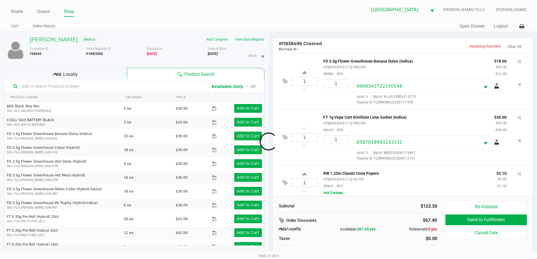
scroll to position [5, 0]
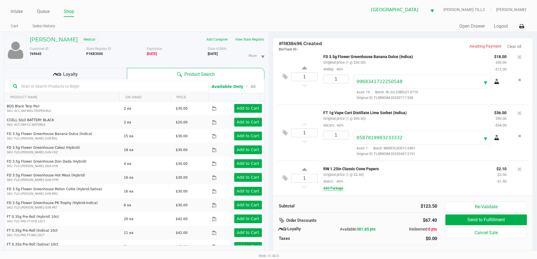
click at [334, 187] on button "Add Package" at bounding box center [333, 188] width 20 height 5
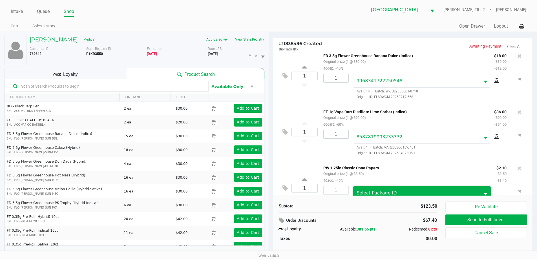
click at [359, 189] on span "Select Package ID" at bounding box center [416, 192] width 127 height 13
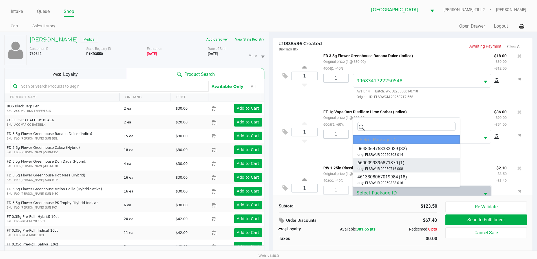
click at [381, 164] on span "6600099396871370" at bounding box center [377, 163] width 41 height 7
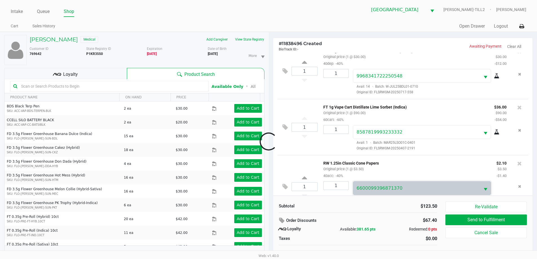
scroll to position [26, 0]
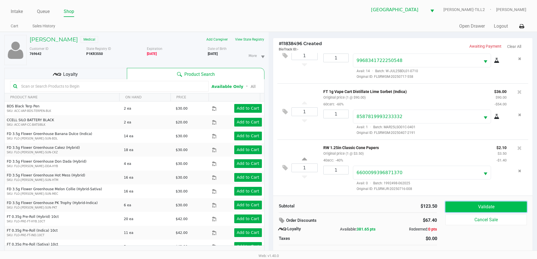
click at [467, 206] on button "Validate" at bounding box center [485, 207] width 81 height 11
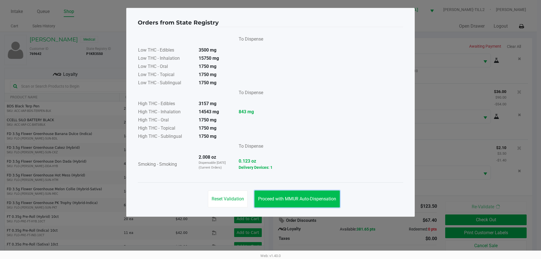
click at [309, 195] on button "Proceed with MMUR Auto-Dispensation" at bounding box center [297, 199] width 85 height 17
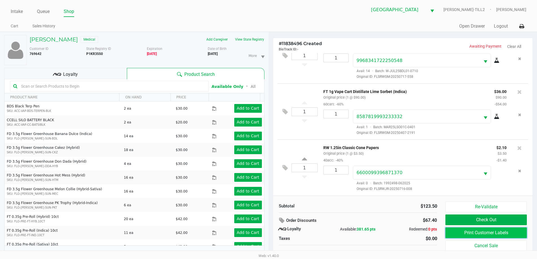
click at [480, 232] on button "Print Customer Labels" at bounding box center [485, 232] width 81 height 11
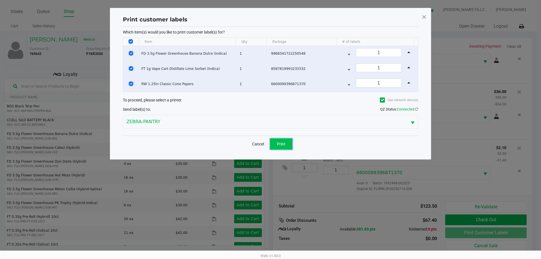
click at [280, 147] on button "Print" at bounding box center [281, 143] width 23 height 11
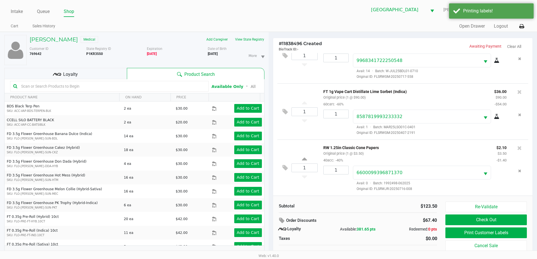
scroll to position [6, 0]
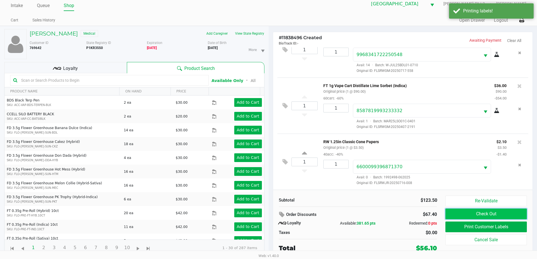
click at [467, 215] on button "Check Out" at bounding box center [485, 214] width 81 height 11
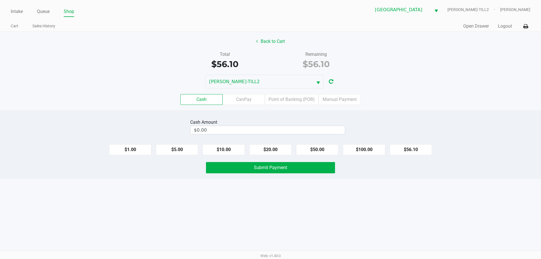
click at [203, 97] on label "Cash" at bounding box center [201, 99] width 42 height 11
click at [0, 0] on 0 "Cash" at bounding box center [0, 0] width 0 height 0
click at [223, 132] on input "0" at bounding box center [268, 130] width 154 height 8
type input "$60.00"
click at [258, 214] on div "Intake Queue Shop Palm Bay [PERSON_NAME]-TILL2 [PERSON_NAME] Cart Sales History…" at bounding box center [270, 129] width 541 height 259
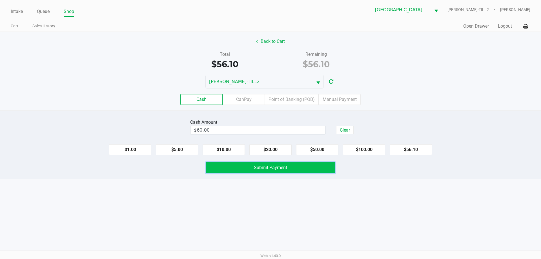
click at [279, 171] on button "Submit Payment" at bounding box center [270, 167] width 129 height 11
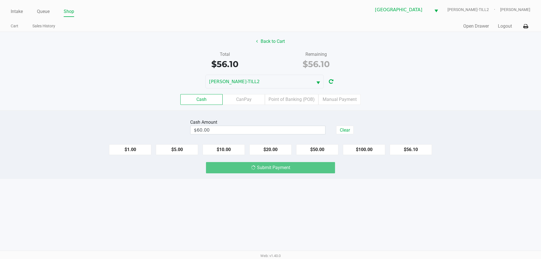
click at [274, 198] on div "Intake Queue Shop Palm Bay [PERSON_NAME]-TILL2 [PERSON_NAME] Cart Sales History…" at bounding box center [270, 129] width 541 height 259
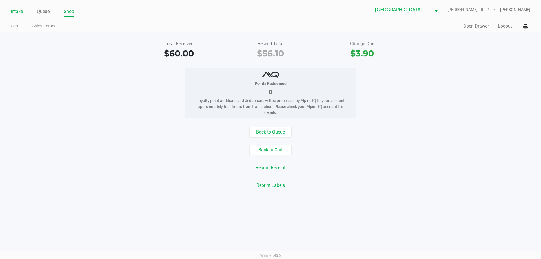
click at [20, 10] on link "Intake" at bounding box center [17, 12] width 12 height 8
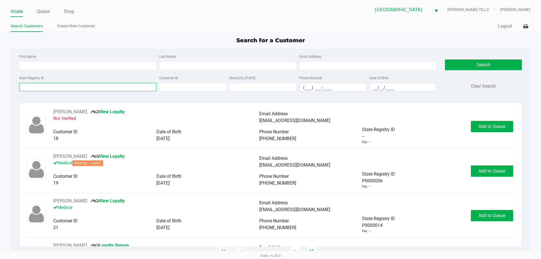
click at [54, 85] on input "State Registry ID" at bounding box center [87, 87] width 137 height 8
click at [92, 65] on input "First Name" at bounding box center [87, 65] width 137 height 8
type input "jullieanna"
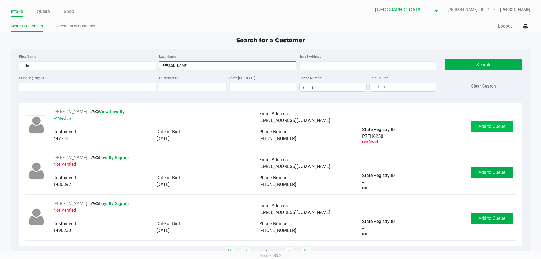
type input "[PERSON_NAME]"
click at [503, 123] on button "Add to Queue" at bounding box center [492, 126] width 42 height 11
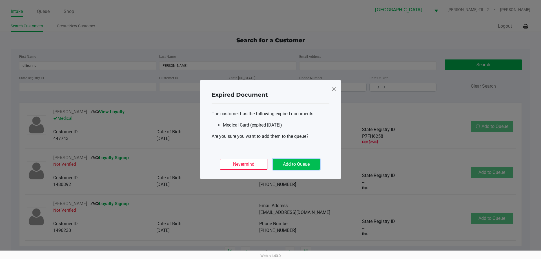
click at [291, 162] on button "Add to Queue" at bounding box center [296, 164] width 47 height 11
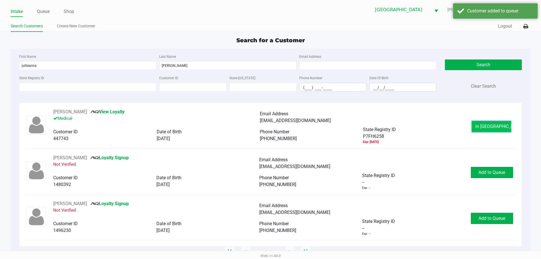
click at [493, 127] on span "In [GEOGRAPHIC_DATA]" at bounding box center [499, 126] width 47 height 5
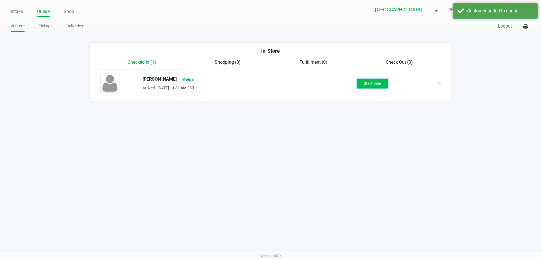
click at [363, 85] on button "Start Sale" at bounding box center [372, 84] width 31 height 10
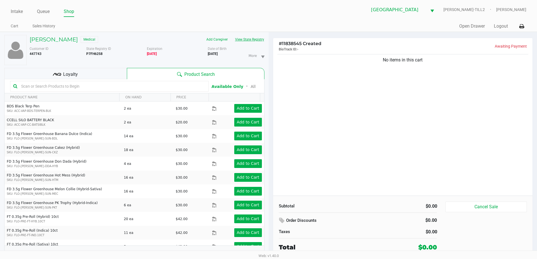
click at [260, 41] on button "View State Registry" at bounding box center [247, 39] width 33 height 9
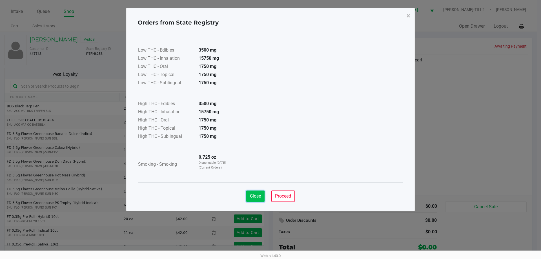
click at [251, 196] on span "Close" at bounding box center [255, 195] width 11 height 5
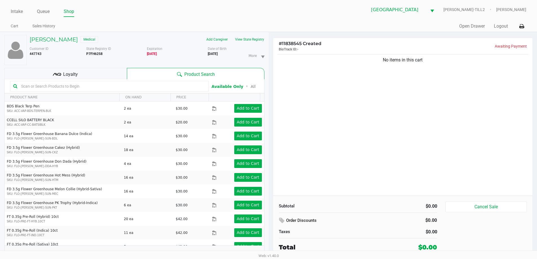
click at [106, 87] on input "text" at bounding box center [112, 86] width 187 height 8
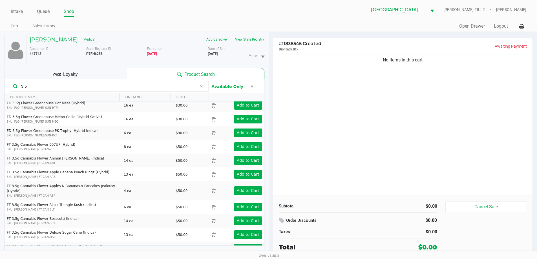
scroll to position [16, 0]
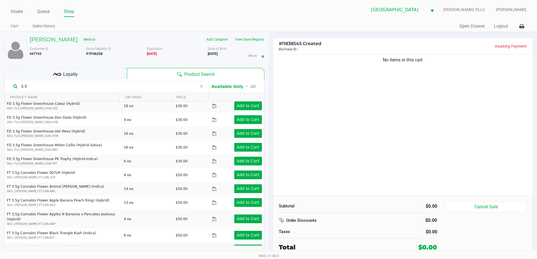
type input "3.5"
click at [49, 84] on input "3.5" at bounding box center [108, 86] width 178 height 8
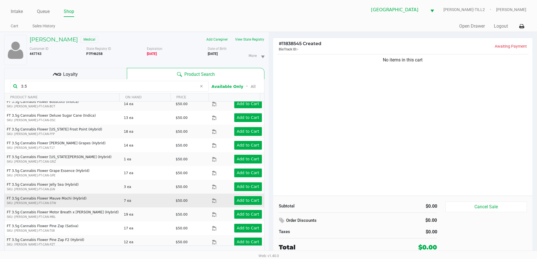
scroll to position [242, 0]
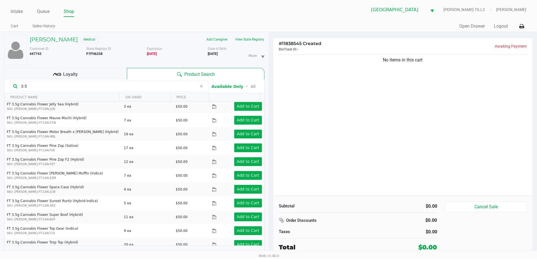
drag, startPoint x: 60, startPoint y: 85, endPoint x: 0, endPoint y: 85, distance: 59.8
click at [0, 85] on div "JULLIEANNA [PERSON_NAME] Medical Add Caregiver View State Registry Customer ID …" at bounding box center [134, 148] width 269 height 233
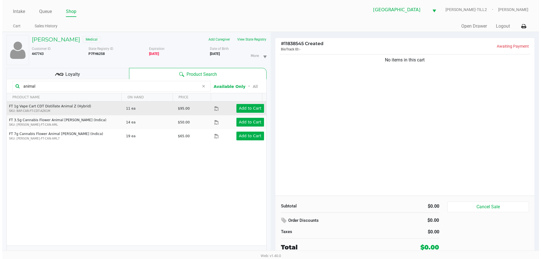
scroll to position [0, 0]
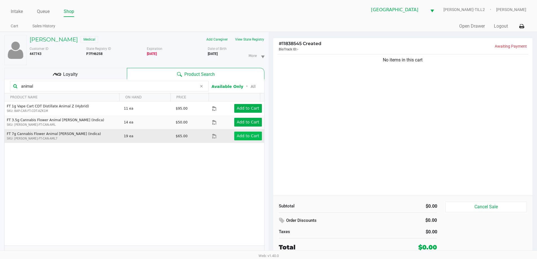
type input "animal"
click at [246, 134] on app-button-loader "Add to Cart" at bounding box center [248, 136] width 23 height 5
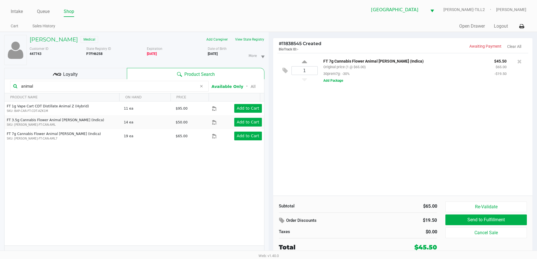
click at [328, 126] on div "1 FT 7g Cannabis Flower Animal [PERSON_NAME] (Indica) Original price (1 @ $65.0…" at bounding box center [403, 124] width 260 height 143
click at [371, 170] on div "1 FT 7g Cannabis Flower Animal [PERSON_NAME] (Indica) Original price (1 @ $65.0…" at bounding box center [403, 124] width 260 height 143
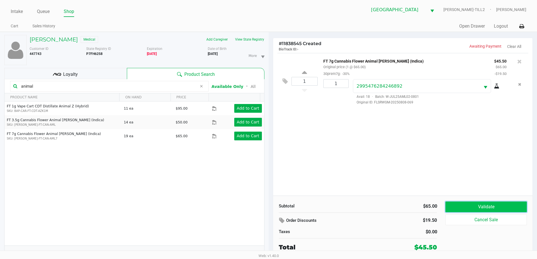
click at [471, 202] on button "Validate" at bounding box center [485, 207] width 81 height 11
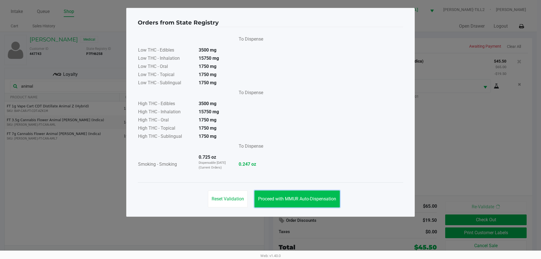
click at [323, 199] on span "Proceed with MMUR Auto-Dispensation" at bounding box center [297, 198] width 78 height 5
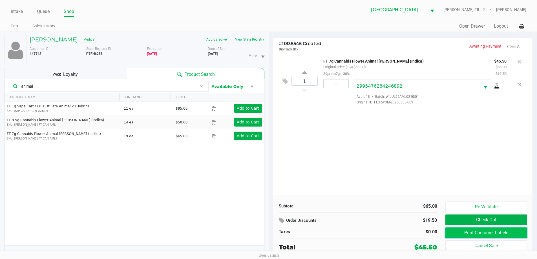
click at [495, 230] on button "Print Customer Labels" at bounding box center [485, 232] width 81 height 11
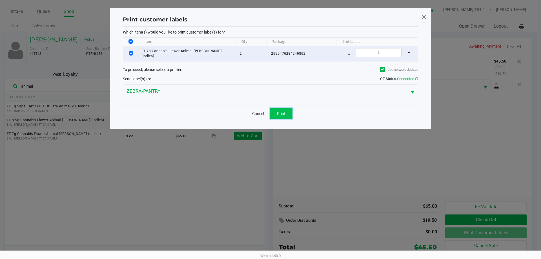
click at [275, 110] on button "Print" at bounding box center [281, 113] width 23 height 11
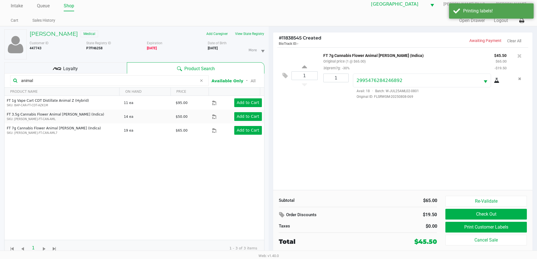
scroll to position [6, 0]
click at [463, 211] on button "Check Out" at bounding box center [485, 214] width 81 height 11
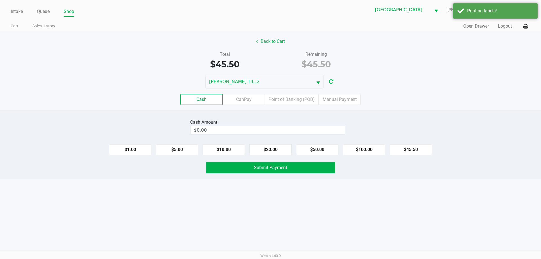
click at [344, 182] on div "Intake Queue Shop Palm Bay [PERSON_NAME]-TILL2 [PERSON_NAME] Cart Sales History…" at bounding box center [270, 129] width 541 height 259
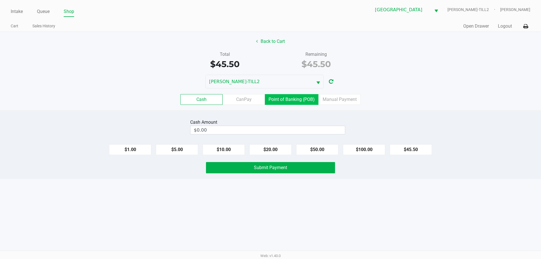
click at [301, 100] on label "Point of Banking (POB)" at bounding box center [292, 99] width 54 height 11
click at [0, 0] on 7 "Point of Banking (POB)" at bounding box center [0, 0] width 0 height 0
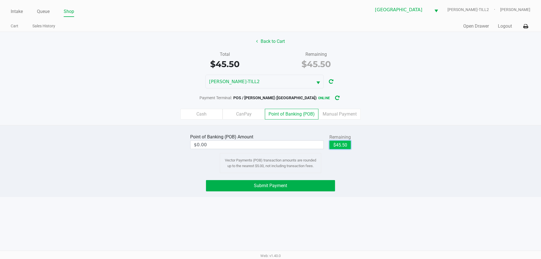
click at [346, 142] on button "$45.50" at bounding box center [340, 145] width 21 height 8
type input "$45.50"
click at [369, 173] on div "Point of Banking (POB) Amount $45.50 Remaining $45.50 Clear Vector Payments (PO…" at bounding box center [270, 161] width 541 height 72
click at [317, 181] on button "Submit Payment" at bounding box center [270, 185] width 129 height 11
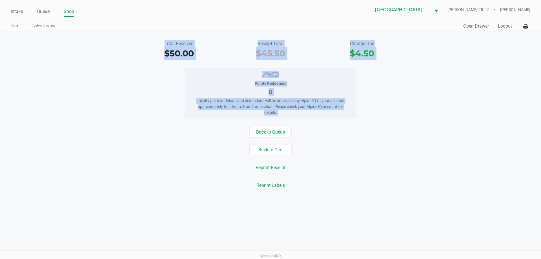
click at [265, 202] on div "Intake Queue Shop Palm Bay [PERSON_NAME]-TILL2 [PERSON_NAME] Cart Sales History…" at bounding box center [270, 129] width 541 height 259
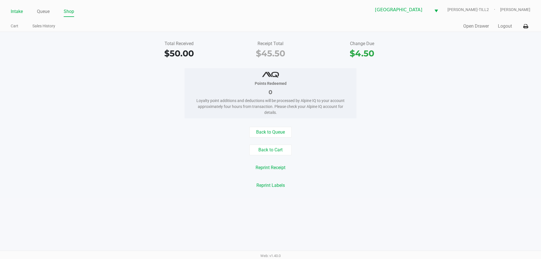
click at [21, 8] on li "Intake" at bounding box center [17, 12] width 12 height 10
click at [21, 8] on link "Intake" at bounding box center [17, 12] width 12 height 8
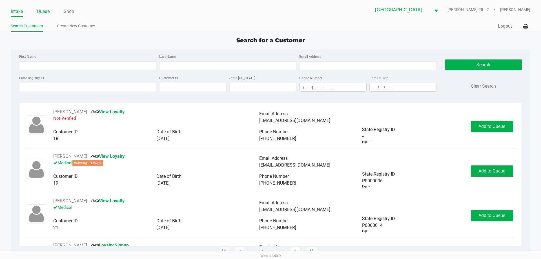
click at [48, 11] on link "Queue" at bounding box center [43, 12] width 13 height 8
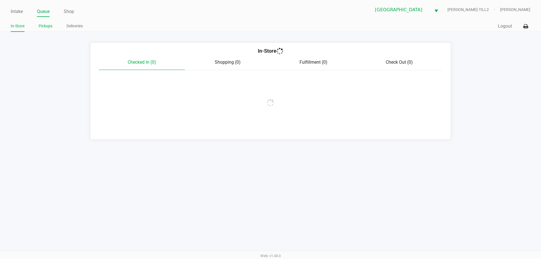
click at [45, 25] on link "Pickups" at bounding box center [46, 26] width 14 height 7
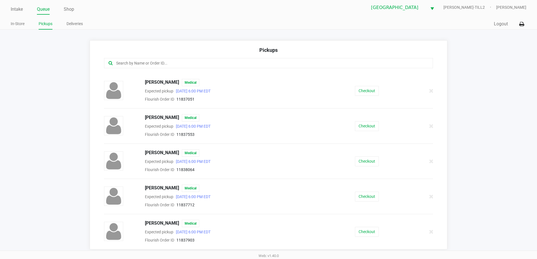
scroll to position [4, 0]
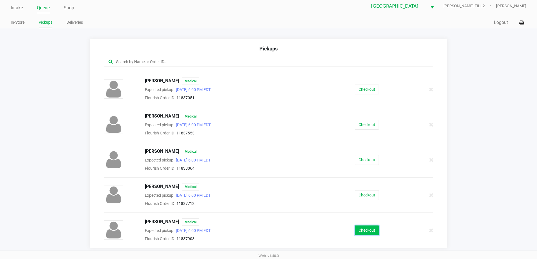
click at [357, 227] on button "Checkout" at bounding box center [367, 231] width 24 height 10
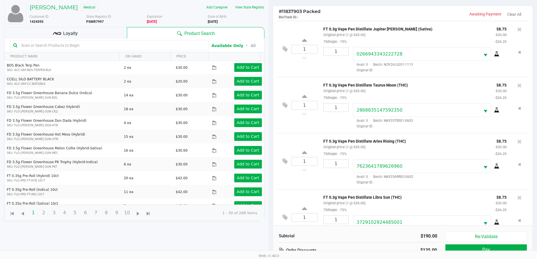
scroll to position [61, 0]
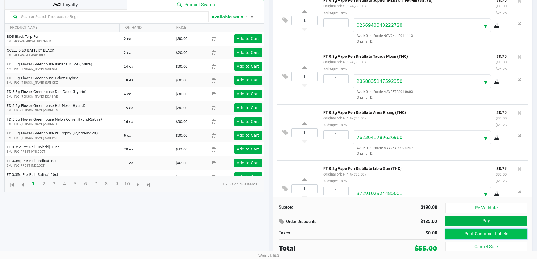
click at [462, 230] on button "Print Customer Labels" at bounding box center [485, 234] width 81 height 11
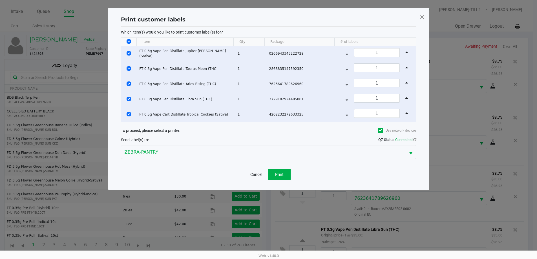
scroll to position [0, 0]
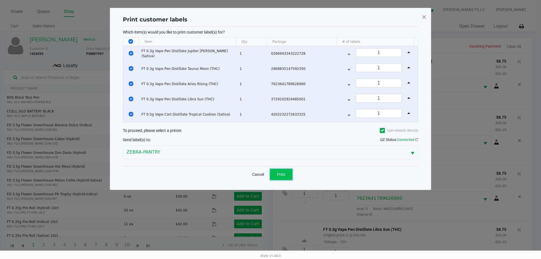
click at [285, 175] on span "Print" at bounding box center [281, 174] width 8 height 5
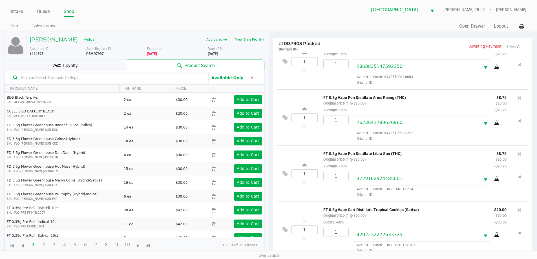
drag, startPoint x: 107, startPoint y: 55, endPoint x: 87, endPoint y: 52, distance: 20.2
click at [87, 52] on div "State Registry ID P5MR7997" at bounding box center [116, 51] width 61 height 10
copy b "P5MR7997"
click at [233, 53] on div "Date of Birth [DEMOGRAPHIC_DATA]" at bounding box center [238, 51] width 61 height 10
drag, startPoint x: 232, startPoint y: 53, endPoint x: 208, endPoint y: 54, distance: 24.0
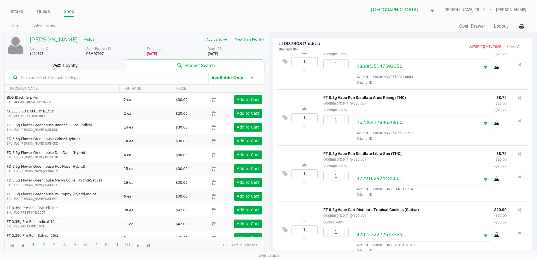
click at [208, 54] on div "Date of Birth [DEMOGRAPHIC_DATA]" at bounding box center [238, 51] width 61 height 10
copy b "[DATE]"
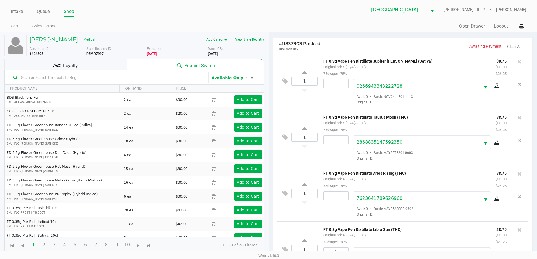
click at [252, 33] on div "[PERSON_NAME] Medical Add Caregiver View State Registry Customer ID 1424595 Sta…" at bounding box center [134, 144] width 260 height 224
click at [251, 37] on button "View State Registry" at bounding box center [247, 39] width 33 height 9
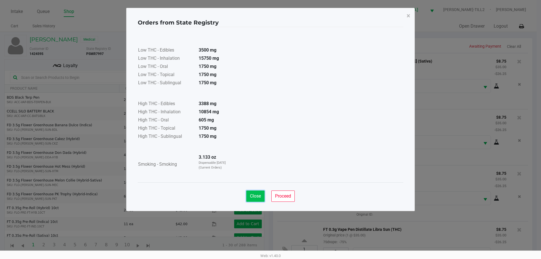
click at [253, 193] on button "Close" at bounding box center [255, 196] width 18 height 11
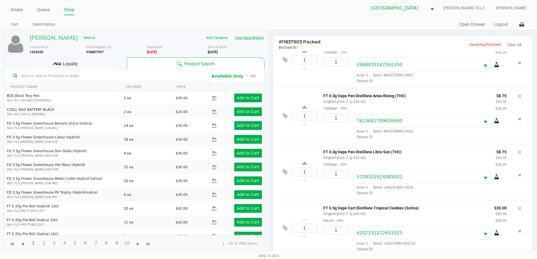
scroll to position [61, 0]
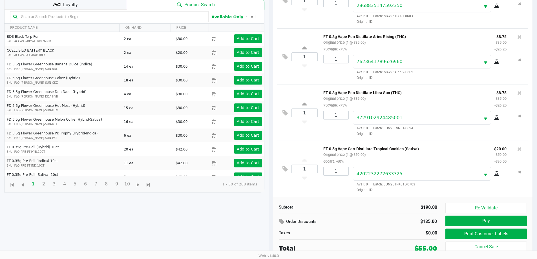
click at [140, 17] on input "text" at bounding box center [112, 16] width 187 height 8
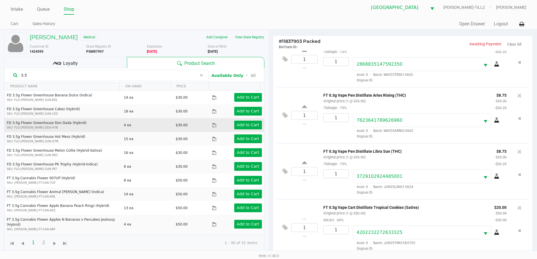
scroll to position [0, 0]
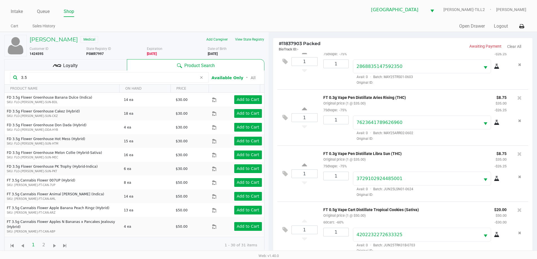
click at [52, 77] on input "3.5" at bounding box center [108, 77] width 178 height 8
type input "3"
type input "3.5"
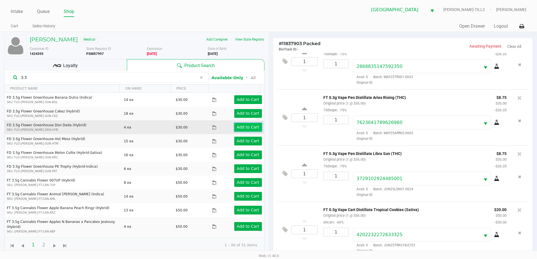
click at [240, 128] on app-button-loader "Add to Cart" at bounding box center [248, 127] width 23 height 5
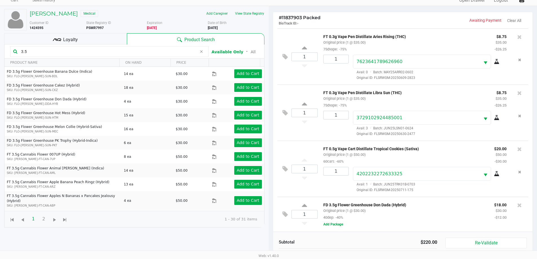
scroll to position [61, 0]
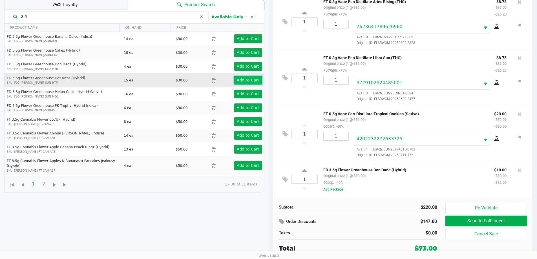
click at [249, 78] on app-button-loader "Add to Cart" at bounding box center [248, 80] width 23 height 5
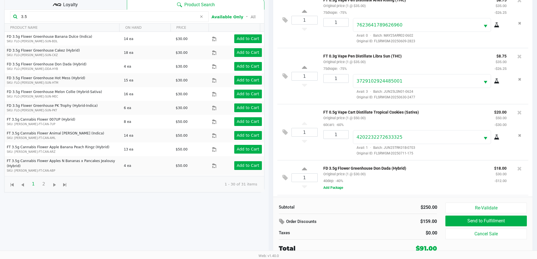
scroll to position [148, 0]
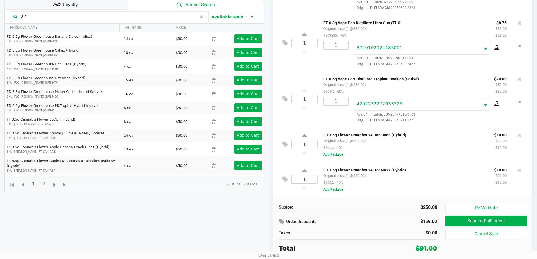
click at [88, 2] on div "Loyalty" at bounding box center [65, 3] width 123 height 11
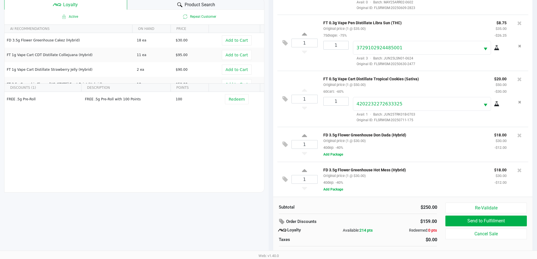
click at [180, 7] on icon at bounding box center [179, 4] width 5 height 5
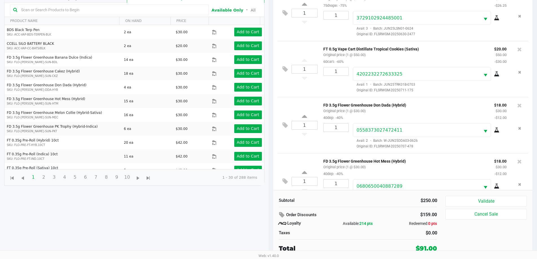
scroll to position [190, 0]
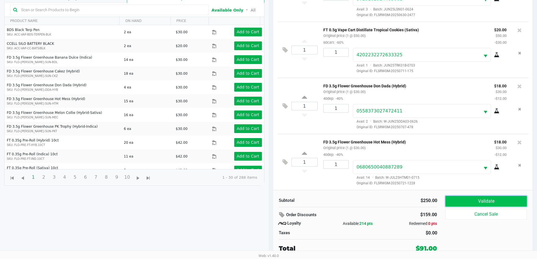
click at [495, 196] on button "Validate" at bounding box center [485, 201] width 81 height 11
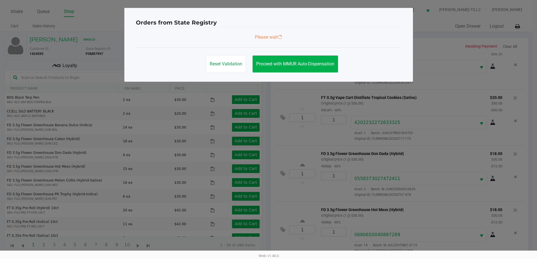
scroll to position [0, 0]
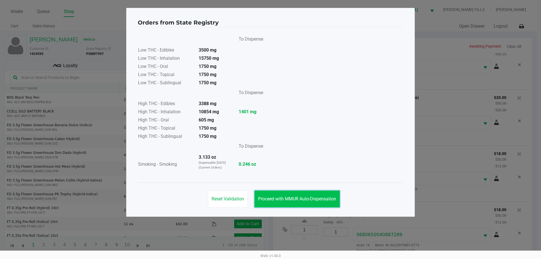
click at [282, 197] on span "Proceed with MMUR Auto-Dispensation" at bounding box center [297, 198] width 78 height 5
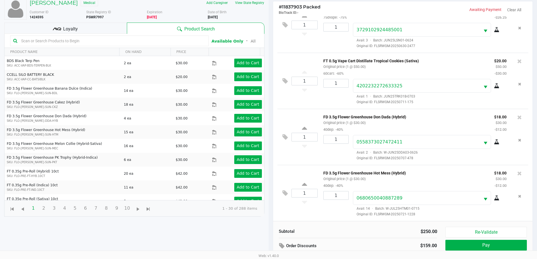
scroll to position [68, 0]
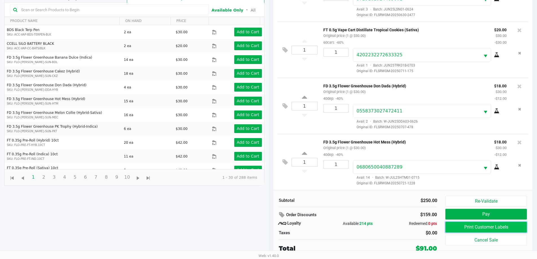
click at [492, 226] on button "Print Customer Labels" at bounding box center [485, 227] width 81 height 11
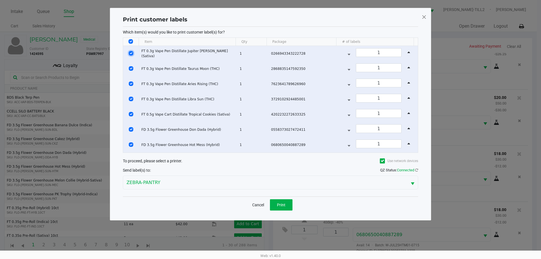
click at [132, 52] on input "Select Row" at bounding box center [131, 53] width 5 height 5
checkbox input "false"
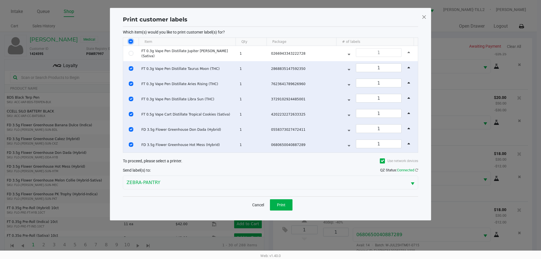
click at [129, 42] on input "Select All Rows" at bounding box center [131, 41] width 5 height 5
checkbox input "true"
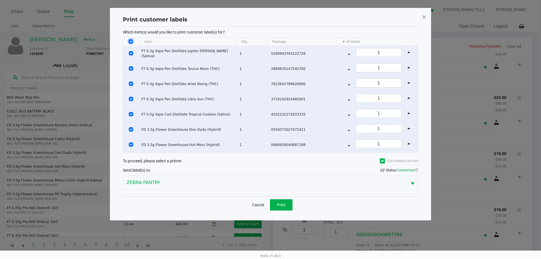
click at [133, 40] on input "Select All Rows" at bounding box center [131, 41] width 5 height 5
checkbox input "false"
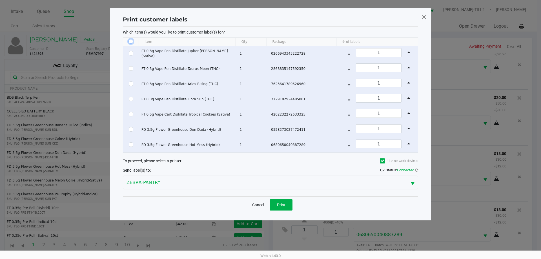
checkbox input "false"
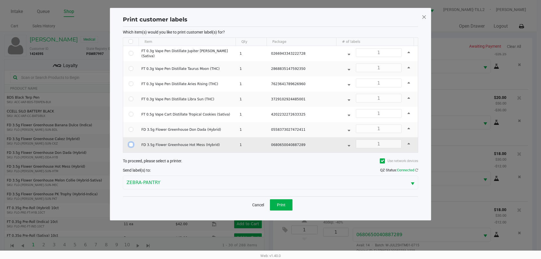
click at [131, 144] on input "Select Row" at bounding box center [131, 144] width 5 height 5
checkbox input "true"
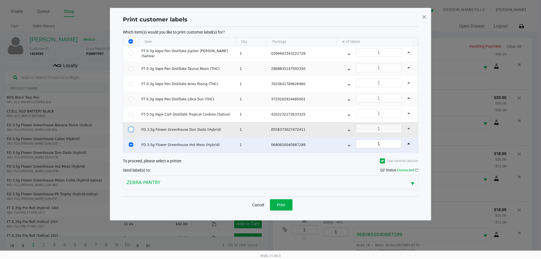
click at [133, 130] on input "Select Row" at bounding box center [131, 129] width 5 height 5
checkbox input "true"
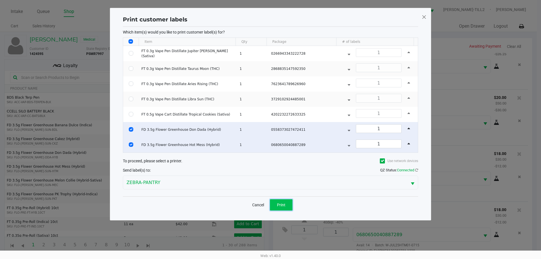
click at [279, 200] on button "Print" at bounding box center [281, 204] width 23 height 11
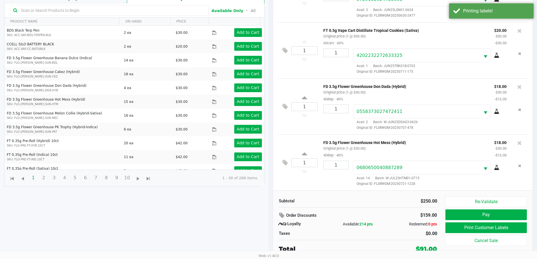
scroll to position [68, 0]
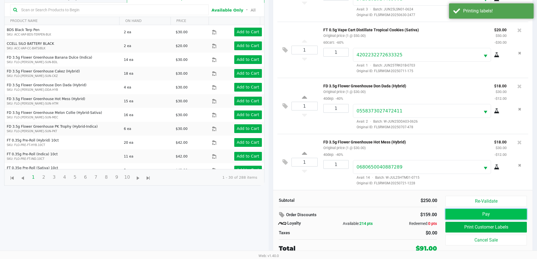
click at [483, 215] on button "Pay" at bounding box center [485, 214] width 81 height 11
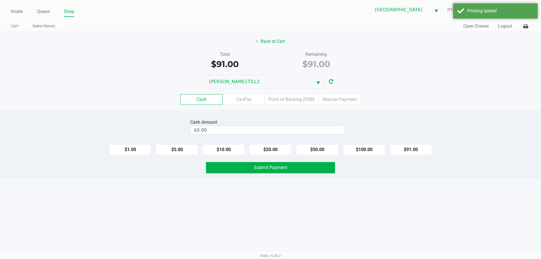
click at [239, 119] on div "Cash Amount $0.00" at bounding box center [267, 127] width 155 height 18
click at [284, 107] on div "Cash CanPay Point of Banking (POB) Manual Payment" at bounding box center [271, 100] width 550 height 22
click at [286, 105] on div "Cash CanPay Point of Banking (POB) Manual Payment" at bounding box center [271, 100] width 550 height 22
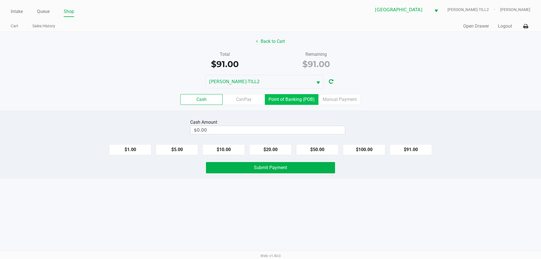
click at [287, 101] on label "Point of Banking (POB)" at bounding box center [292, 99] width 54 height 11
click at [0, 0] on 7 "Point of Banking (POB)" at bounding box center [0, 0] width 0 height 0
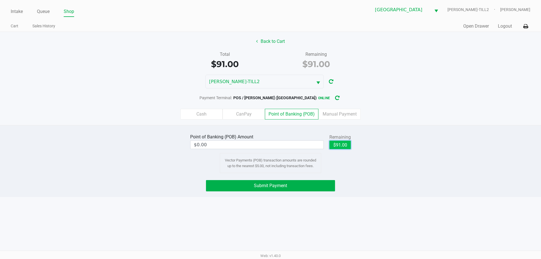
click at [346, 144] on button "$91.00" at bounding box center [340, 145] width 21 height 8
type input "$91.00"
click at [379, 175] on div "Point of Banking (POB) Amount $91.00 Remaining $91.00 Clear Vector Payments (PO…" at bounding box center [270, 161] width 541 height 72
click at [311, 191] on button "Submit Payment" at bounding box center [270, 185] width 129 height 11
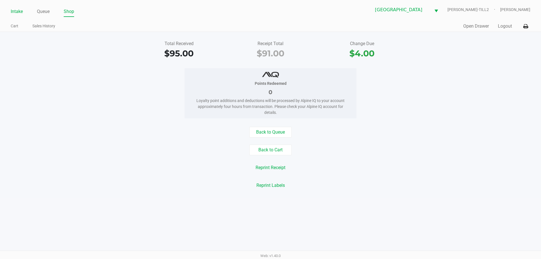
click at [18, 12] on link "Intake" at bounding box center [17, 12] width 12 height 8
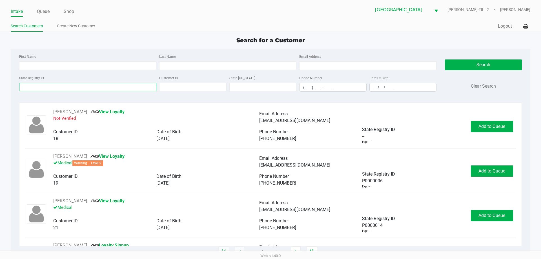
click at [71, 85] on input "State Registry ID" at bounding box center [87, 87] width 137 height 8
click at [170, 60] on div "Last Name" at bounding box center [228, 61] width 140 height 17
click at [171, 63] on input "Last Name" at bounding box center [227, 65] width 137 height 8
type input "[PERSON_NAME]"
click at [58, 65] on input "First Name" at bounding box center [87, 65] width 137 height 8
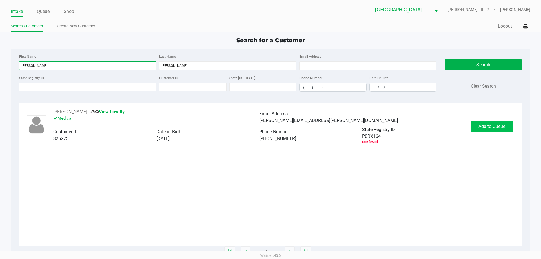
type input "[PERSON_NAME]"
click at [502, 128] on span "Add to Queue" at bounding box center [492, 126] width 27 height 5
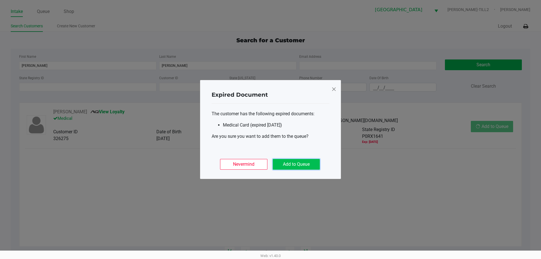
click at [301, 163] on button "Add to Queue" at bounding box center [296, 164] width 47 height 11
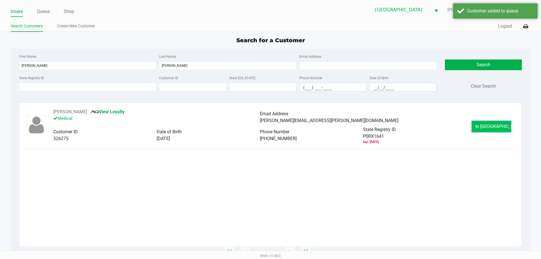
click at [486, 124] on span "In [GEOGRAPHIC_DATA]" at bounding box center [499, 126] width 47 height 5
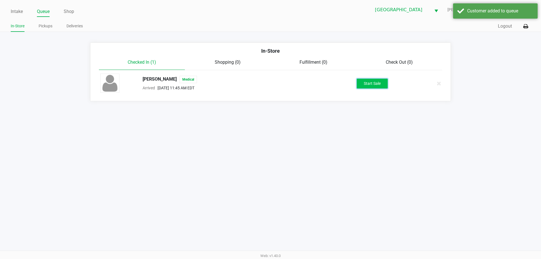
click at [370, 88] on button "Start Sale" at bounding box center [372, 84] width 31 height 10
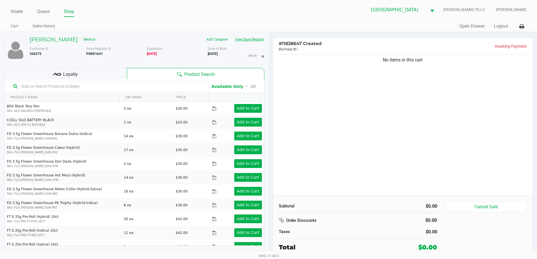
click at [252, 39] on button "View State Registry" at bounding box center [247, 39] width 33 height 9
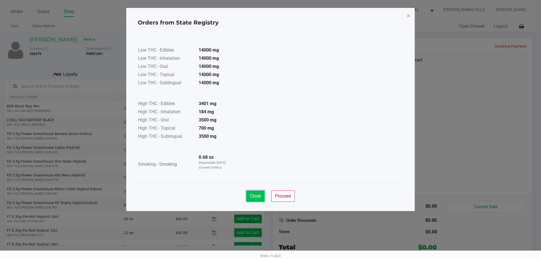
click at [249, 196] on button "Close" at bounding box center [255, 196] width 18 height 11
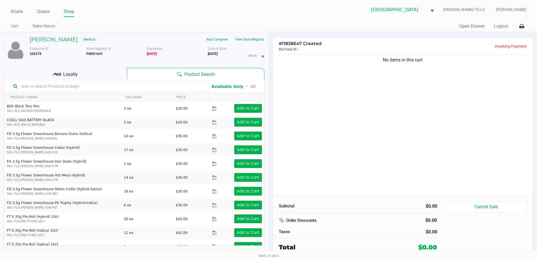
click at [150, 88] on input "text" at bounding box center [112, 86] width 187 height 8
click at [240, 36] on button "View State Registry" at bounding box center [247, 39] width 33 height 9
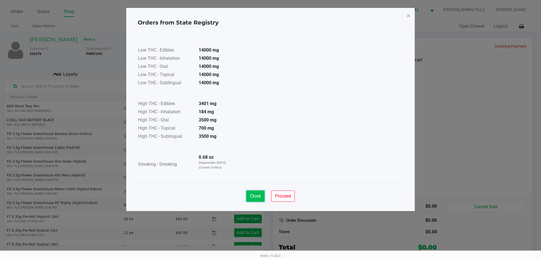
click at [251, 198] on span "Close" at bounding box center [255, 195] width 11 height 5
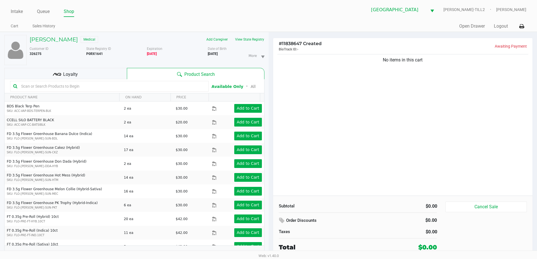
click at [154, 90] on input "text" at bounding box center [112, 86] width 187 height 8
click at [254, 43] on button "View State Registry" at bounding box center [247, 39] width 33 height 9
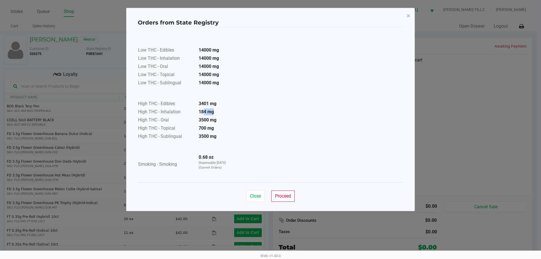
drag, startPoint x: 216, startPoint y: 111, endPoint x: 204, endPoint y: 110, distance: 12.4
click at [204, 110] on td "184 mg" at bounding box center [213, 112] width 39 height 8
click at [218, 110] on td "184 mg" at bounding box center [213, 112] width 39 height 8
click at [257, 198] on span "Close" at bounding box center [255, 195] width 11 height 5
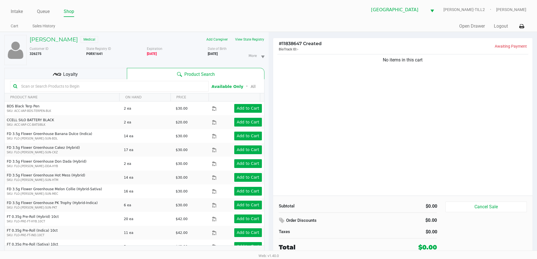
click at [174, 88] on input "text" at bounding box center [112, 86] width 187 height 8
click at [250, 38] on button "View State Registry" at bounding box center [247, 39] width 33 height 9
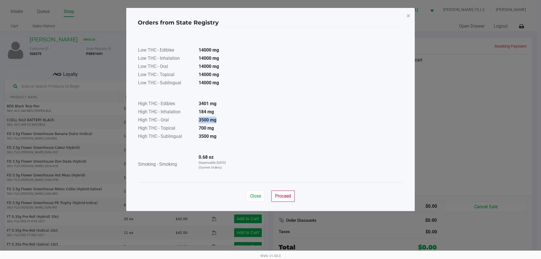
drag, startPoint x: 219, startPoint y: 121, endPoint x: 195, endPoint y: 118, distance: 24.1
click at [195, 118] on td "3500 mg" at bounding box center [213, 120] width 39 height 8
click at [251, 195] on span "Close" at bounding box center [255, 195] width 11 height 5
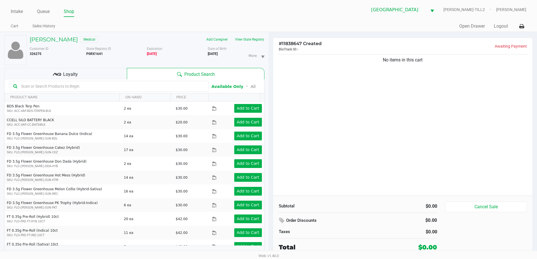
click at [176, 85] on input "text" at bounding box center [112, 86] width 187 height 8
click at [176, 83] on input "text" at bounding box center [112, 86] width 187 height 8
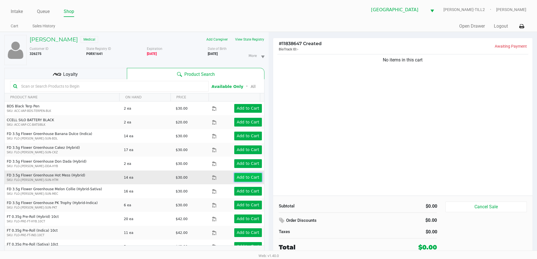
click at [248, 176] on app-button-loader "Add to Cart" at bounding box center [248, 177] width 23 height 5
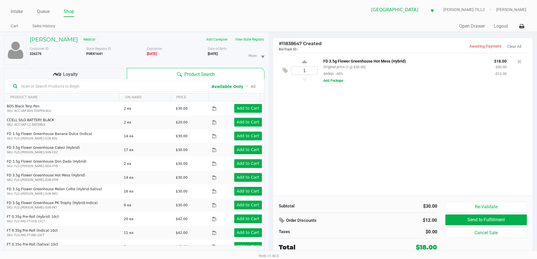
click at [137, 85] on input "text" at bounding box center [112, 86] width 187 height 8
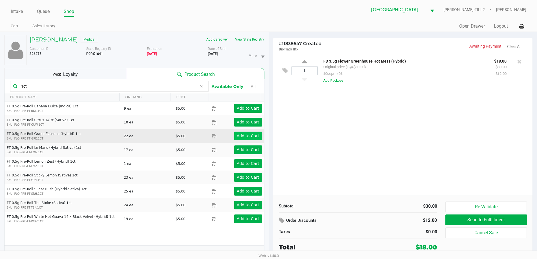
type input "1ct"
click at [240, 134] on app-button-loader "Add to Cart" at bounding box center [248, 136] width 23 height 5
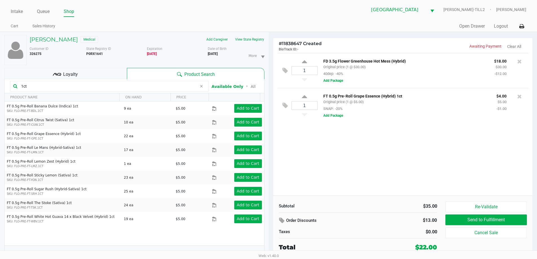
click at [88, 72] on div "Loyalty" at bounding box center [65, 73] width 123 height 11
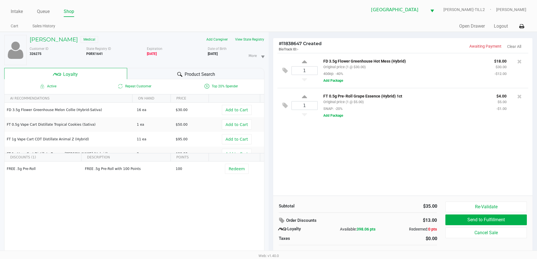
click at [377, 163] on div "1 FD 3.5g Flower Greenhouse Hot Mess (Hybrid) Original price (1 @ $30.00) 40dep…" at bounding box center [403, 124] width 260 height 143
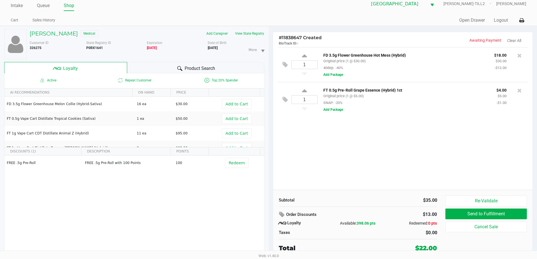
drag, startPoint x: 384, startPoint y: 224, endPoint x: 337, endPoint y: 224, distance: 46.5
click at [337, 224] on div "Available: 398.06 pts" at bounding box center [358, 223] width 53 height 6
click at [341, 212] on div "Order Discounts" at bounding box center [330, 215] width 103 height 10
click at [357, 223] on span "398.06 pts" at bounding box center [366, 223] width 19 height 5
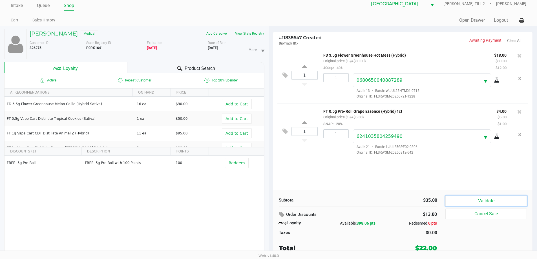
click at [467, 197] on button "Validate" at bounding box center [485, 201] width 81 height 11
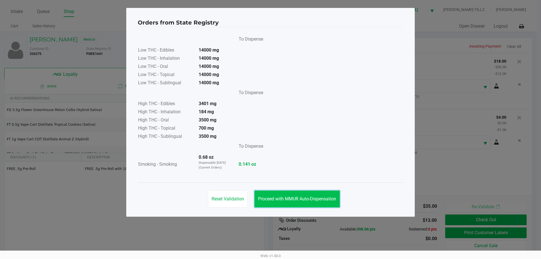
click at [321, 203] on button "Proceed with MMUR Auto-Dispensation" at bounding box center [297, 199] width 85 height 17
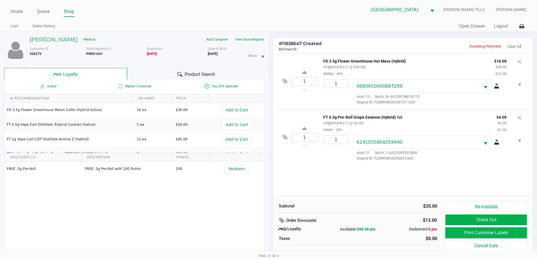
click at [470, 230] on button "Print Customer Labels" at bounding box center [485, 232] width 81 height 11
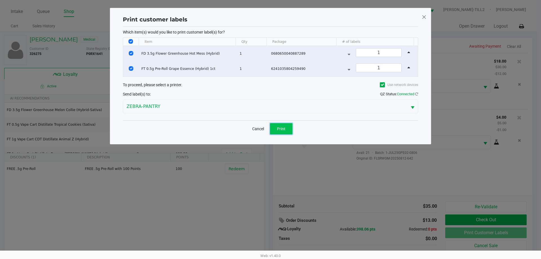
click at [284, 130] on span "Print" at bounding box center [281, 129] width 8 height 5
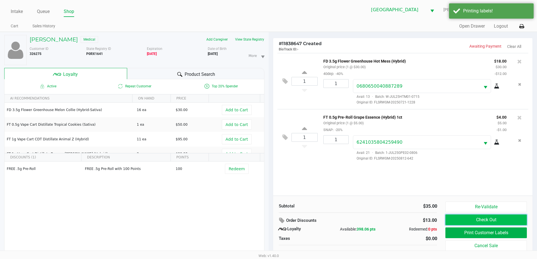
click at [453, 217] on button "Check Out" at bounding box center [485, 220] width 81 height 11
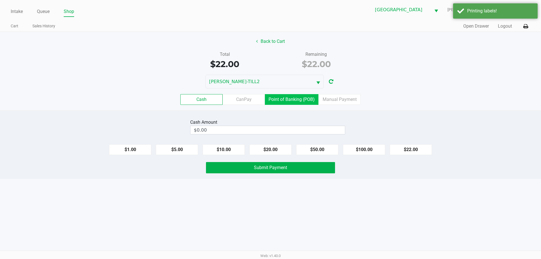
click at [290, 101] on label "Point of Banking (POB)" at bounding box center [292, 99] width 54 height 11
click at [0, 0] on 7 "Point of Banking (POB)" at bounding box center [0, 0] width 0 height 0
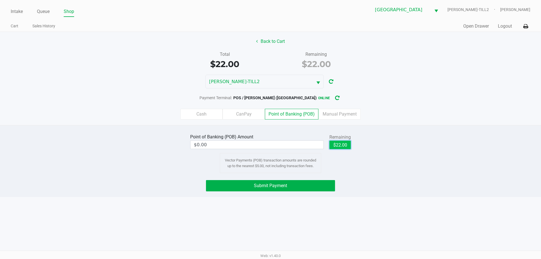
click at [346, 141] on button "$22.00" at bounding box center [340, 145] width 21 height 8
type input "$22.00"
click at [396, 155] on div "Point of Banking (POB) Amount $22.00 Remaining $22.00 Clear Vector Payments (PO…" at bounding box center [271, 152] width 550 height 41
click at [270, 42] on button "Back to Cart" at bounding box center [271, 41] width 36 height 11
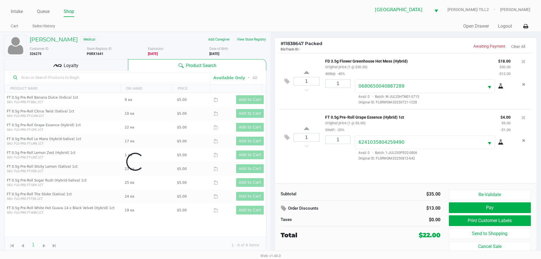
click at [98, 78] on input "text" at bounding box center [113, 77] width 188 height 8
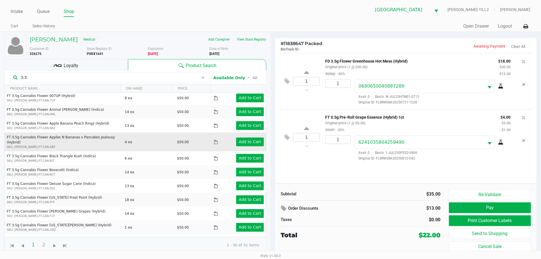
scroll to position [113, 0]
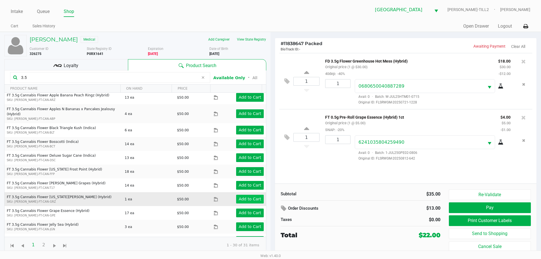
type input "3.5"
click at [249, 195] on button "Add to Cart" at bounding box center [250, 199] width 28 height 9
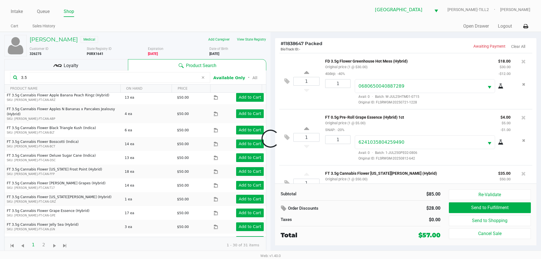
scroll to position [17, 0]
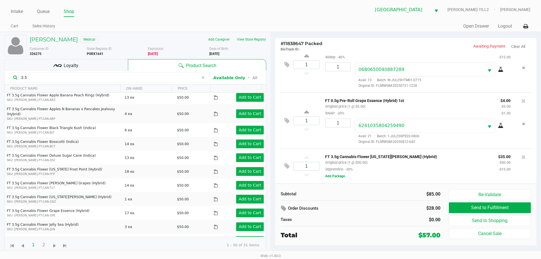
click at [362, 203] on div "Subtotal $85.00 Order Discounts $28.00 Taxes $0.00 Total $57.00" at bounding box center [361, 214] width 168 height 50
click at [344, 176] on button "Add Package" at bounding box center [335, 176] width 20 height 5
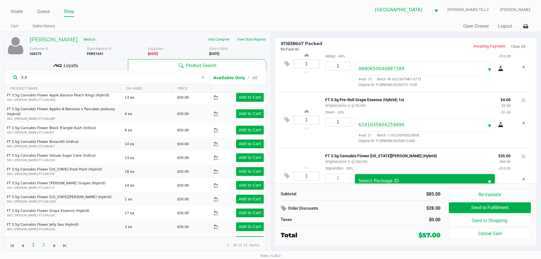
click at [383, 179] on span "Select Package ID" at bounding box center [379, 180] width 40 height 5
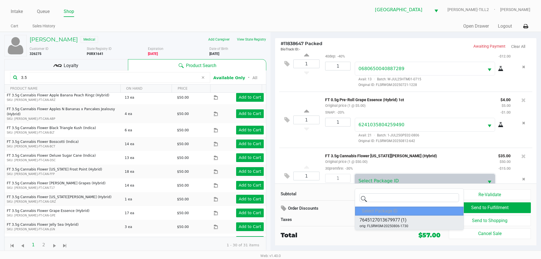
click at [386, 224] on span "orig: FLSRWGM-20250806-1730" at bounding box center [384, 226] width 49 height 5
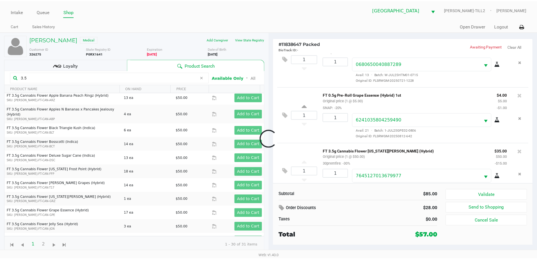
scroll to position [39, 0]
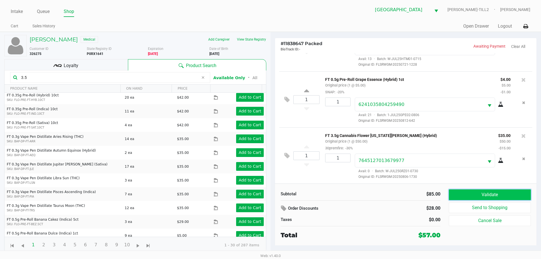
click at [478, 195] on button "Validate" at bounding box center [490, 194] width 82 height 11
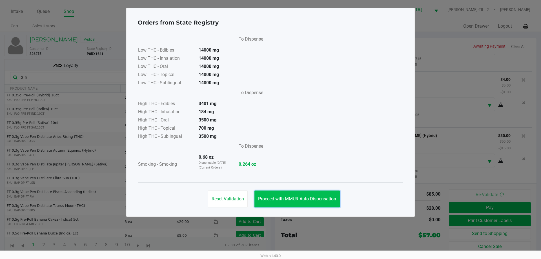
click at [307, 200] on span "Proceed with MMUR Auto-Dispensation" at bounding box center [297, 198] width 78 height 5
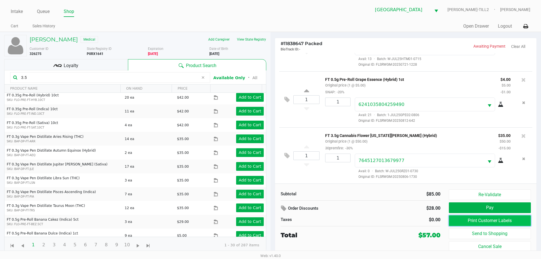
click at [454, 219] on button "Print Customer Labels" at bounding box center [490, 220] width 82 height 11
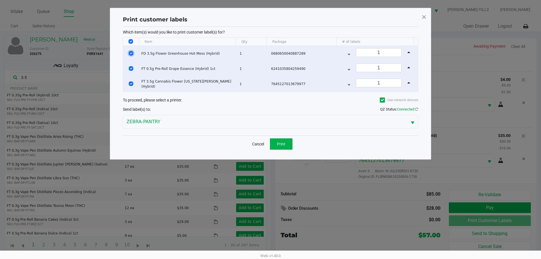
click at [132, 53] on input "Select Row" at bounding box center [131, 53] width 5 height 5
checkbox input "false"
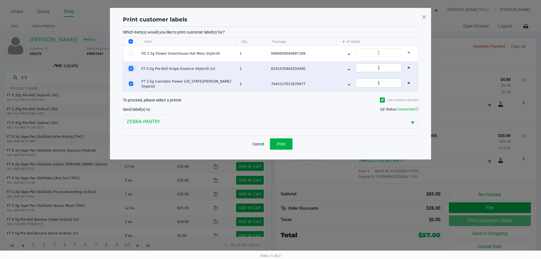
click at [130, 68] on input "Select Row" at bounding box center [131, 68] width 5 height 5
checkbox input "false"
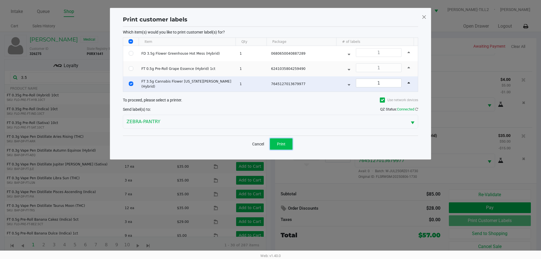
click at [278, 142] on span "Print" at bounding box center [281, 144] width 8 height 5
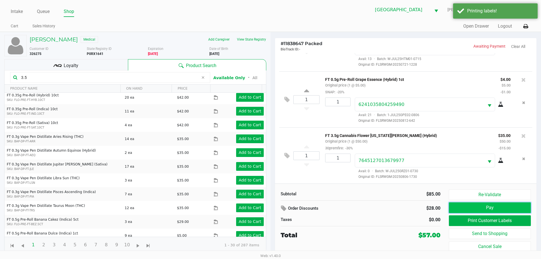
click at [492, 209] on button "Pay" at bounding box center [490, 207] width 82 height 11
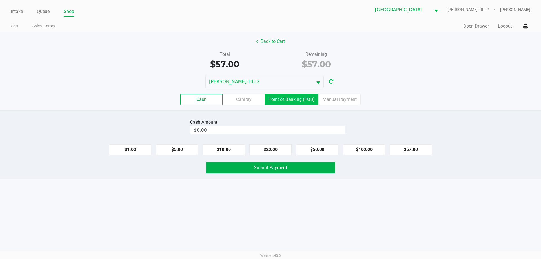
click at [293, 94] on label "Point of Banking (POB)" at bounding box center [292, 99] width 54 height 11
click at [0, 0] on 7 "Point of Banking (POB)" at bounding box center [0, 0] width 0 height 0
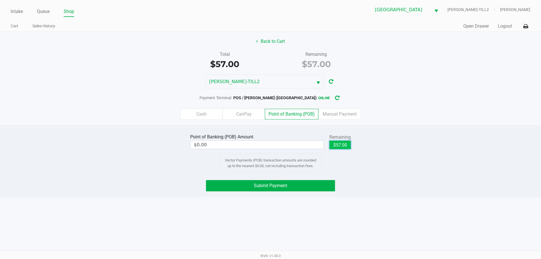
click at [346, 143] on button "$57.00" at bounding box center [340, 145] width 21 height 8
type input "$57.00"
click at [373, 176] on div "Point of Banking (POB) Amount $57.00 Remaining $57.00 Clear Vector Payments (PO…" at bounding box center [270, 161] width 541 height 72
click at [320, 188] on button "Submit Payment" at bounding box center [270, 185] width 129 height 11
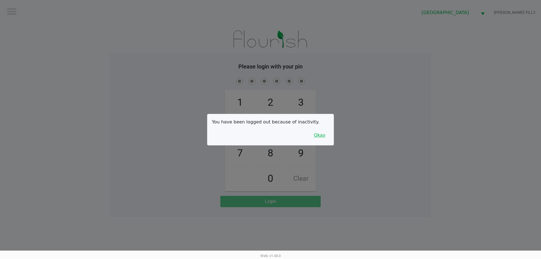
click at [321, 131] on button "Okay" at bounding box center [319, 135] width 19 height 11
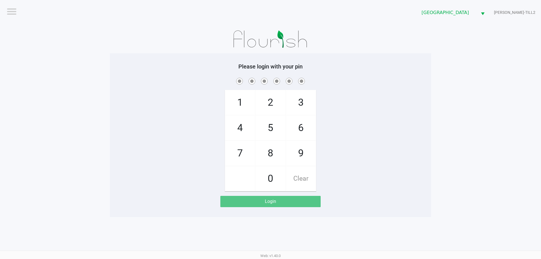
click at [325, 134] on div "1 4 7 2 5 8 0 3 6 9 Clear" at bounding box center [270, 134] width 321 height 115
click at [336, 132] on div "1 4 7 2 5 8 0 3 6 9 Clear" at bounding box center [270, 134] width 321 height 115
checkbox input "true"
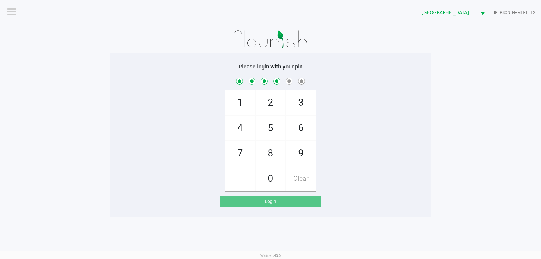
checkbox input "true"
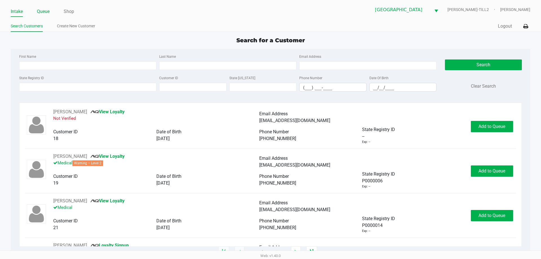
click at [48, 15] on link "Queue" at bounding box center [43, 12] width 13 height 8
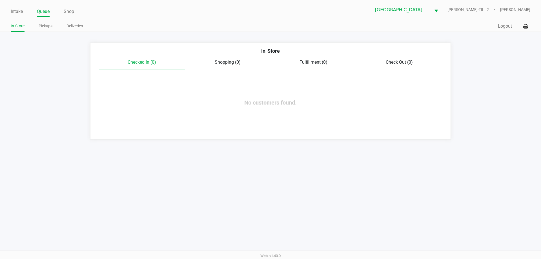
click at [45, 22] on div "In-Store Pickups Deliveries" at bounding box center [141, 26] width 260 height 10
click at [46, 26] on link "Pickups" at bounding box center [46, 26] width 14 height 7
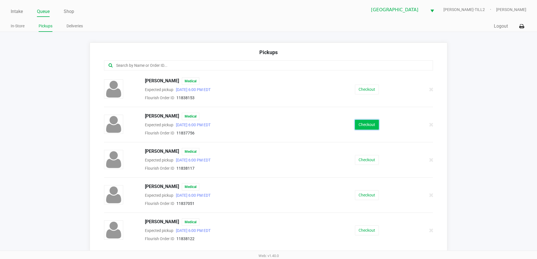
click at [359, 124] on button "Checkout" at bounding box center [367, 125] width 24 height 10
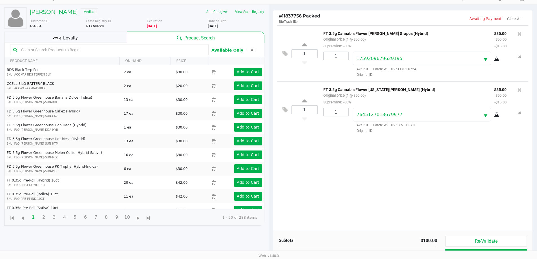
scroll to position [61, 0]
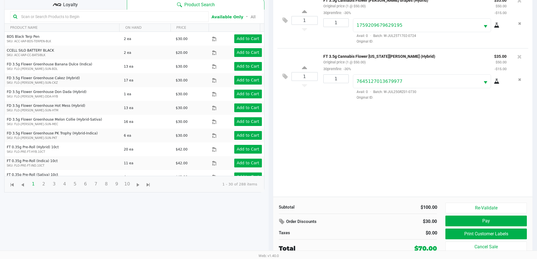
click at [111, 6] on div "Loyalty" at bounding box center [65, 3] width 123 height 11
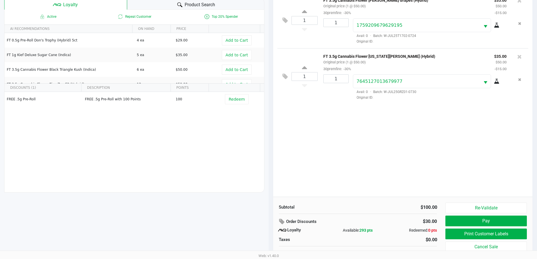
click at [179, 3] on icon at bounding box center [179, 4] width 5 height 5
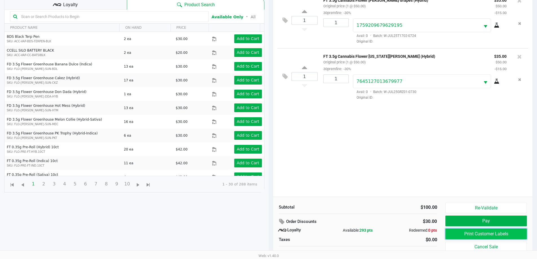
click at [502, 234] on button "Print Customer Labels" at bounding box center [485, 234] width 81 height 11
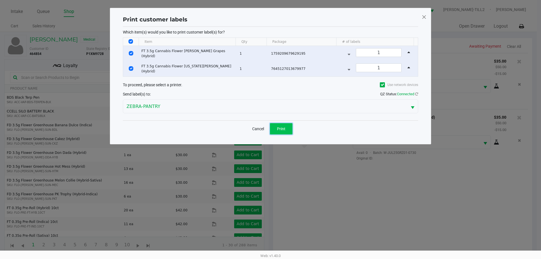
click at [292, 128] on button "Print" at bounding box center [281, 128] width 23 height 11
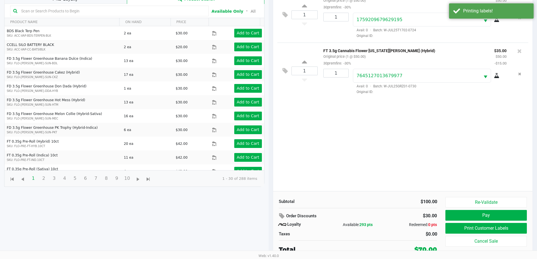
scroll to position [68, 0]
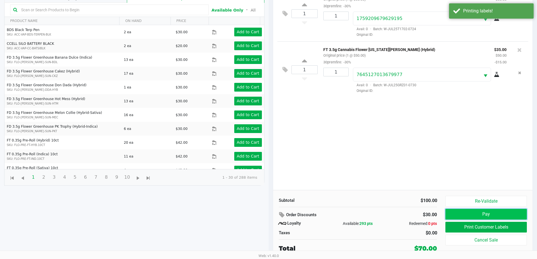
click at [476, 213] on button "Pay" at bounding box center [485, 214] width 81 height 11
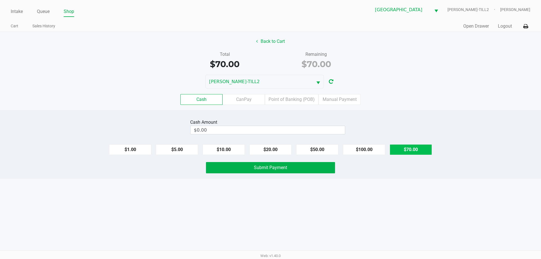
click at [413, 153] on button "$70.00" at bounding box center [411, 149] width 42 height 11
type input "$70.00"
drag, startPoint x: 399, startPoint y: 192, endPoint x: 342, endPoint y: 187, distance: 57.7
click at [399, 192] on div "Intake Queue Shop Palm Bay [PERSON_NAME]-TILL2 [PERSON_NAME] Cart Sales History…" at bounding box center [270, 129] width 541 height 259
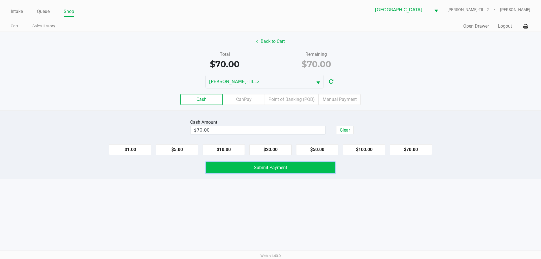
click at [312, 170] on button "Submit Payment" at bounding box center [270, 167] width 129 height 11
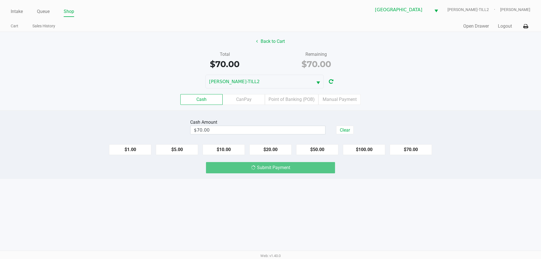
click at [315, 211] on div "Intake Queue Shop Palm Bay [PERSON_NAME]-TILL2 [PERSON_NAME] Cart Sales History…" at bounding box center [270, 129] width 541 height 259
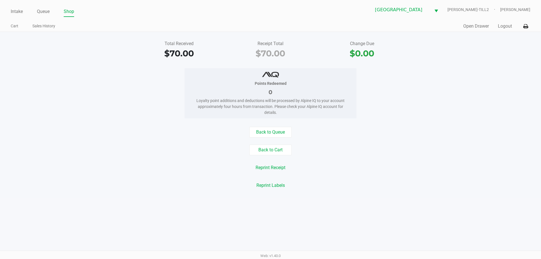
click at [75, 68] on div "Total Received $70.00 Receipt Total $70.00 Change Due $0.00 Points Redeemed 0 L…" at bounding box center [270, 115] width 541 height 166
click at [20, 14] on link "Intake" at bounding box center [17, 12] width 12 height 8
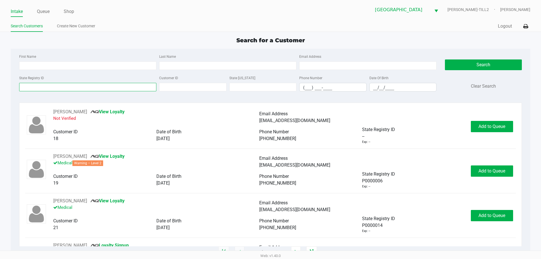
click at [140, 88] on input "State Registry ID" at bounding box center [87, 87] width 137 height 8
click at [38, 11] on link "Queue" at bounding box center [43, 12] width 13 height 8
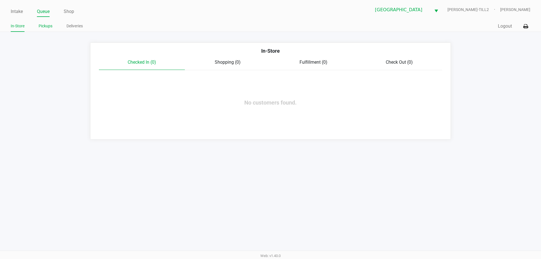
click at [50, 26] on link "Pickups" at bounding box center [46, 26] width 14 height 7
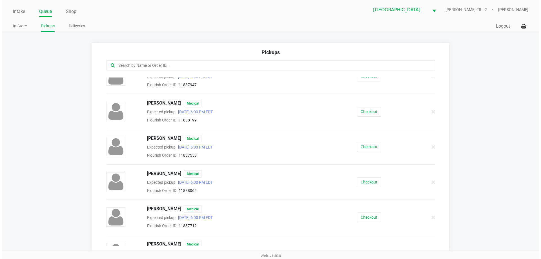
scroll to position [197, 0]
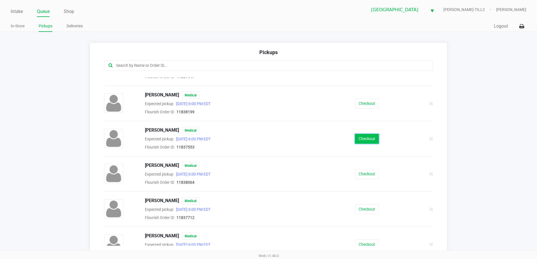
click at [359, 139] on button "Checkout" at bounding box center [367, 139] width 24 height 10
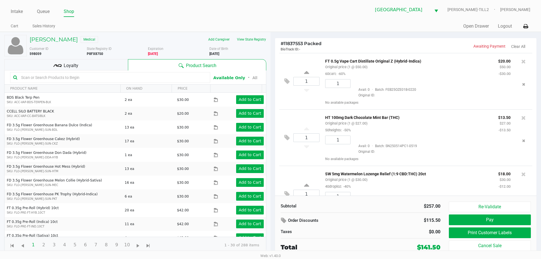
scroll to position [113, 0]
click at [479, 232] on button "Print Customer Labels" at bounding box center [490, 232] width 82 height 11
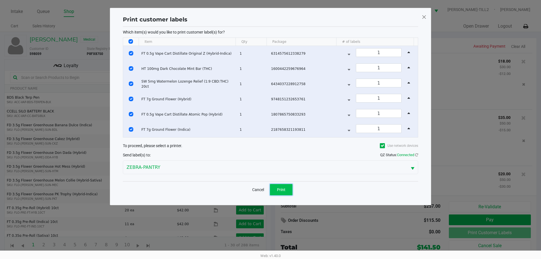
click at [284, 190] on span "Print" at bounding box center [281, 189] width 8 height 5
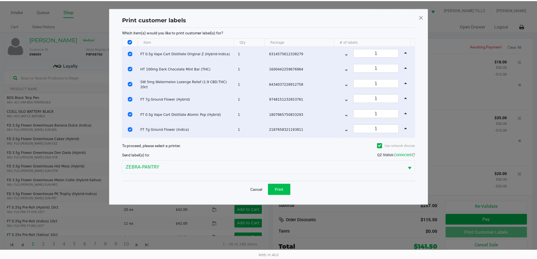
scroll to position [112, 0]
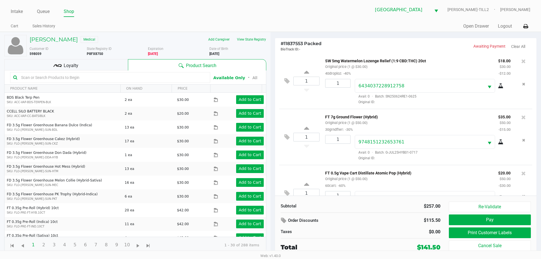
click at [113, 67] on div "Loyalty" at bounding box center [66, 64] width 124 height 11
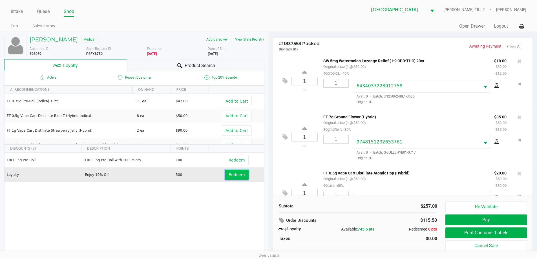
click at [235, 177] on span "Redeem" at bounding box center [237, 175] width 16 height 5
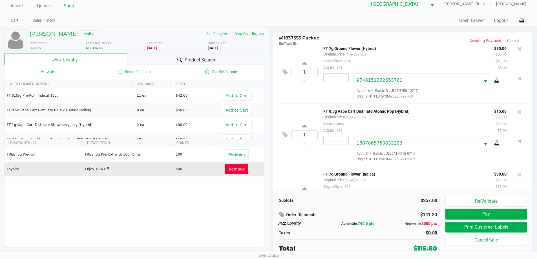
scroll to position [236, 0]
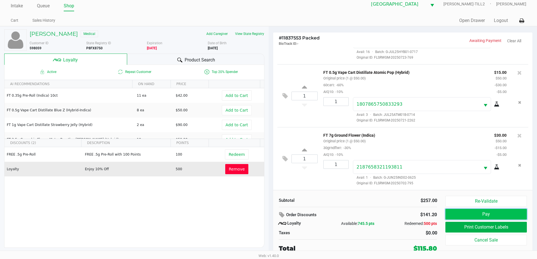
click at [458, 211] on button "Pay" at bounding box center [485, 214] width 81 height 11
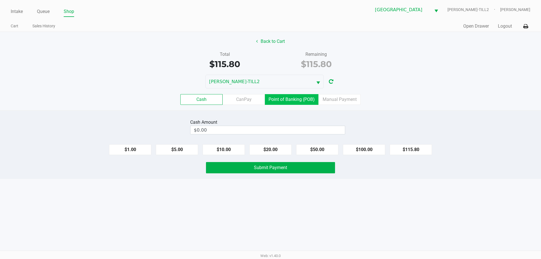
click at [297, 97] on label "Point of Banking (POB)" at bounding box center [292, 99] width 54 height 11
click at [0, 0] on 7 "Point of Banking (POB)" at bounding box center [0, 0] width 0 height 0
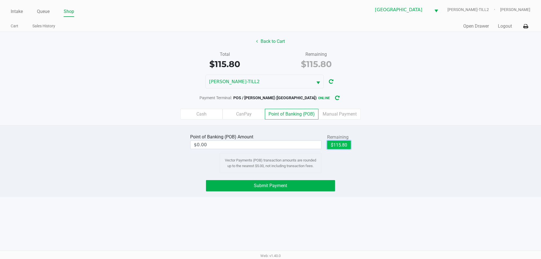
click at [339, 142] on button "$115.80" at bounding box center [339, 145] width 24 height 8
type input "$115.80"
click at [309, 184] on button "Submit Payment" at bounding box center [270, 185] width 129 height 11
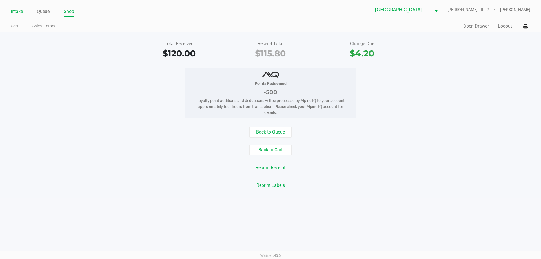
click at [11, 9] on link "Intake" at bounding box center [17, 12] width 12 height 8
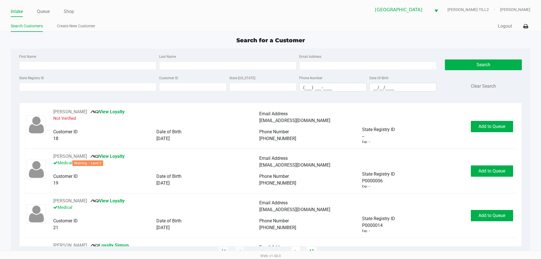
click at [113, 39] on div "Search for a Customer" at bounding box center [270, 40] width 528 height 8
click at [39, 6] on div "Intake Queue Shop" at bounding box center [141, 11] width 260 height 10
drag, startPoint x: 42, startPoint y: 9, endPoint x: 45, endPoint y: 12, distance: 4.1
click at [43, 9] on link "Queue" at bounding box center [43, 12] width 13 height 8
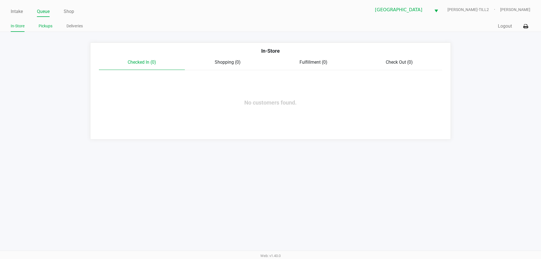
click at [45, 24] on link "Pickups" at bounding box center [46, 26] width 14 height 7
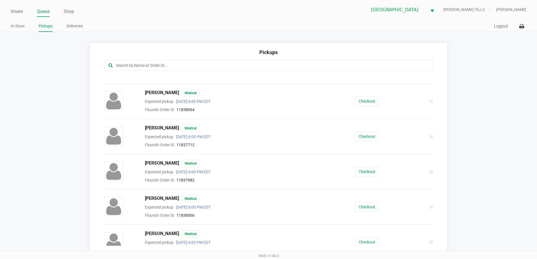
scroll to position [243, 0]
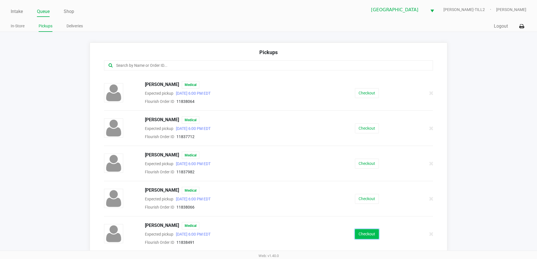
click at [372, 234] on button "Checkout" at bounding box center [367, 234] width 24 height 10
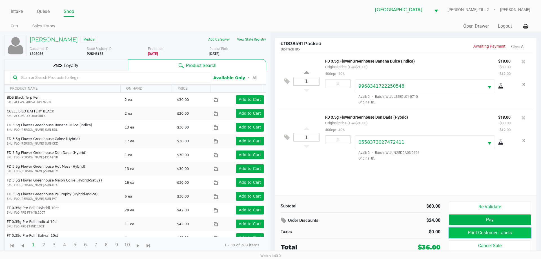
click at [506, 235] on button "Print Customer Labels" at bounding box center [490, 232] width 82 height 11
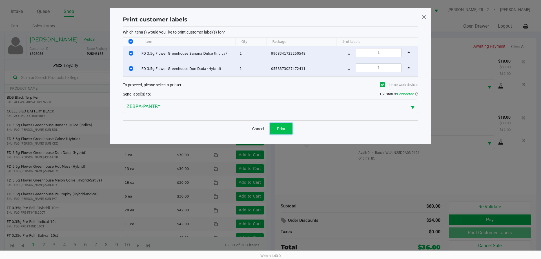
click at [286, 131] on button "Print" at bounding box center [281, 128] width 23 height 11
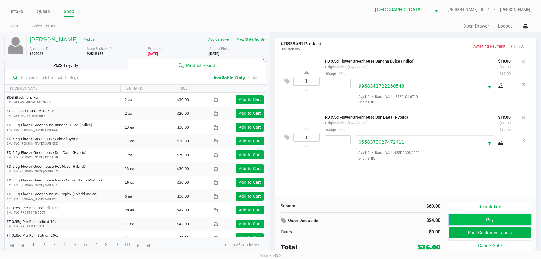
click at [482, 220] on button "Pay" at bounding box center [490, 220] width 82 height 11
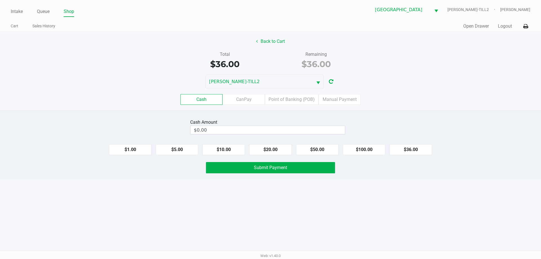
click at [370, 203] on div "Intake Queue Shop Palm Bay [PERSON_NAME]-TILL2 [PERSON_NAME] Cart Sales History…" at bounding box center [270, 129] width 541 height 259
click at [275, 132] on input "0" at bounding box center [268, 130] width 154 height 8
type input "$40.00"
click at [271, 212] on div "Intake Queue Shop Palm Bay [PERSON_NAME]-TILL2 [PERSON_NAME] Cart Sales History…" at bounding box center [270, 129] width 541 height 259
click at [271, 168] on span "Submit Payment" at bounding box center [270, 167] width 33 height 5
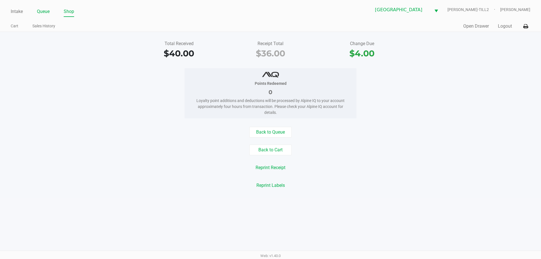
click at [43, 12] on link "Queue" at bounding box center [43, 12] width 13 height 8
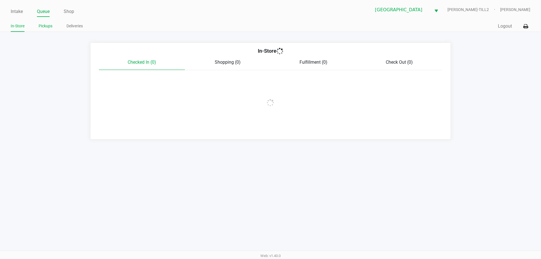
click at [43, 24] on link "Pickups" at bounding box center [46, 26] width 14 height 7
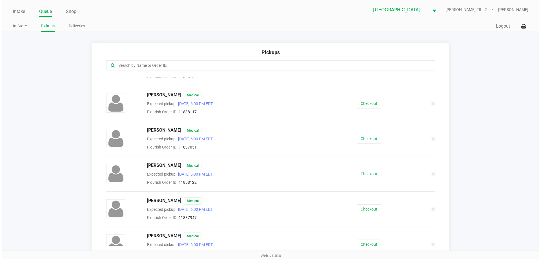
scroll to position [85, 0]
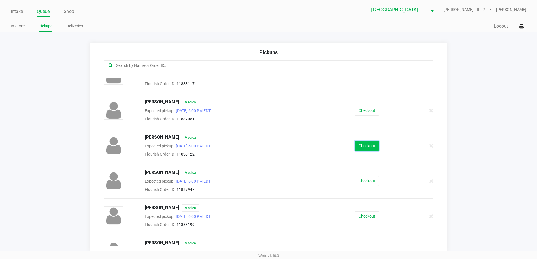
click at [367, 148] on button "Checkout" at bounding box center [367, 146] width 24 height 10
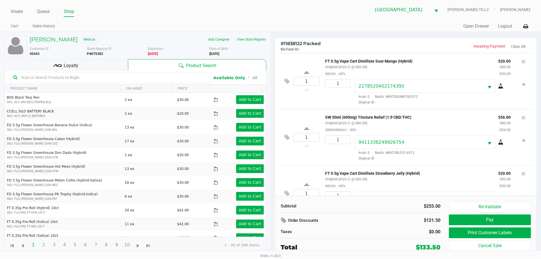
click at [95, 63] on div "Loyalty" at bounding box center [66, 64] width 124 height 11
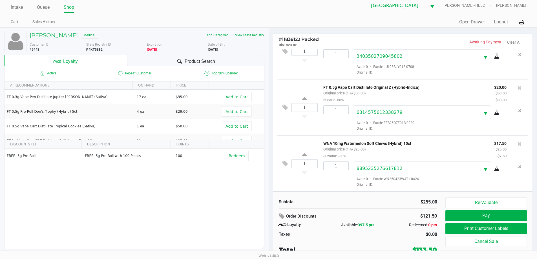
scroll to position [6, 0]
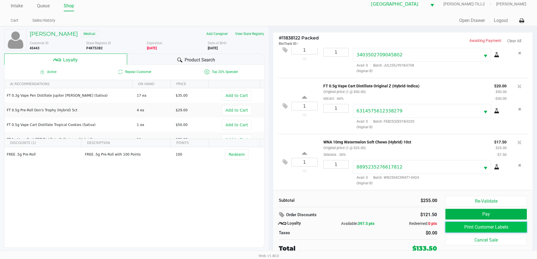
click at [498, 224] on button "Print Customer Labels" at bounding box center [485, 227] width 81 height 11
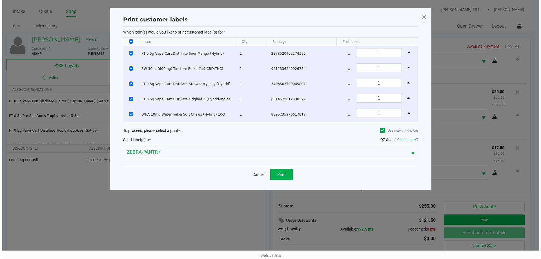
scroll to position [0, 0]
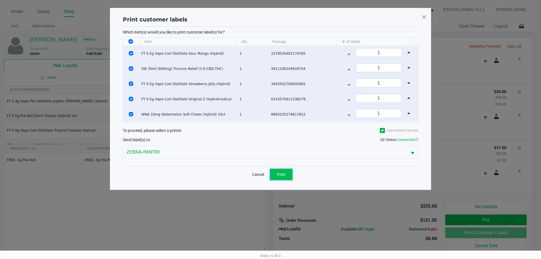
click at [280, 175] on span "Print" at bounding box center [281, 174] width 8 height 5
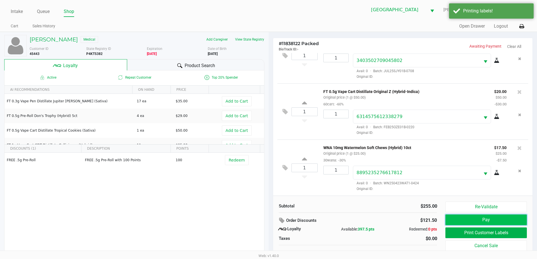
click at [467, 218] on button "Pay" at bounding box center [485, 220] width 81 height 11
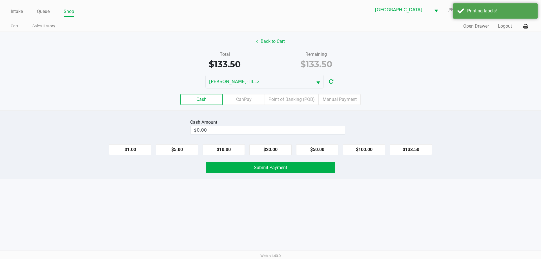
click at [191, 100] on label "Cash" at bounding box center [201, 99] width 42 height 11
click at [0, 0] on 0 "Cash" at bounding box center [0, 0] width 0 height 0
click at [222, 130] on input "0" at bounding box center [268, 130] width 154 height 8
click at [233, 219] on div "Intake Queue Shop Palm Bay [PERSON_NAME]-TILL2 [PERSON_NAME] Cart Sales History…" at bounding box center [270, 129] width 541 height 259
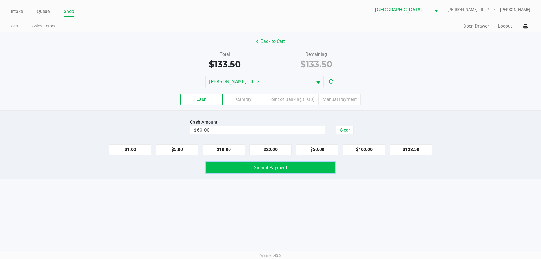
click at [252, 167] on button "Submit Payment" at bounding box center [270, 167] width 129 height 11
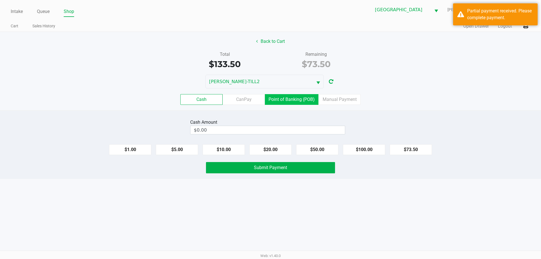
click at [292, 96] on label "Point of Banking (POB)" at bounding box center [292, 99] width 54 height 11
click at [0, 0] on 7 "Point of Banking (POB)" at bounding box center [0, 0] width 0 height 0
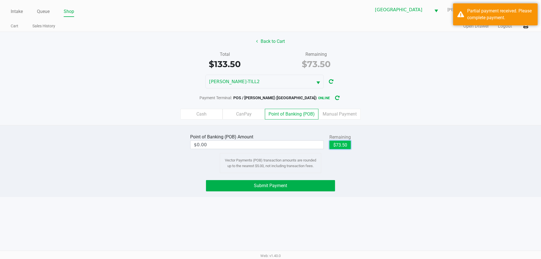
click at [342, 142] on button "$73.50" at bounding box center [340, 145] width 21 height 8
type input "$73.50"
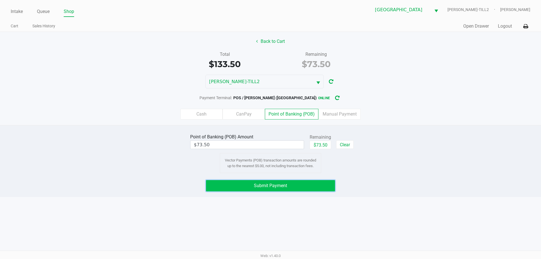
click at [271, 186] on span "Submit Payment" at bounding box center [270, 185] width 33 height 5
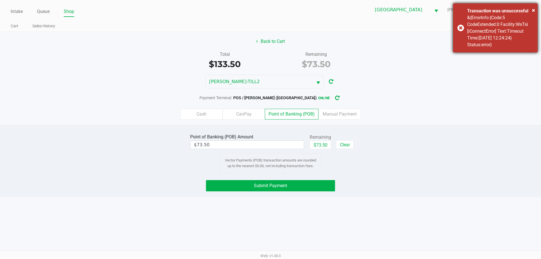
click at [493, 41] on Status "&{ErrorInfo:{Code:5 CodeExtended:0 Facility:WsTsi [iConnectError] Text:Timeout …" at bounding box center [500, 31] width 66 height 34
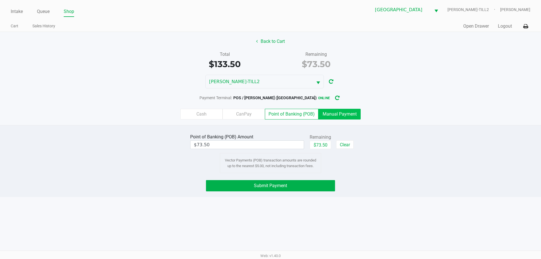
click at [348, 115] on label "Manual Payment" at bounding box center [340, 114] width 42 height 11
click at [0, 0] on 8 "Manual Payment" at bounding box center [0, 0] width 0 height 0
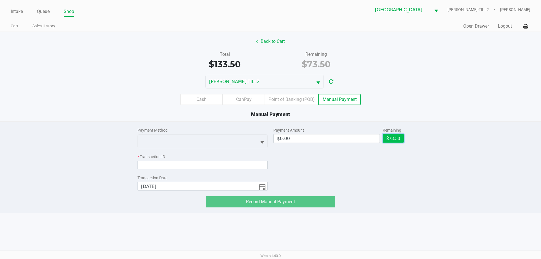
click at [389, 141] on button "$73.50" at bounding box center [393, 138] width 21 height 8
type input "$73.50"
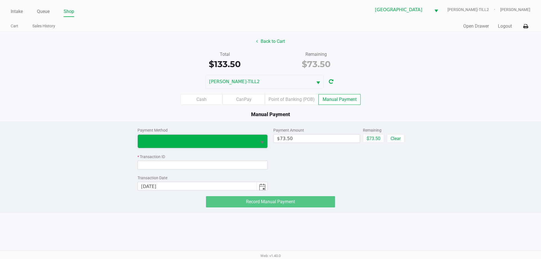
click at [238, 140] on span at bounding box center [197, 141] width 112 height 7
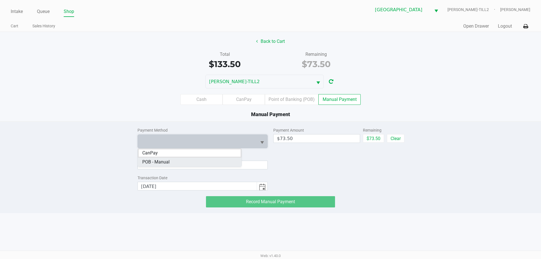
click at [191, 161] on Manual "POB - Manual" at bounding box center [190, 162] width 104 height 9
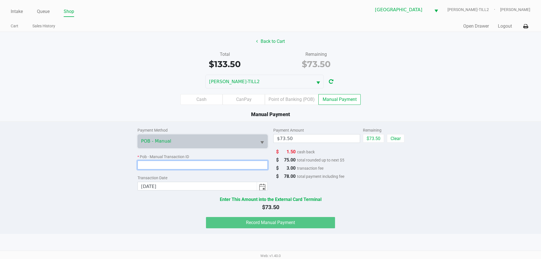
click at [179, 165] on input at bounding box center [203, 165] width 131 height 9
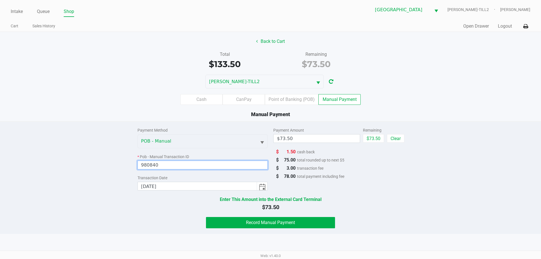
type input "980840"
click at [150, 219] on div "Record Manual Payment" at bounding box center [270, 222] width 275 height 11
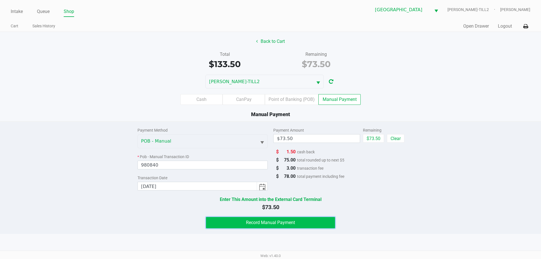
click at [237, 223] on button "Record Manual Payment" at bounding box center [270, 222] width 129 height 11
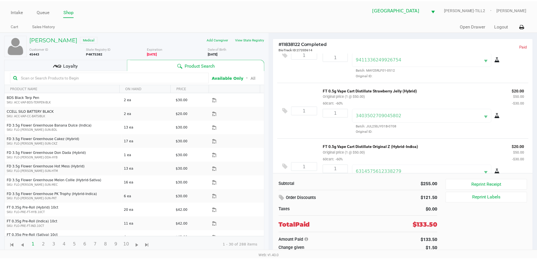
scroll to position [141, 0]
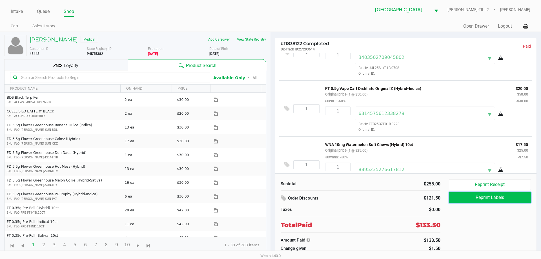
click at [491, 198] on button "Reprint Labels" at bounding box center [490, 197] width 82 height 11
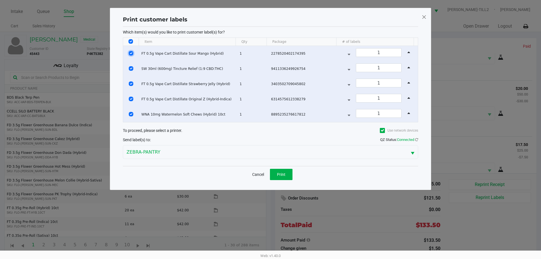
click at [129, 52] on input "Select Row" at bounding box center [131, 53] width 5 height 5
checkbox input "false"
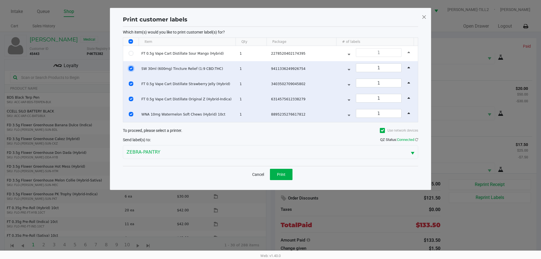
click at [129, 67] on input "Select Row" at bounding box center [131, 68] width 5 height 5
checkbox input "false"
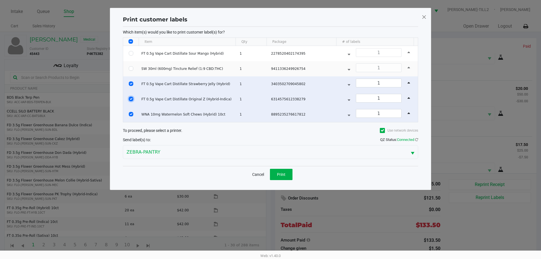
click at [130, 98] on input "Select Row" at bounding box center [131, 99] width 5 height 5
checkbox input "false"
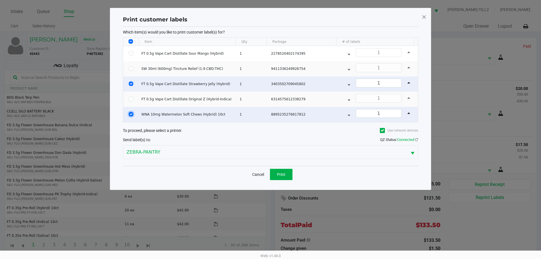
click at [129, 113] on input "Select Row" at bounding box center [131, 114] width 5 height 5
checkbox input "false"
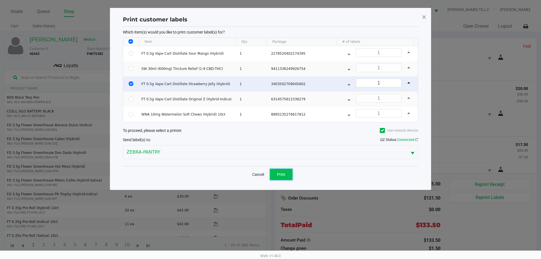
click at [284, 175] on span "Print" at bounding box center [281, 174] width 8 height 5
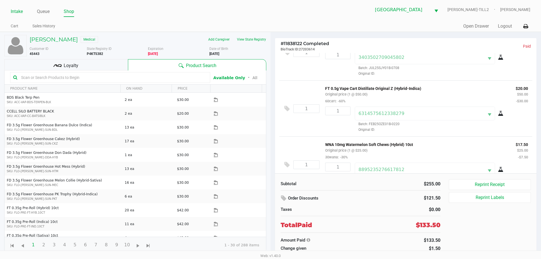
click at [20, 12] on link "Intake" at bounding box center [17, 12] width 12 height 8
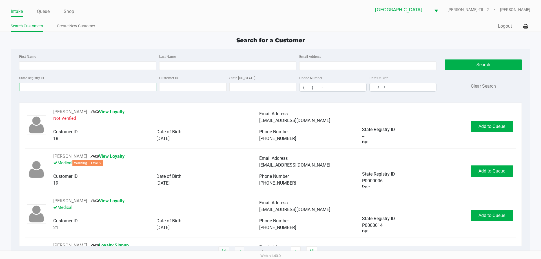
click at [81, 89] on input "State Registry ID" at bounding box center [87, 87] width 137 height 8
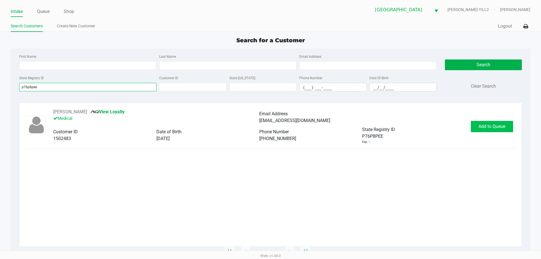
type input "p76p8pee"
click at [502, 130] on button "Add to Queue" at bounding box center [492, 126] width 42 height 11
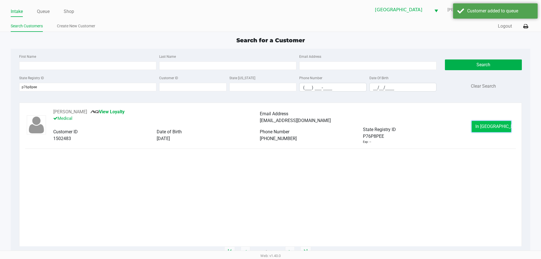
click at [478, 123] on button "In [GEOGRAPHIC_DATA]" at bounding box center [491, 126] width 39 height 11
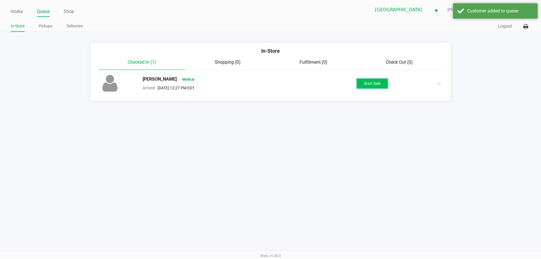
click at [380, 85] on button "Start Sale" at bounding box center [372, 84] width 31 height 10
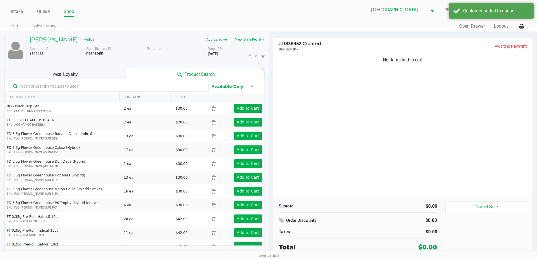
click at [251, 41] on button "View State Registry" at bounding box center [247, 39] width 33 height 9
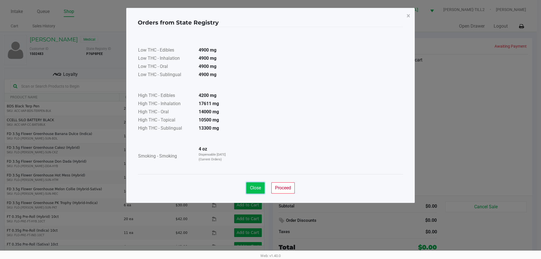
click at [261, 187] on span "Close" at bounding box center [255, 187] width 11 height 5
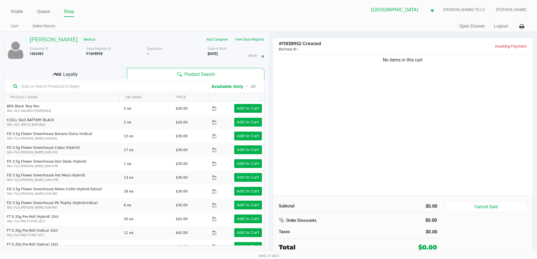
click at [148, 84] on input "text" at bounding box center [112, 86] width 187 height 8
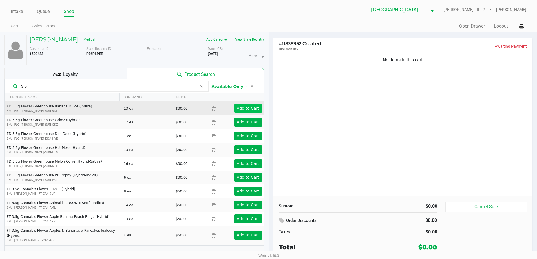
type input "3.5"
click at [244, 108] on app-button-loader "Add to Cart" at bounding box center [248, 108] width 23 height 5
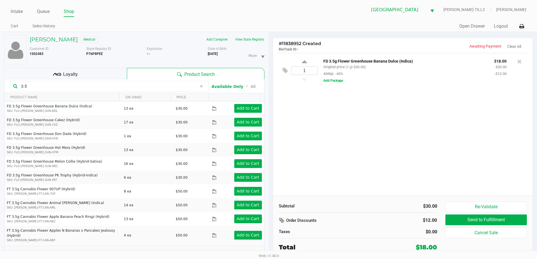
click at [326, 139] on div "1 FD 3.5g Flower Greenhouse Banana Dulce (Indica) Original price (1 @ $30.00) 4…" at bounding box center [403, 124] width 260 height 143
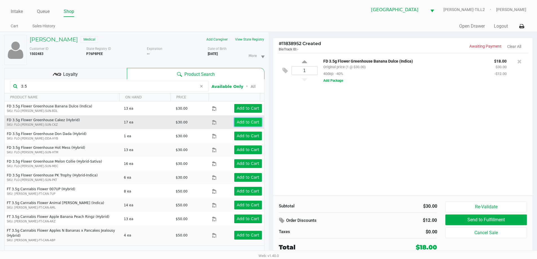
click at [245, 122] on app-button-loader "Add to Cart" at bounding box center [248, 122] width 23 height 5
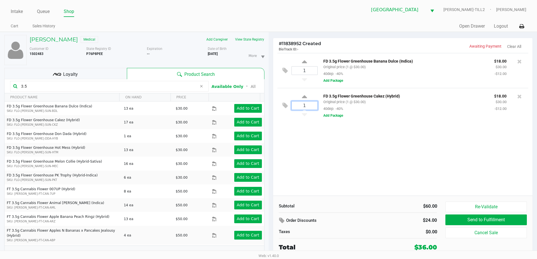
click at [313, 109] on input "1" at bounding box center [305, 105] width 26 height 8
type input "2"
click at [321, 151] on div "[PERSON_NAME] Medical Add Caregiver View State Registry Customer ID 1502483 Sta…" at bounding box center [268, 148] width 537 height 233
click at [304, 70] on input "1" at bounding box center [305, 71] width 26 height 8
type input "2"
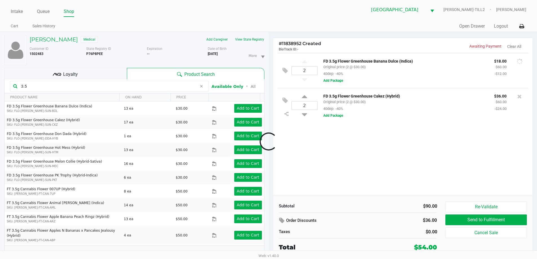
click at [331, 167] on div "Loading [PERSON_NAME] Medical Add Caregiver View State Registry Customer ID 150…" at bounding box center [268, 148] width 537 height 233
click at [302, 74] on input "2" at bounding box center [305, 71] width 26 height 8
type input "4"
click at [336, 126] on div "Loading [PERSON_NAME] Medical Add Caregiver View State Registry Customer ID 150…" at bounding box center [268, 148] width 537 height 233
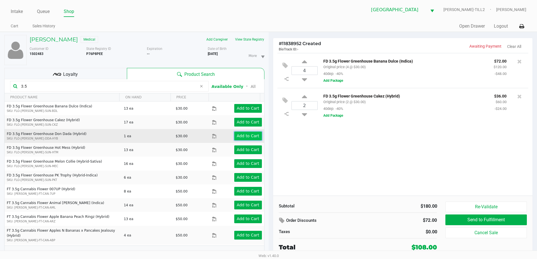
click at [247, 136] on app-button-loader "Add to Cart" at bounding box center [248, 136] width 23 height 5
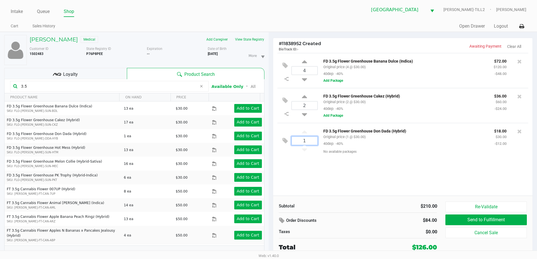
click at [308, 144] on input "1" at bounding box center [305, 141] width 26 height 8
click at [324, 173] on div "4 FD 3.5g Flower Greenhouse Banana Dulce (Indica) Original price (4 @ $30.00) 4…" at bounding box center [403, 124] width 260 height 143
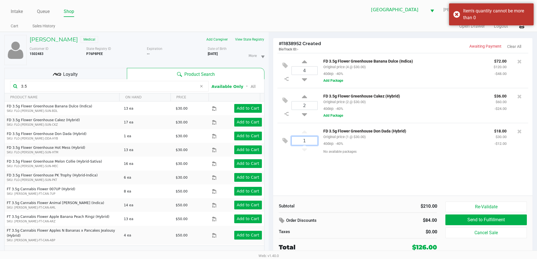
click at [314, 144] on input "1" at bounding box center [305, 141] width 26 height 8
type input "1"
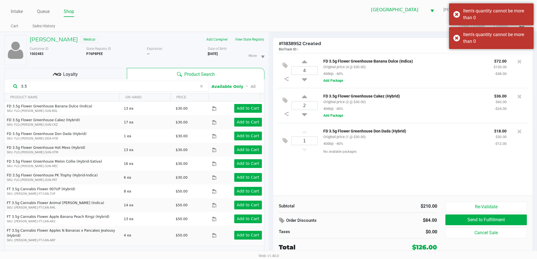
click at [321, 158] on div "1 FD 3.5g Flower Greenhouse Don Dada (Hybrid) Original price (1 @ $30.00) 40dep…" at bounding box center [402, 141] width 251 height 36
click at [315, 164] on div "4 FD 3.5g Flower Greenhouse Banana Dulce (Indica) Original price (4 @ $30.00) 4…" at bounding box center [403, 124] width 260 height 143
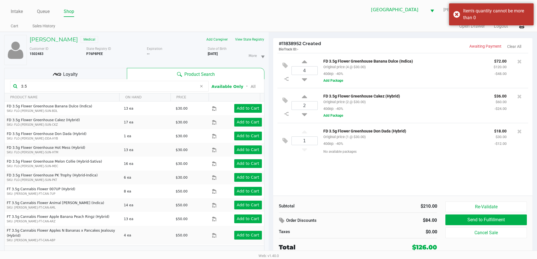
click at [310, 165] on div "4 FD 3.5g Flower Greenhouse Banana Dulce (Indica) Original price (4 @ $30.00) 4…" at bounding box center [403, 124] width 260 height 143
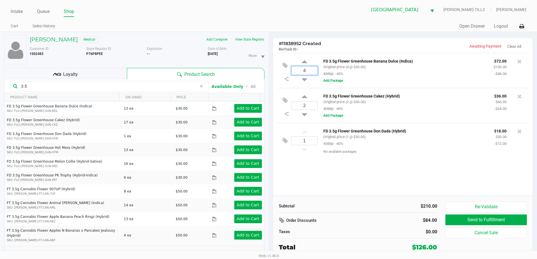
click at [306, 73] on input "4" at bounding box center [305, 71] width 26 height 8
type input "5"
click at [386, 163] on div "[PERSON_NAME] Medical Add Caregiver View State Registry Customer ID 1502483 Sta…" at bounding box center [268, 148] width 537 height 233
click at [110, 69] on div "Loyalty" at bounding box center [65, 73] width 123 height 11
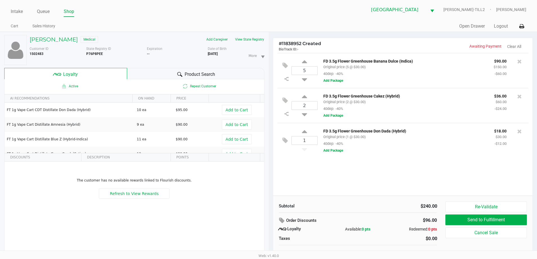
click at [195, 70] on div "Product Search" at bounding box center [195, 73] width 137 height 11
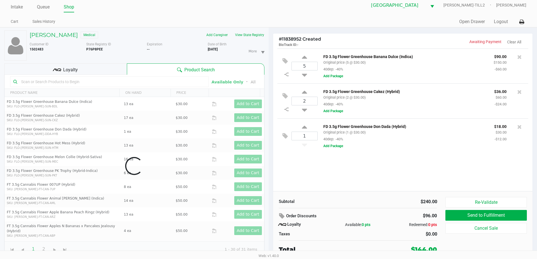
scroll to position [6, 0]
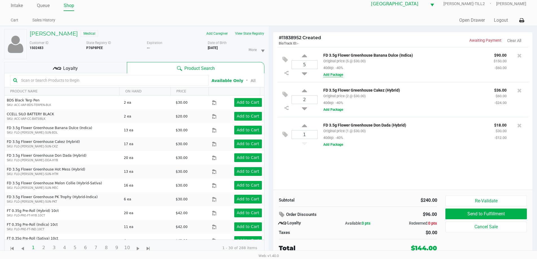
click at [327, 74] on button "Add Package" at bounding box center [333, 74] width 20 height 5
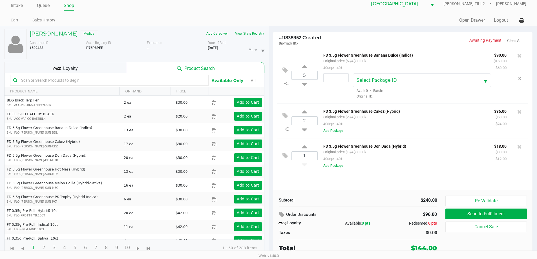
click at [368, 88] on div "Select Package ID Avail: 0 · Batch: --- Original ID:" at bounding box center [430, 86] width 162 height 26
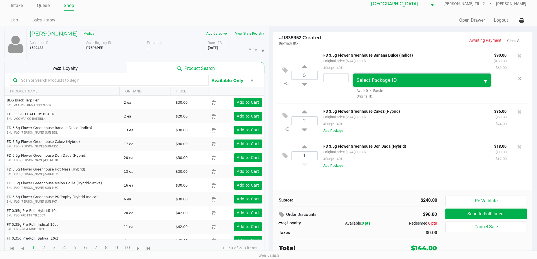
click at [377, 83] on span "Select Package ID" at bounding box center [377, 80] width 40 height 5
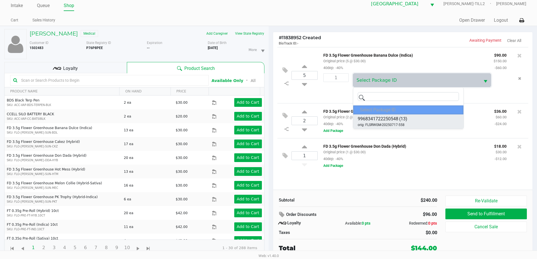
click at [405, 124] on div "9968341722250548 (13) orig: FLSRWGM-20250717-558" at bounding box center [383, 122] width 50 height 12
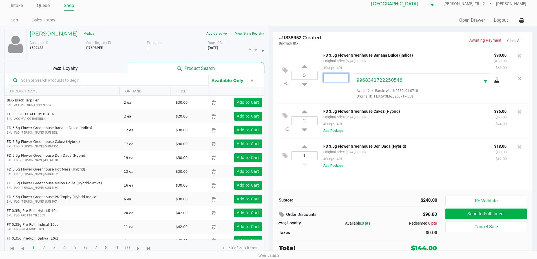
click at [338, 80] on input "1" at bounding box center [336, 78] width 25 height 8
type input "5"
click at [333, 106] on div "[PERSON_NAME] Medical Add Caregiver View State Registry Customer ID 1502483 Sta…" at bounding box center [268, 142] width 537 height 233
click at [332, 131] on button "Add Package" at bounding box center [333, 130] width 20 height 5
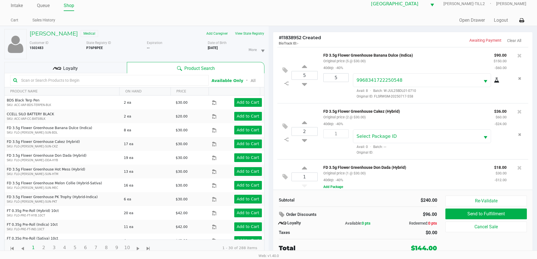
click at [414, 148] on div "Select Package ID Avail: 0 · Batch: --- Original ID:" at bounding box center [430, 142] width 162 height 26
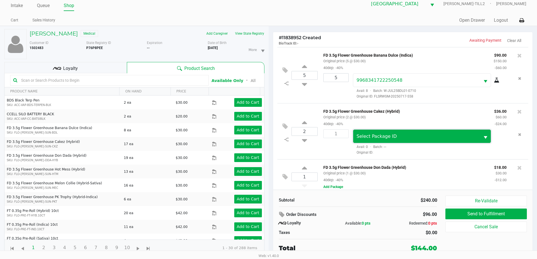
click at [411, 140] on span "Select Package ID" at bounding box center [416, 136] width 127 height 13
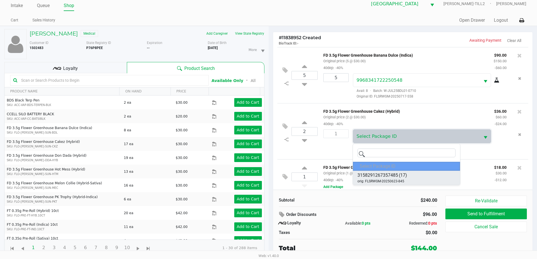
click at [397, 176] on span "3158291267357485" at bounding box center [377, 175] width 41 height 7
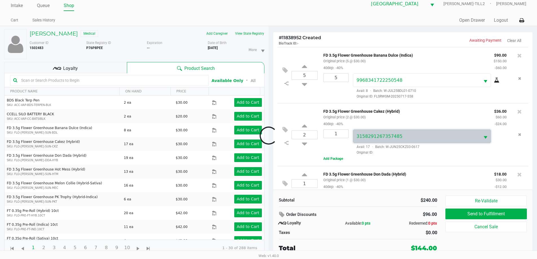
scroll to position [5, 0]
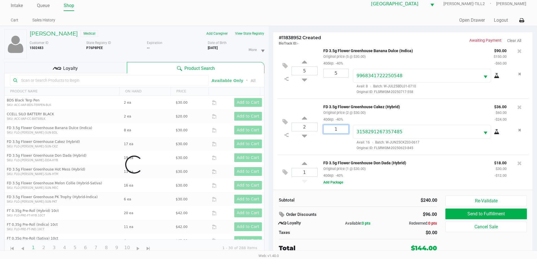
click at [336, 131] on input "1" at bounding box center [336, 129] width 25 height 8
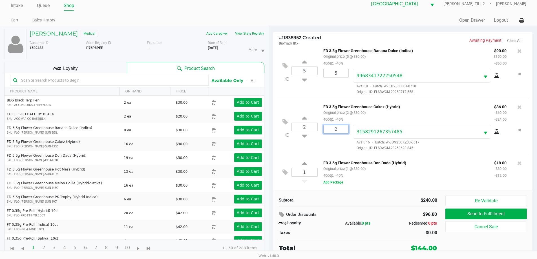
type input "2"
click at [370, 198] on div "Loading [PERSON_NAME] Medical Add Caregiver View State Registry Customer ID 150…" at bounding box center [268, 142] width 537 height 233
click at [324, 179] on div "FD 3.5g Flower Greenhouse Don Dada (Hybrid) Original price (1 @ $30.00) 40dep: …" at bounding box center [421, 172] width 206 height 26
click at [331, 182] on button "Add Package" at bounding box center [333, 182] width 20 height 5
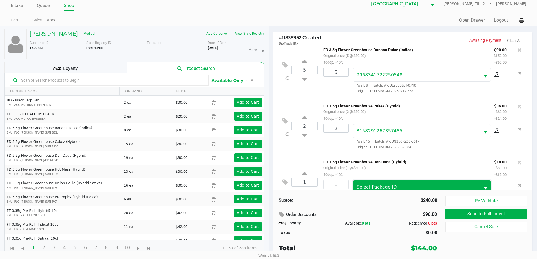
click at [385, 188] on span "Select Package ID" at bounding box center [377, 186] width 40 height 5
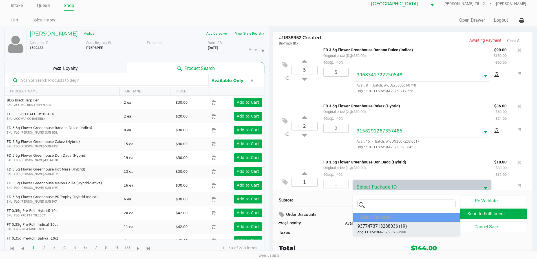
click at [389, 227] on span "9377473713288036" at bounding box center [377, 226] width 41 height 7
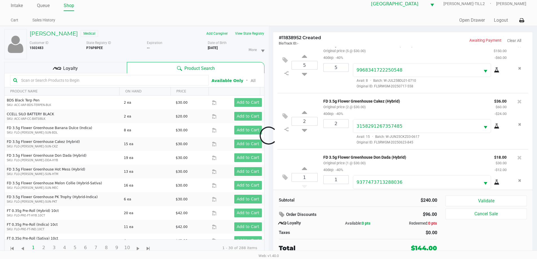
scroll to position [26, 0]
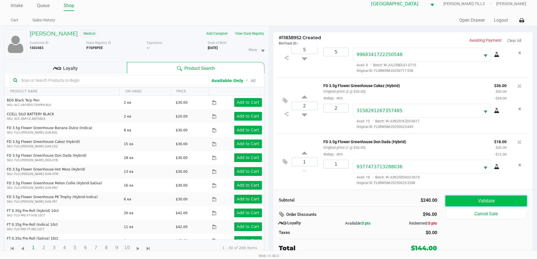
click at [492, 206] on button "Validate" at bounding box center [485, 201] width 81 height 11
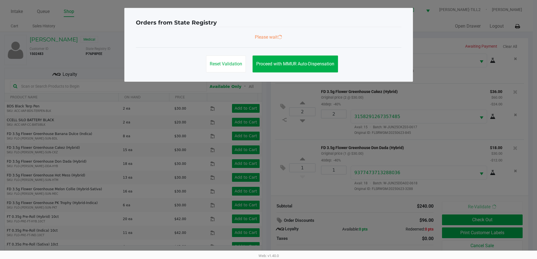
scroll to position [0, 0]
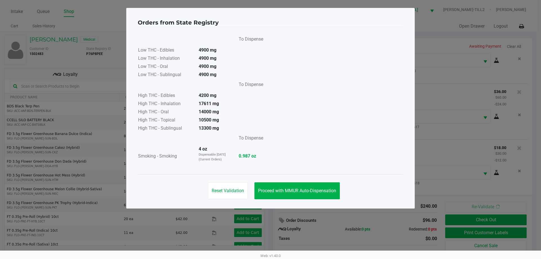
click at [299, 203] on div "Orders from State Registry To Dispense Low THC - Edibles 4900 mg Low THC - Inha…" at bounding box center [270, 108] width 289 height 201
click at [295, 192] on span "Proceed with MMUR Auto-Dispensation" at bounding box center [297, 190] width 78 height 5
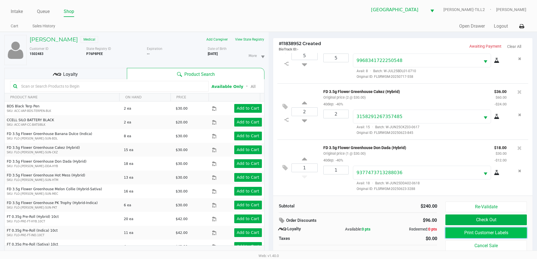
click at [489, 234] on button "Print Customer Labels" at bounding box center [485, 232] width 81 height 11
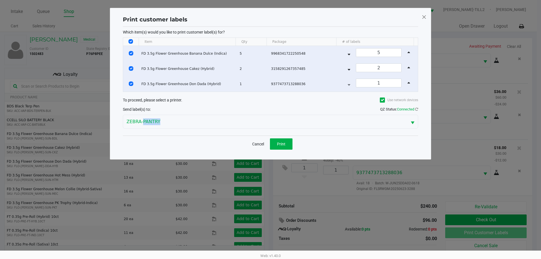
click at [489, 234] on ngb-modal-window "Print customer labels Which item(s) would you like to print customer label(s) f…" at bounding box center [270, 129] width 541 height 259
click at [281, 142] on span "Print" at bounding box center [281, 144] width 8 height 5
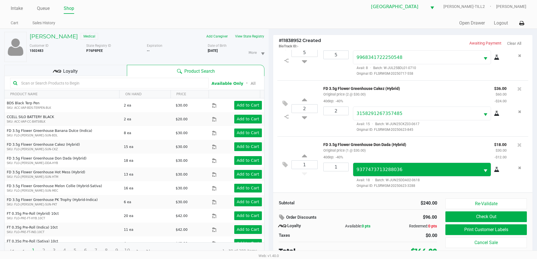
scroll to position [6, 0]
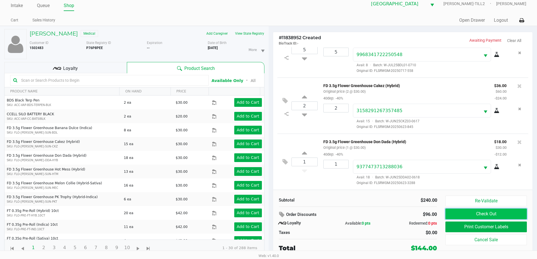
click at [461, 217] on button "Check Out" at bounding box center [485, 214] width 81 height 11
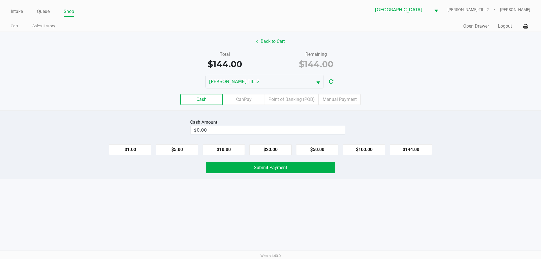
click at [379, 202] on div "Intake Queue Shop Palm Bay [PERSON_NAME]-TILL2 [PERSON_NAME] Cart Sales History…" at bounding box center [270, 129] width 541 height 259
click at [297, 126] on input "0" at bounding box center [268, 130] width 154 height 8
type input "$200.00"
click at [323, 200] on div "Intake Queue Shop Palm Bay [PERSON_NAME]-TILL2 [PERSON_NAME] Cart Sales History…" at bounding box center [270, 129] width 541 height 259
click at [310, 164] on button "Submit Payment" at bounding box center [270, 167] width 129 height 11
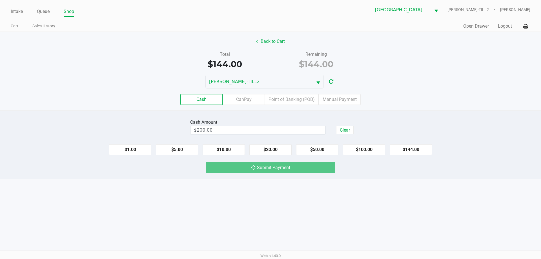
click at [311, 176] on div "Cash Amount $200.00 Clear $1.00 $5.00 $10.00 $20.00 $50.00 $100.00 $144.00 Subm…" at bounding box center [270, 145] width 541 height 69
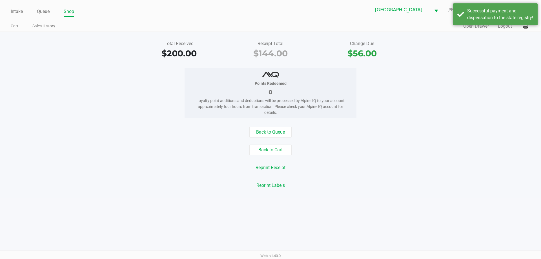
click at [334, 176] on div "Back to Queue Back to Cart Reprint Receipt Reprint Labels" at bounding box center [271, 159] width 550 height 64
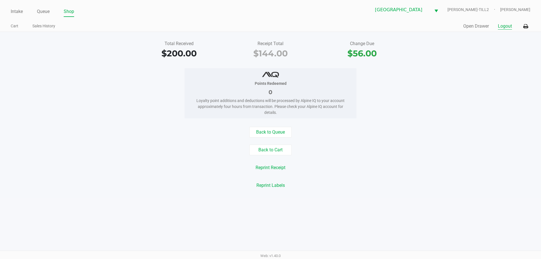
click at [509, 27] on button "Logout" at bounding box center [505, 26] width 14 height 7
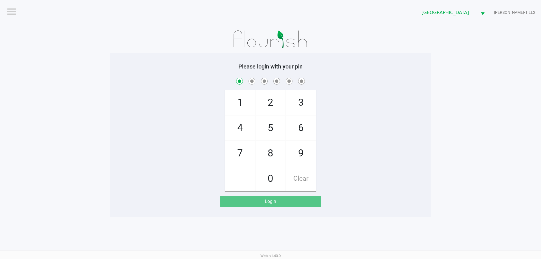
checkbox input "true"
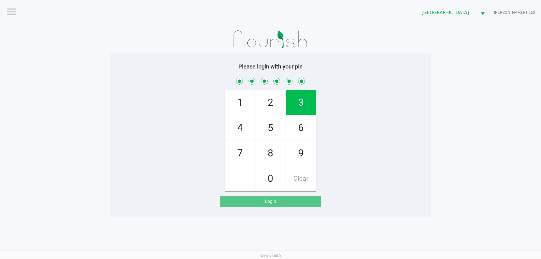
checkbox input "true"
